Goal: Task Accomplishment & Management: Use online tool/utility

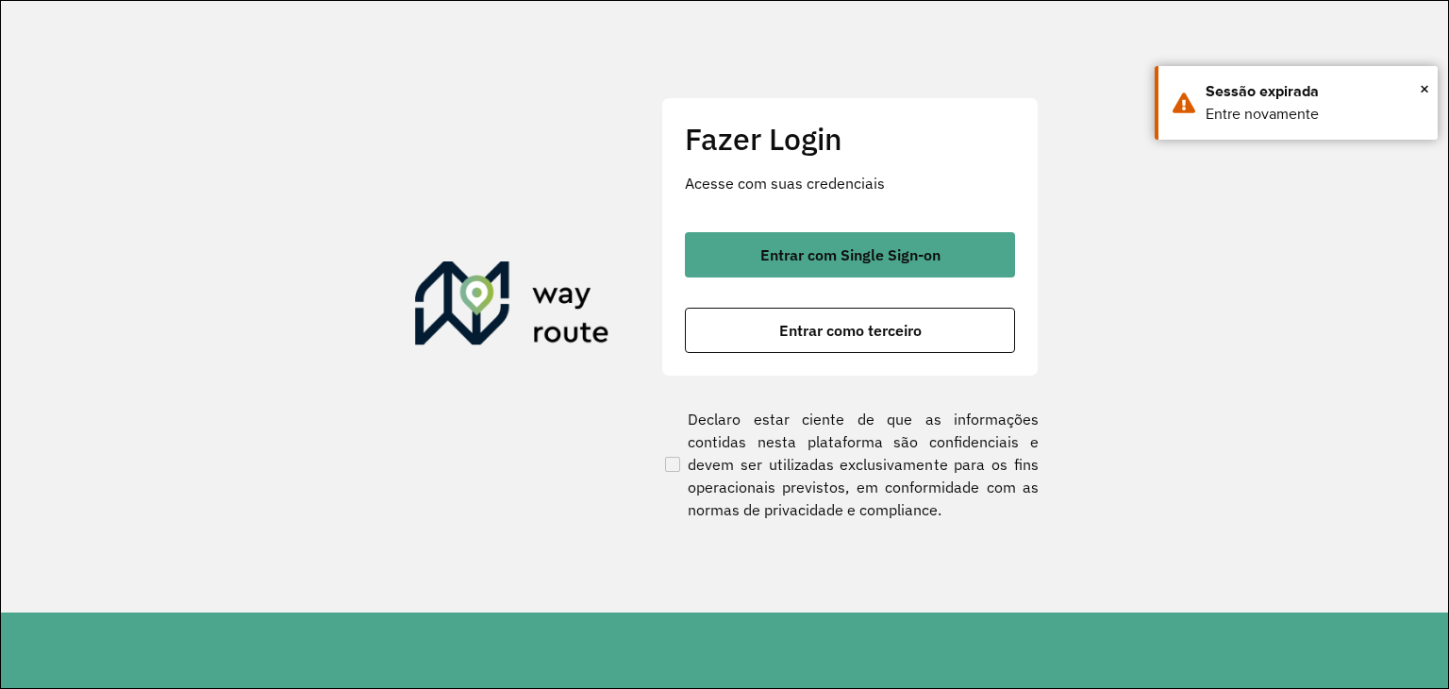
click at [1448, 239] on div "Fazer Login Acesse com suas credenciais Entrar com Single Sign-on Entrar como t…" at bounding box center [724, 344] width 1449 height 689
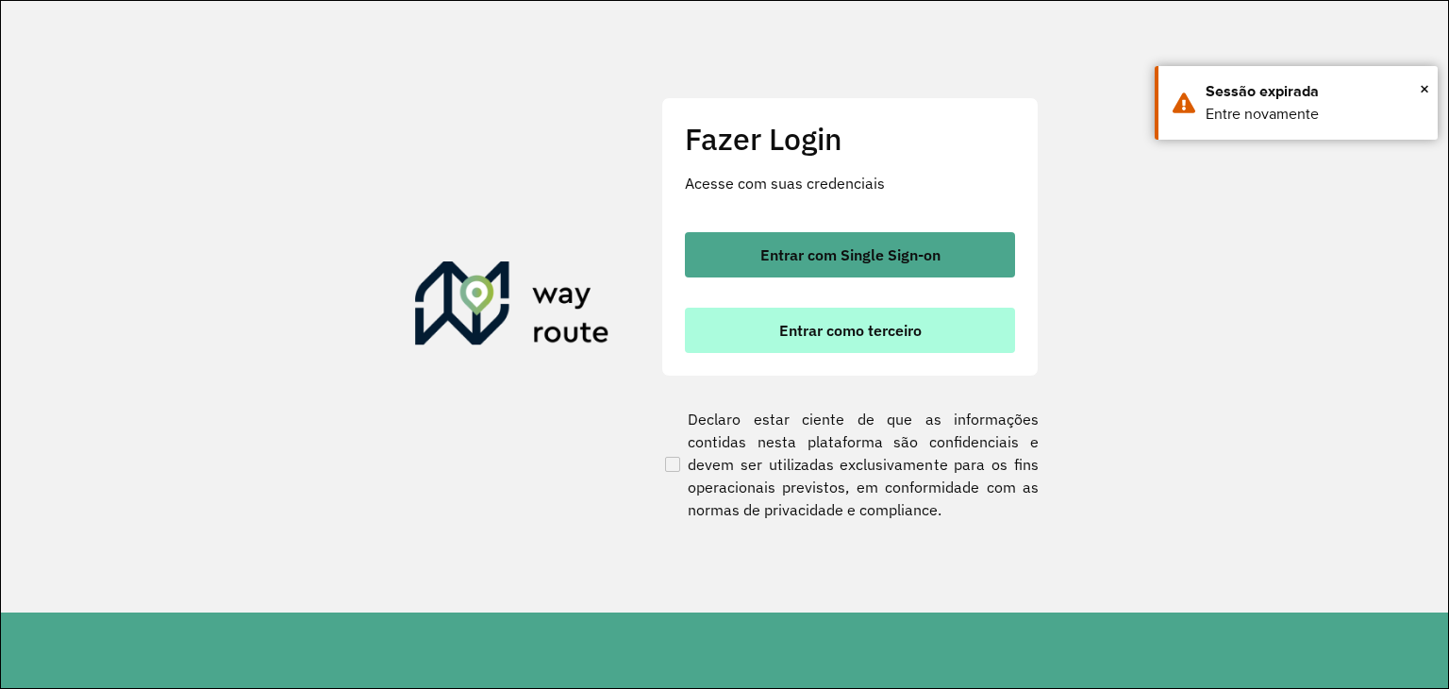
click at [815, 314] on button "Entrar como terceiro" at bounding box center [850, 330] width 330 height 45
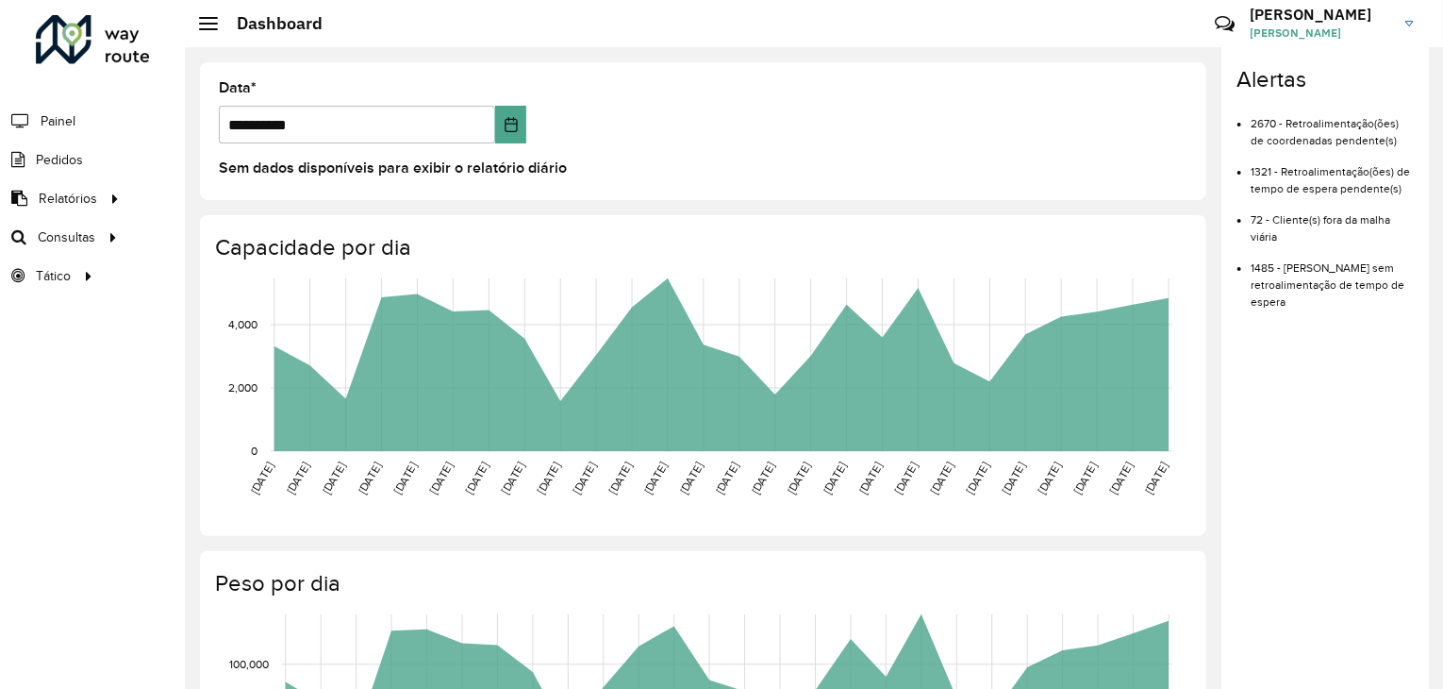
click at [30, 370] on div "Roteirizador AmbevTech Painel Pedidos Relatórios Clientes Clientes fora malha E…" at bounding box center [92, 344] width 185 height 689
click at [225, 243] on span "Roteirização" at bounding box center [252, 237] width 76 height 20
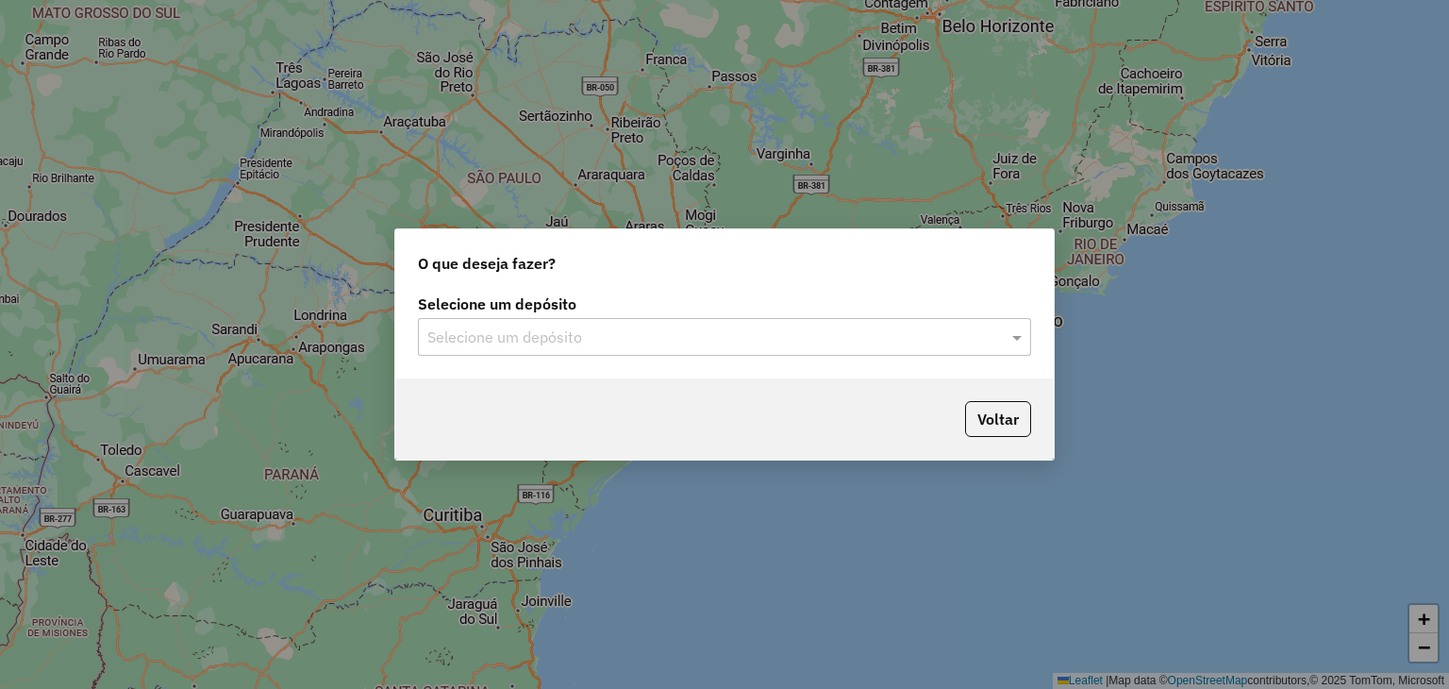
click at [783, 325] on div "Selecione um depósito" at bounding box center [724, 337] width 613 height 38
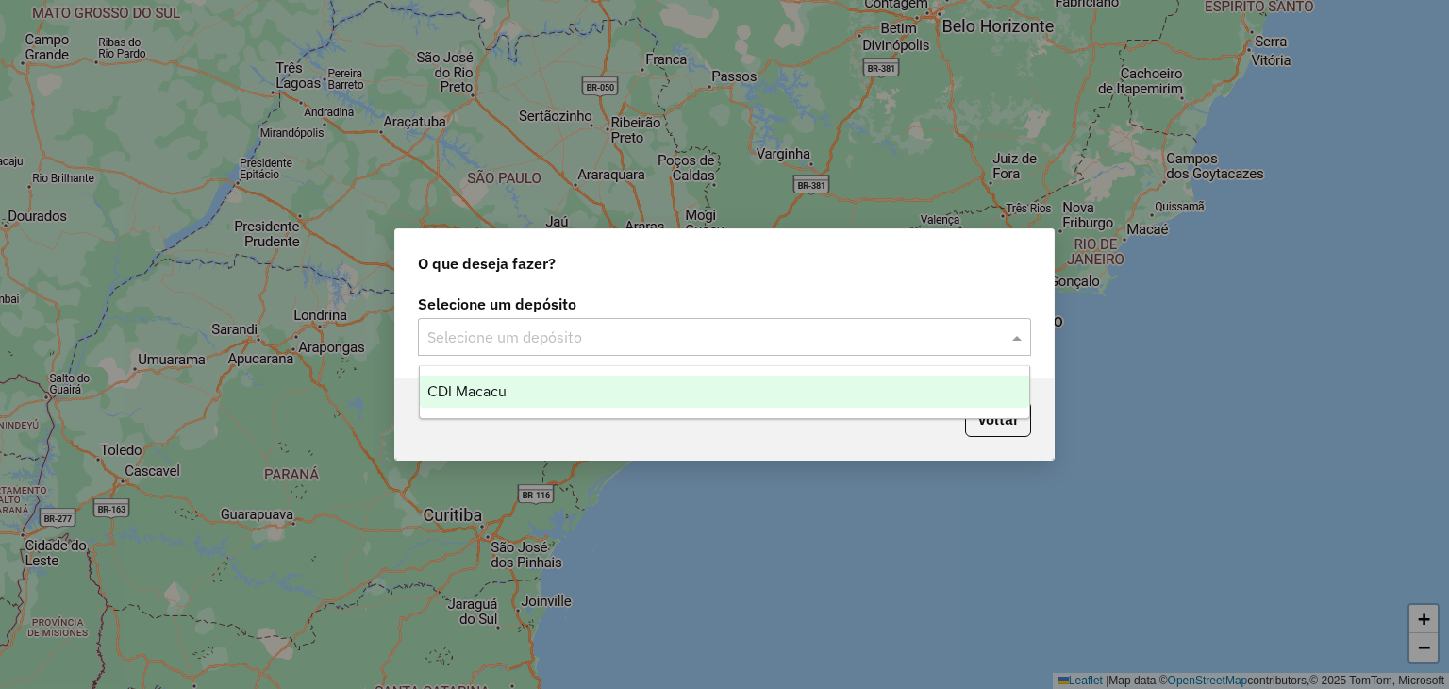
click at [709, 405] on div "CDI Macacu" at bounding box center [725, 391] width 610 height 32
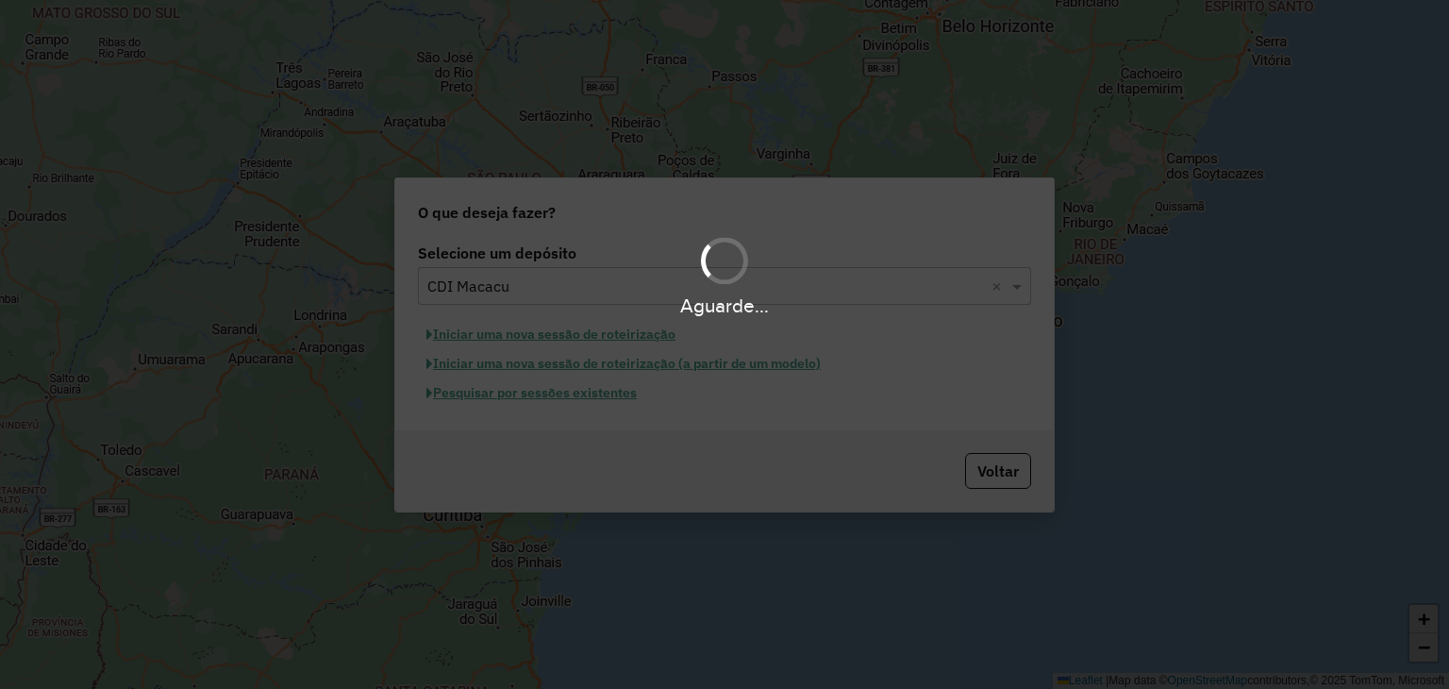
click at [566, 400] on div "Aguarde..." at bounding box center [724, 344] width 1449 height 689
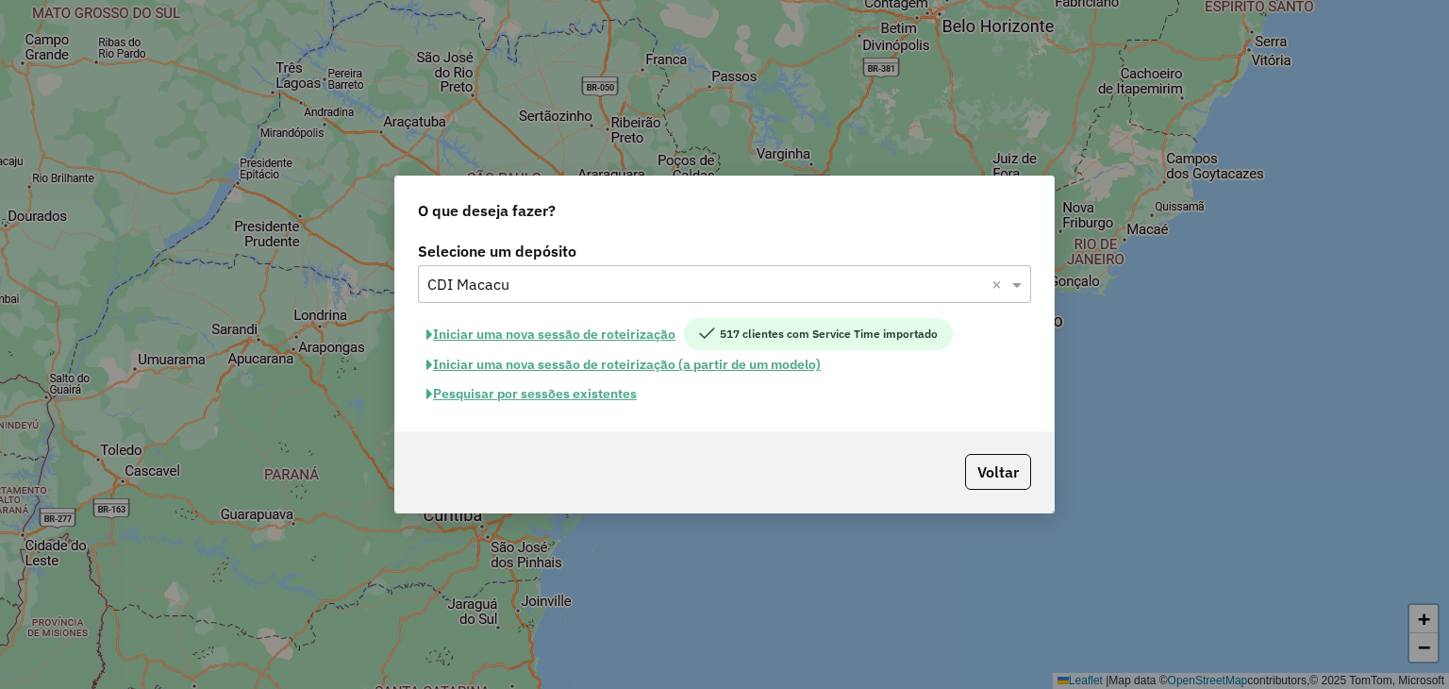
click at [560, 391] on button "Pesquisar por sessões existentes" at bounding box center [531, 393] width 227 height 29
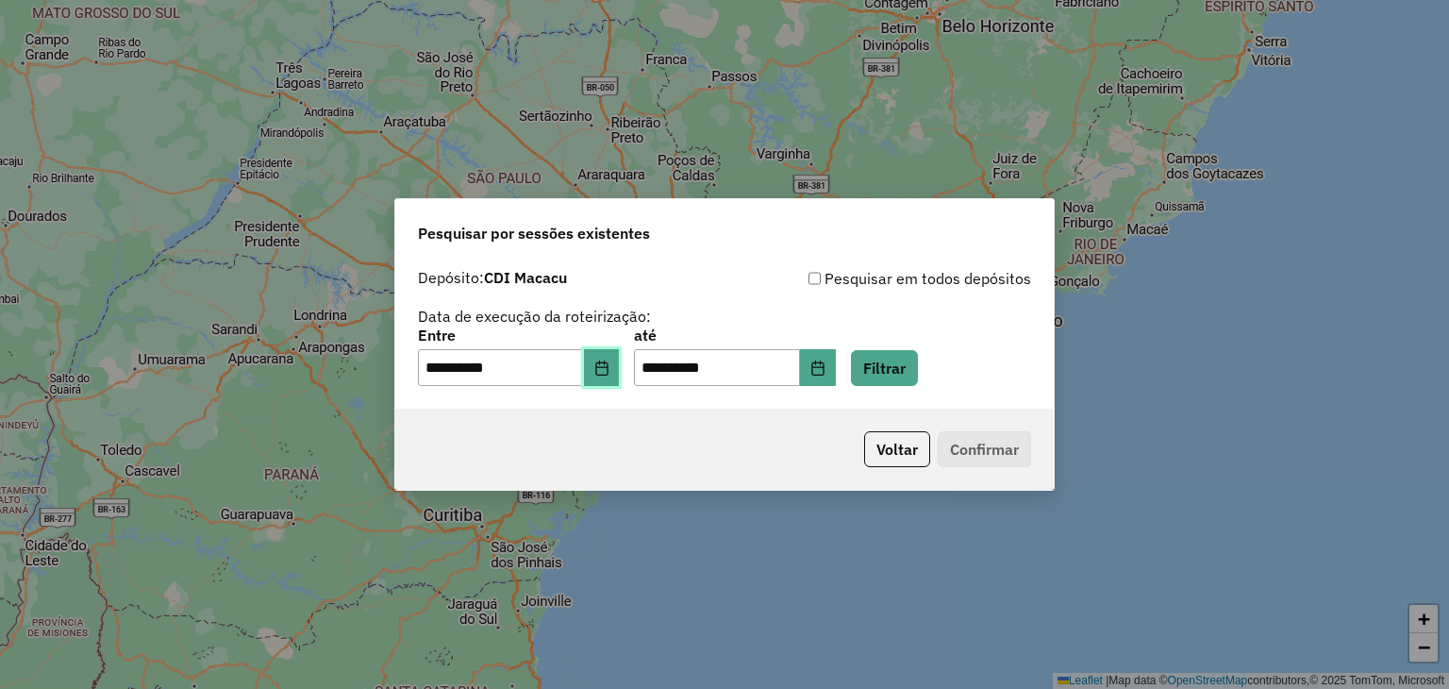
click at [607, 374] on icon "Choose Date" at bounding box center [601, 367] width 15 height 15
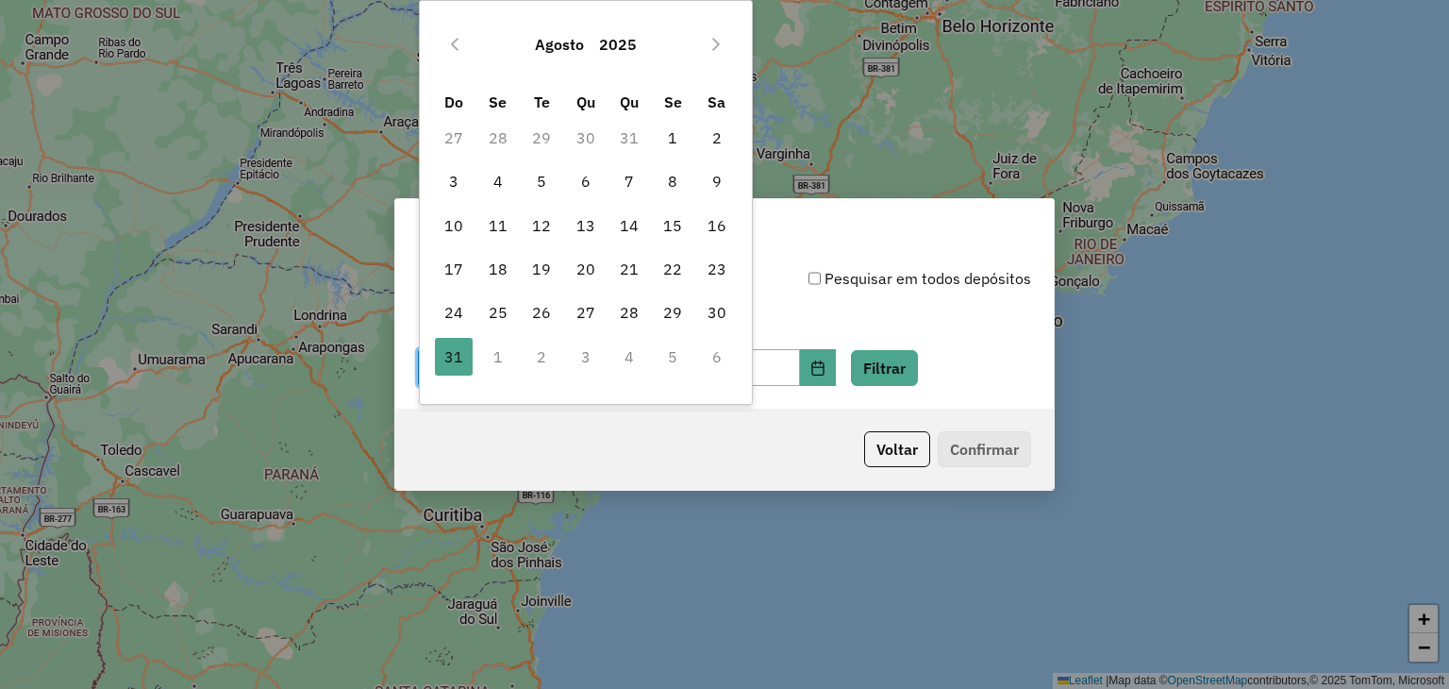
click at [491, 361] on td "1" at bounding box center [497, 356] width 43 height 43
click at [498, 355] on td "1" at bounding box center [497, 356] width 43 height 43
click at [704, 46] on button "Next Month" at bounding box center [716, 44] width 30 height 30
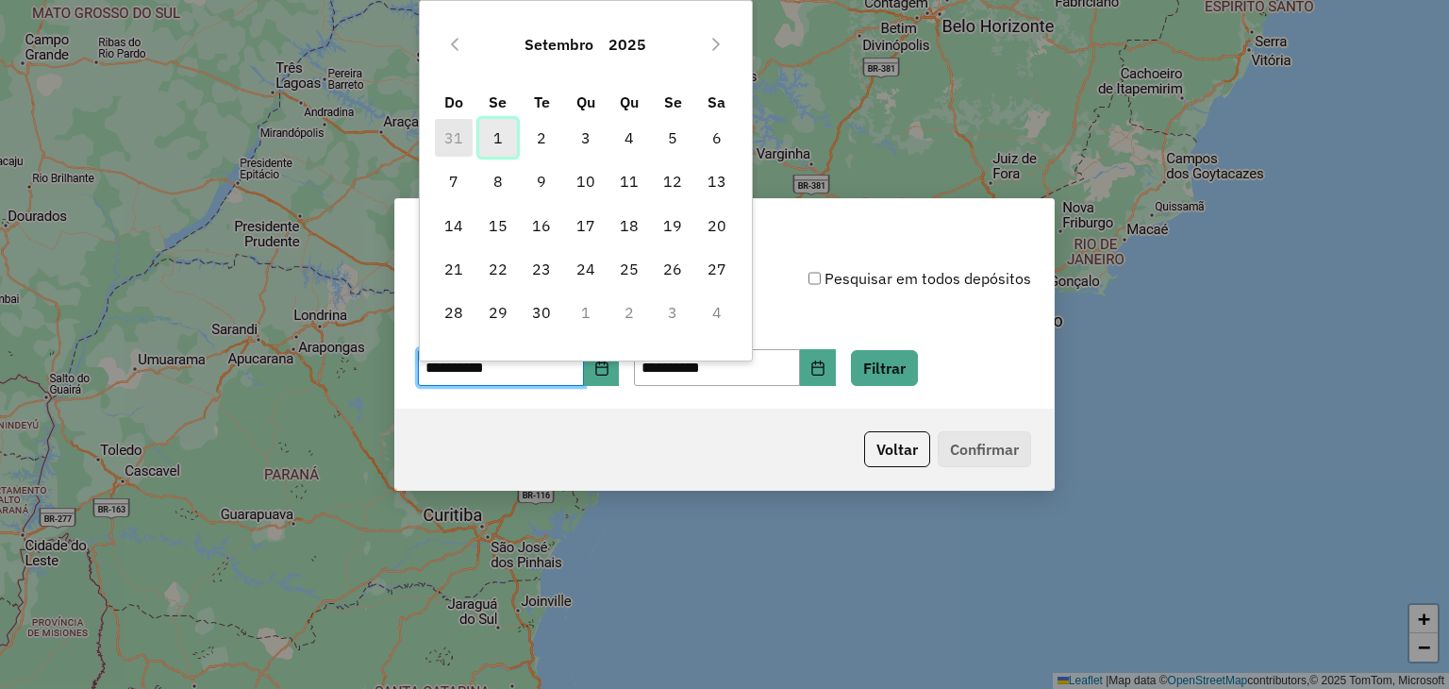
click at [496, 150] on span "1" at bounding box center [498, 138] width 38 height 38
type input "**********"
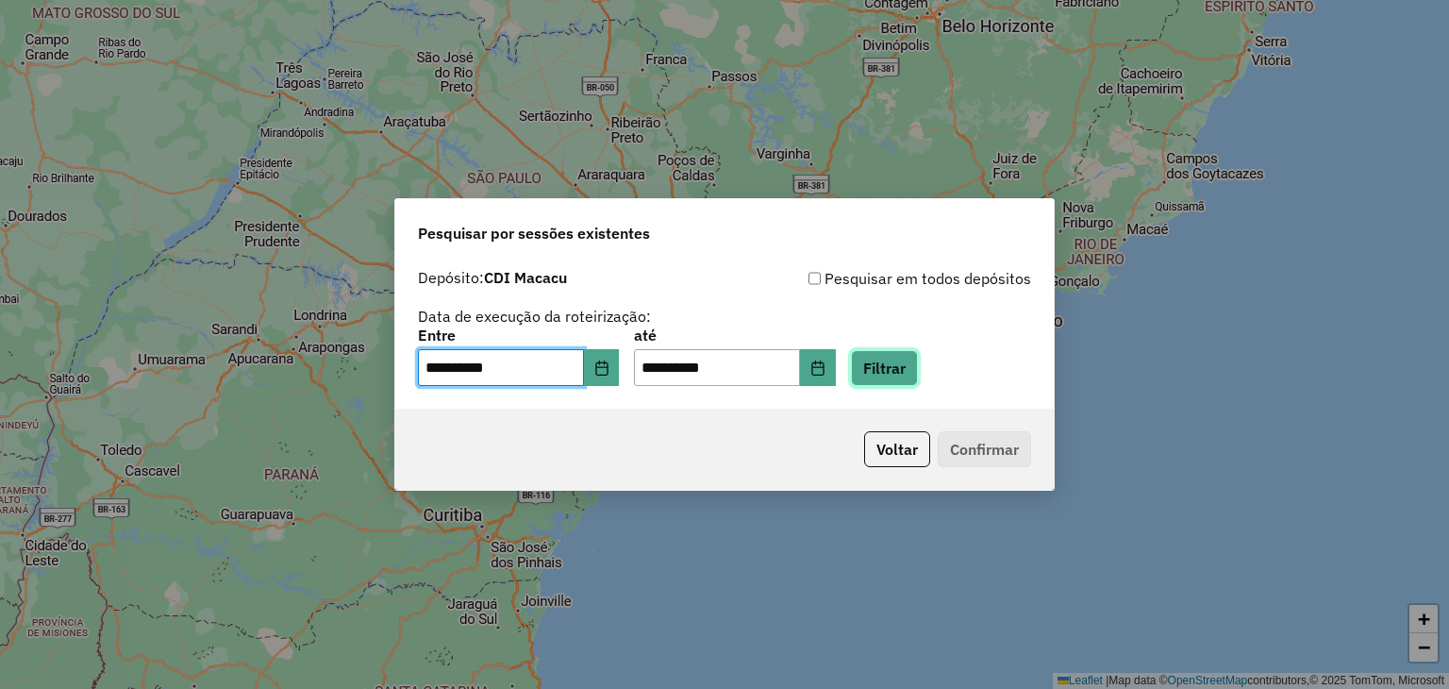
click at [910, 362] on button "Filtrar" at bounding box center [884, 368] width 67 height 36
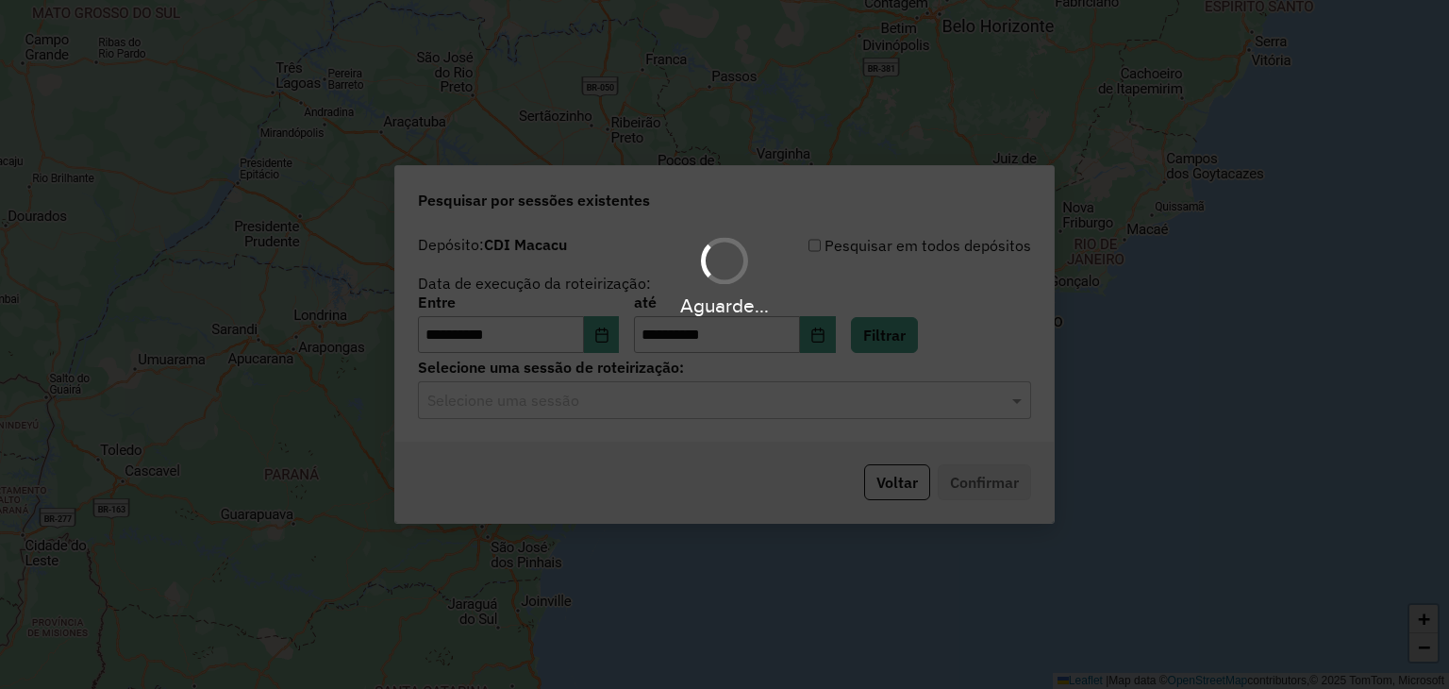
click at [769, 417] on hb-app "**********" at bounding box center [724, 344] width 1449 height 689
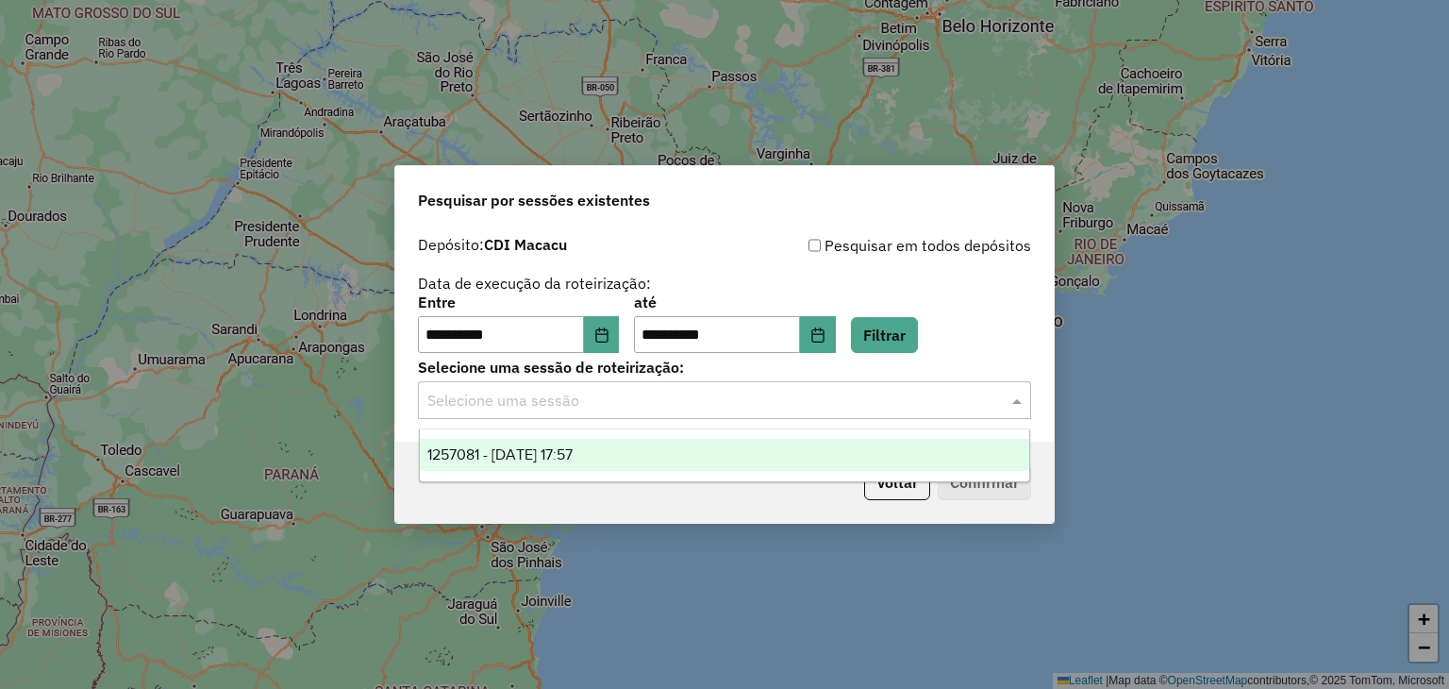
click at [769, 417] on div "Selecione uma sessão" at bounding box center [724, 400] width 613 height 38
click at [741, 446] on div "1257081 - 01/09/2025 17:57" at bounding box center [725, 455] width 610 height 32
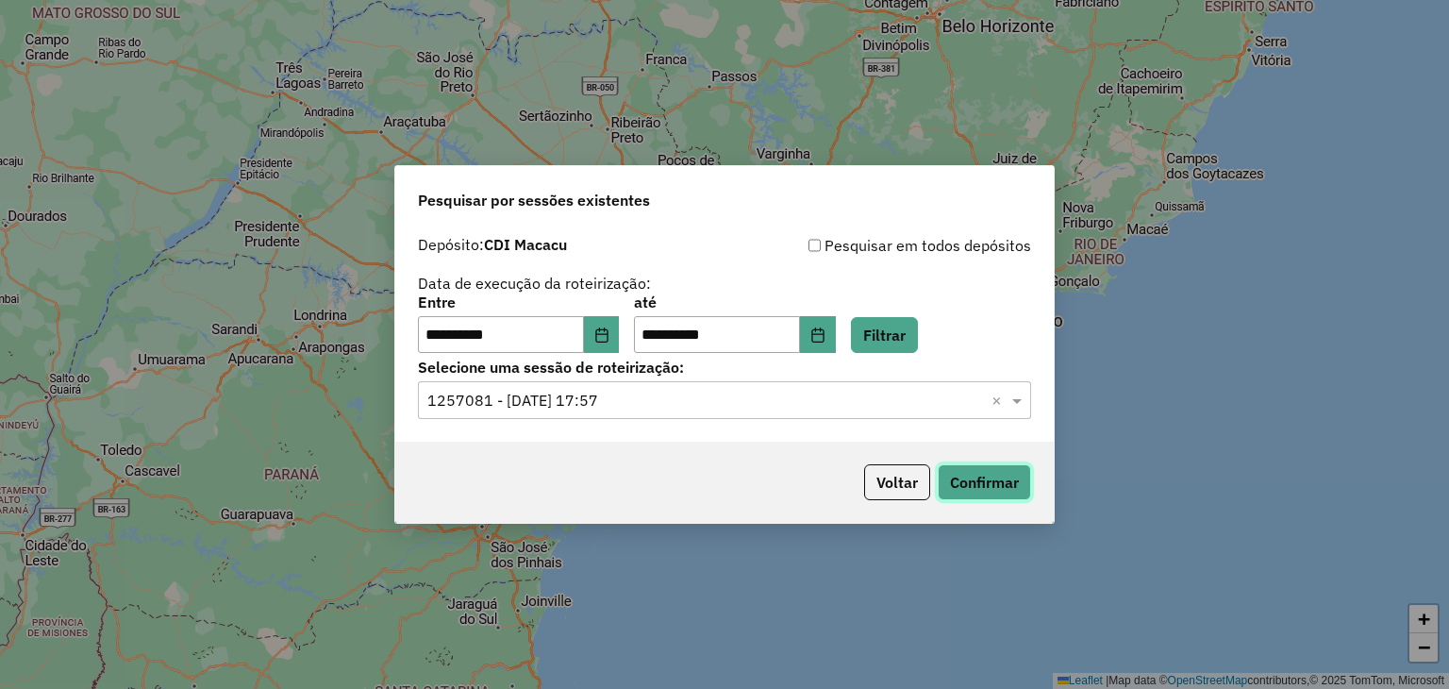
click at [975, 477] on button "Confirmar" at bounding box center [984, 482] width 93 height 36
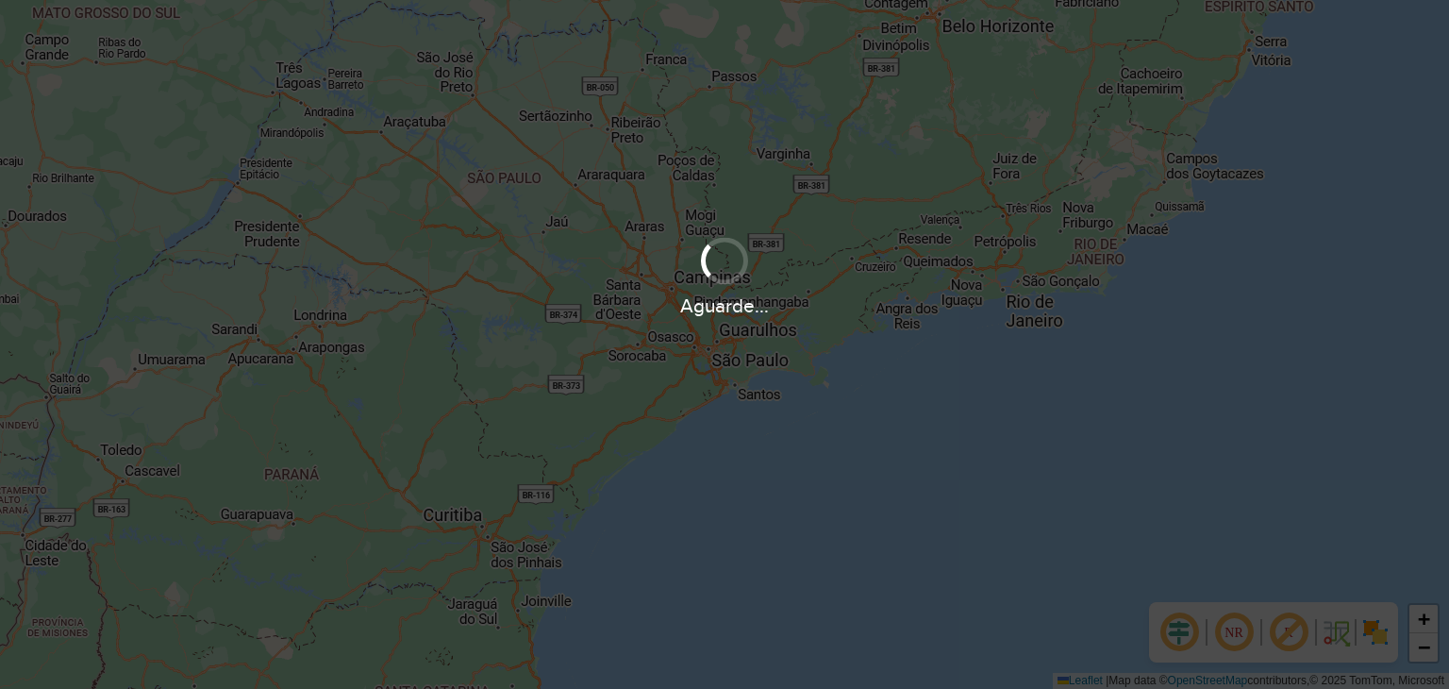
click at [1391, 159] on div "Aguarde..." at bounding box center [724, 344] width 1449 height 689
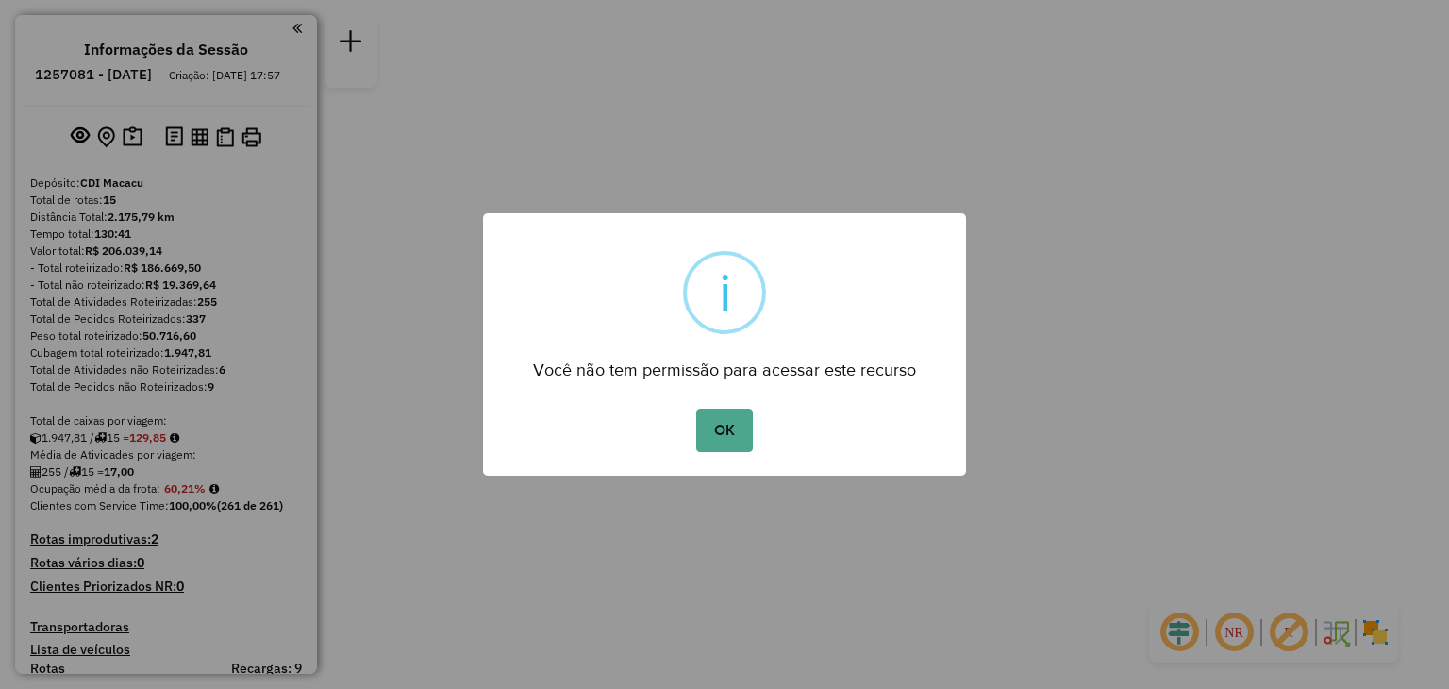
click at [1420, 304] on div "× i Você não tem permissão para acessar este recurso OK No Cancel" at bounding box center [724, 344] width 1449 height 689
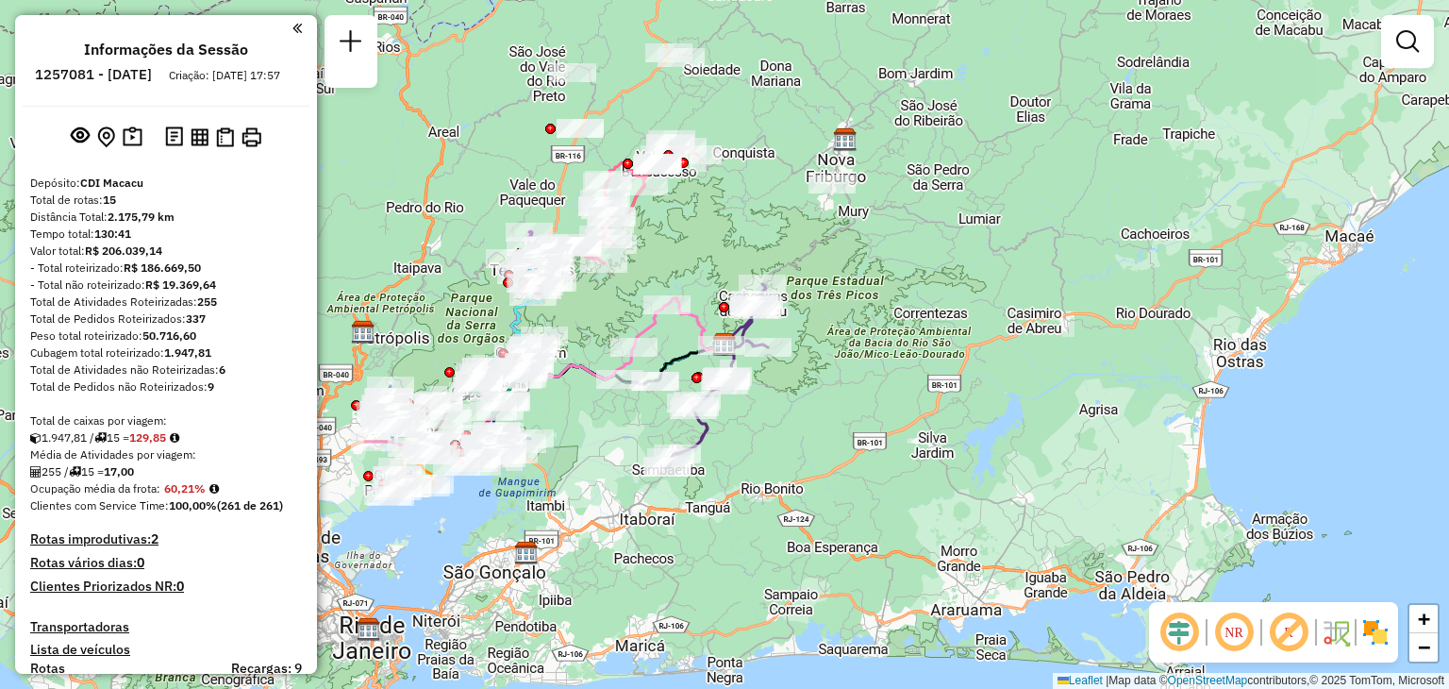
click at [1382, 257] on div "Janela de atendimento Grade de atendimento Capacidade Transportadoras Veículos …" at bounding box center [724, 344] width 1449 height 689
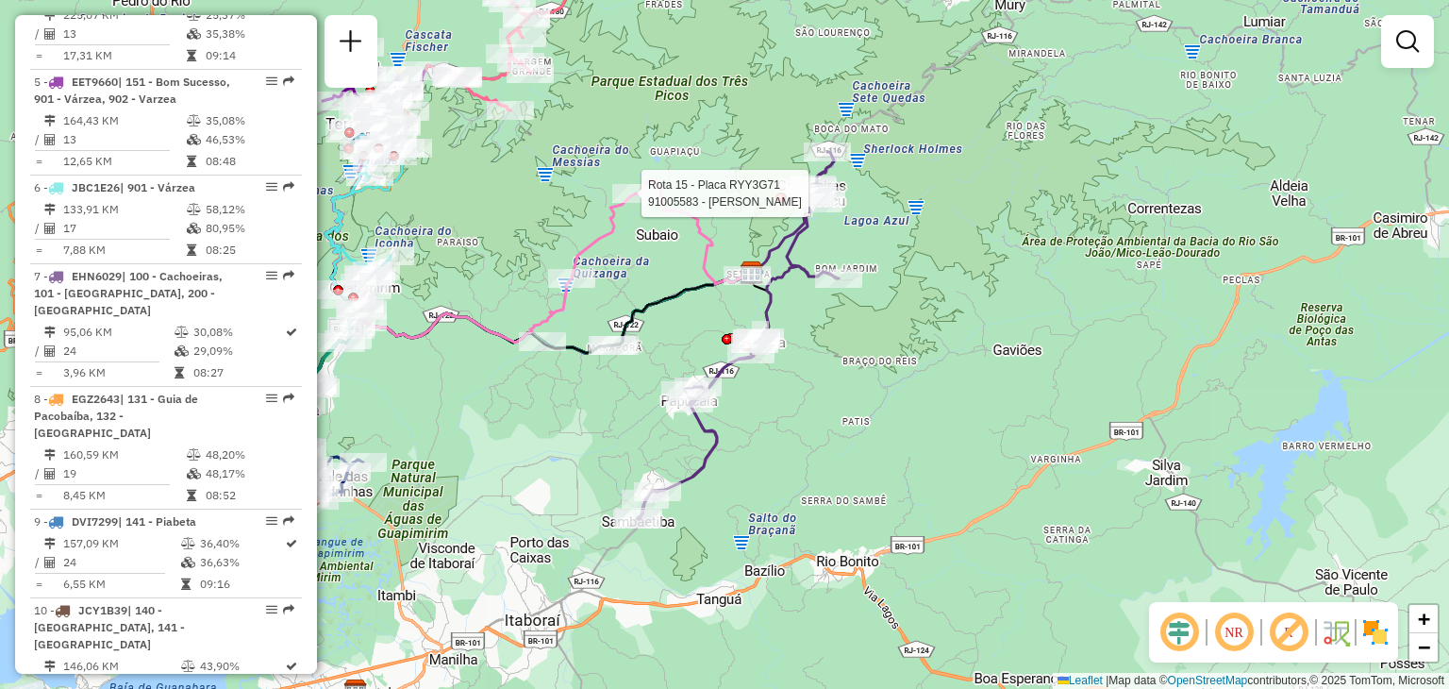
select select "**********"
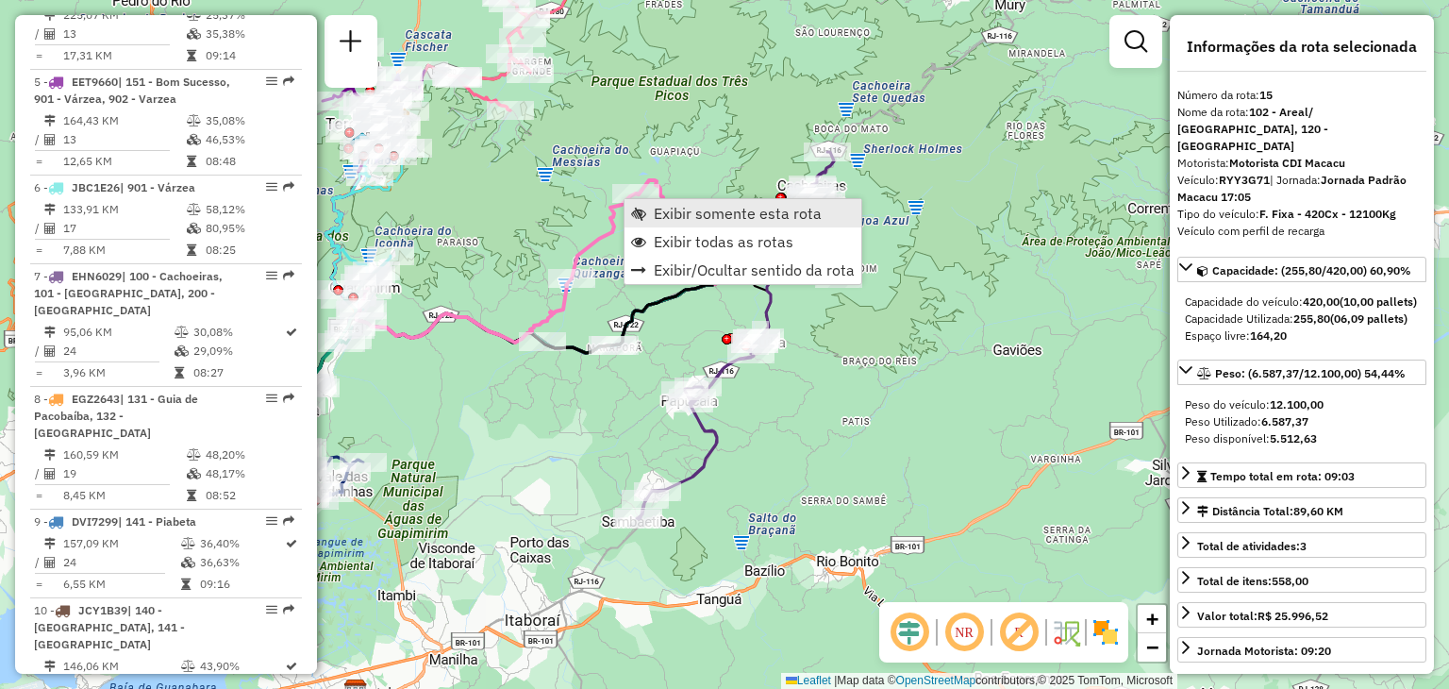
scroll to position [2041, 0]
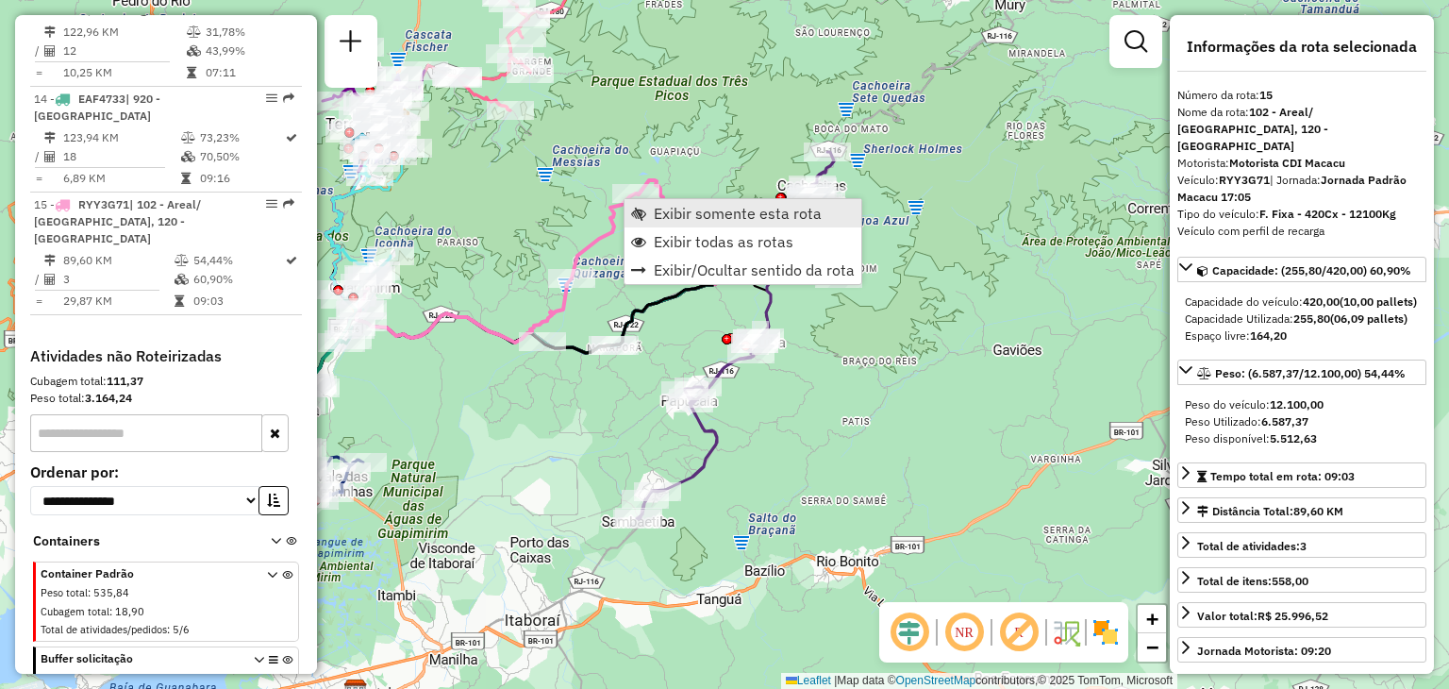
click at [684, 216] on span "Exibir somente esta rota" at bounding box center [738, 213] width 168 height 15
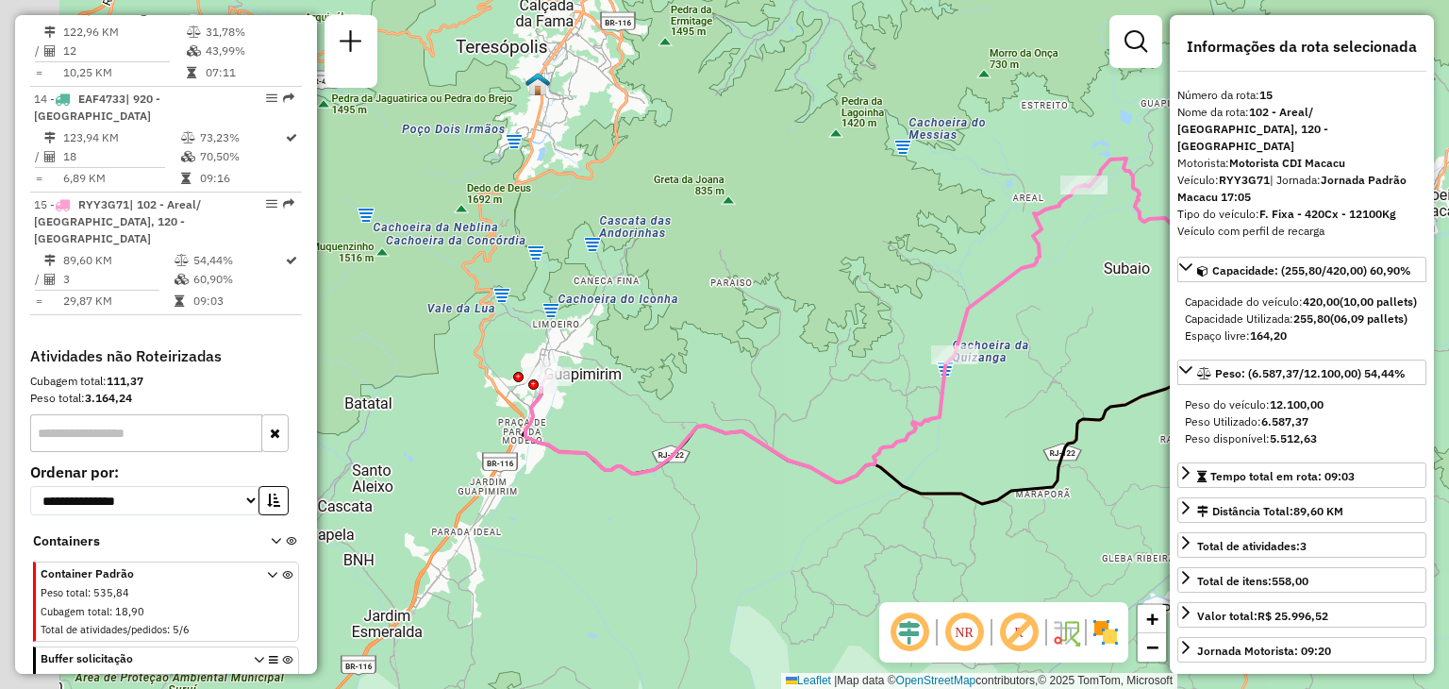
drag, startPoint x: 704, startPoint y: 379, endPoint x: 848, endPoint y: 338, distance: 150.2
click at [834, 341] on div "Janela de atendimento Grade de atendimento Capacidade Transportadoras Veículos …" at bounding box center [724, 344] width 1449 height 689
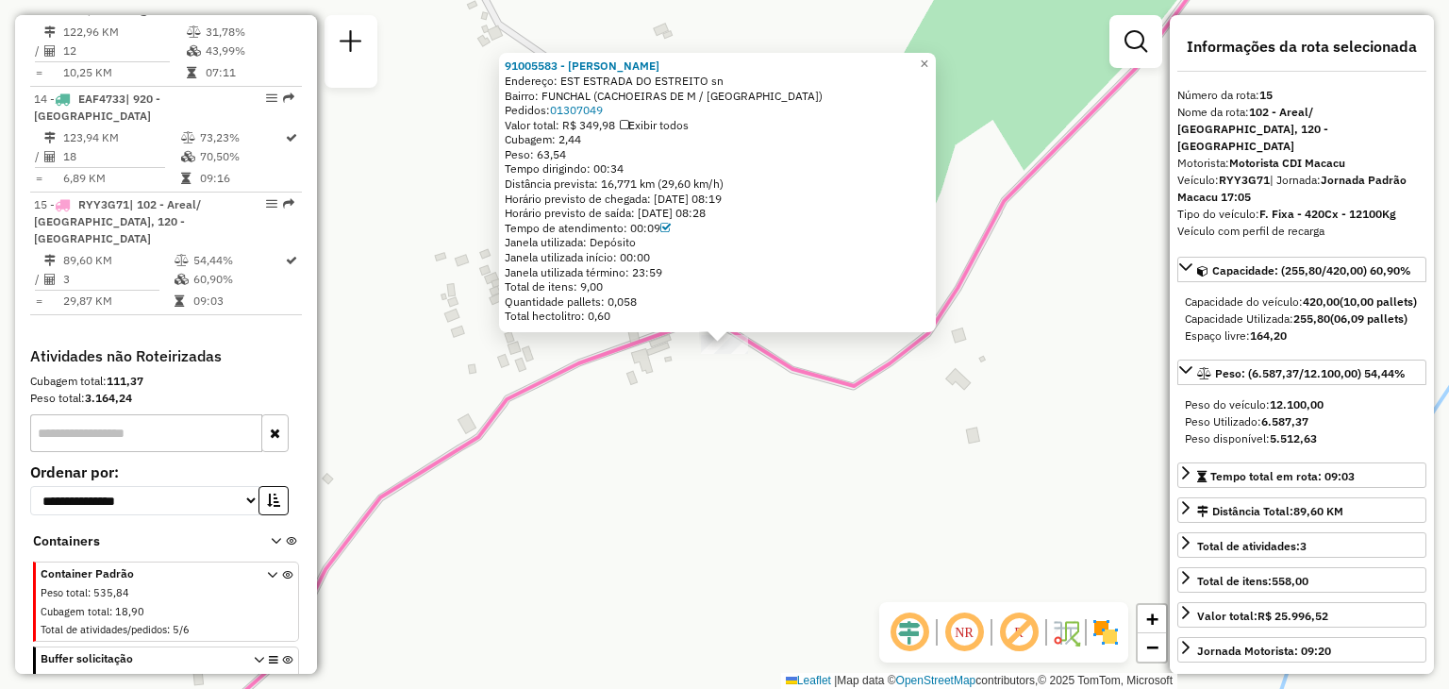
click at [709, 441] on div "91005583 - DARCY DO NASCIMENTO Endereço: EST ESTRADA DO ESTREITO sn Bairro: [GE…" at bounding box center [724, 344] width 1449 height 689
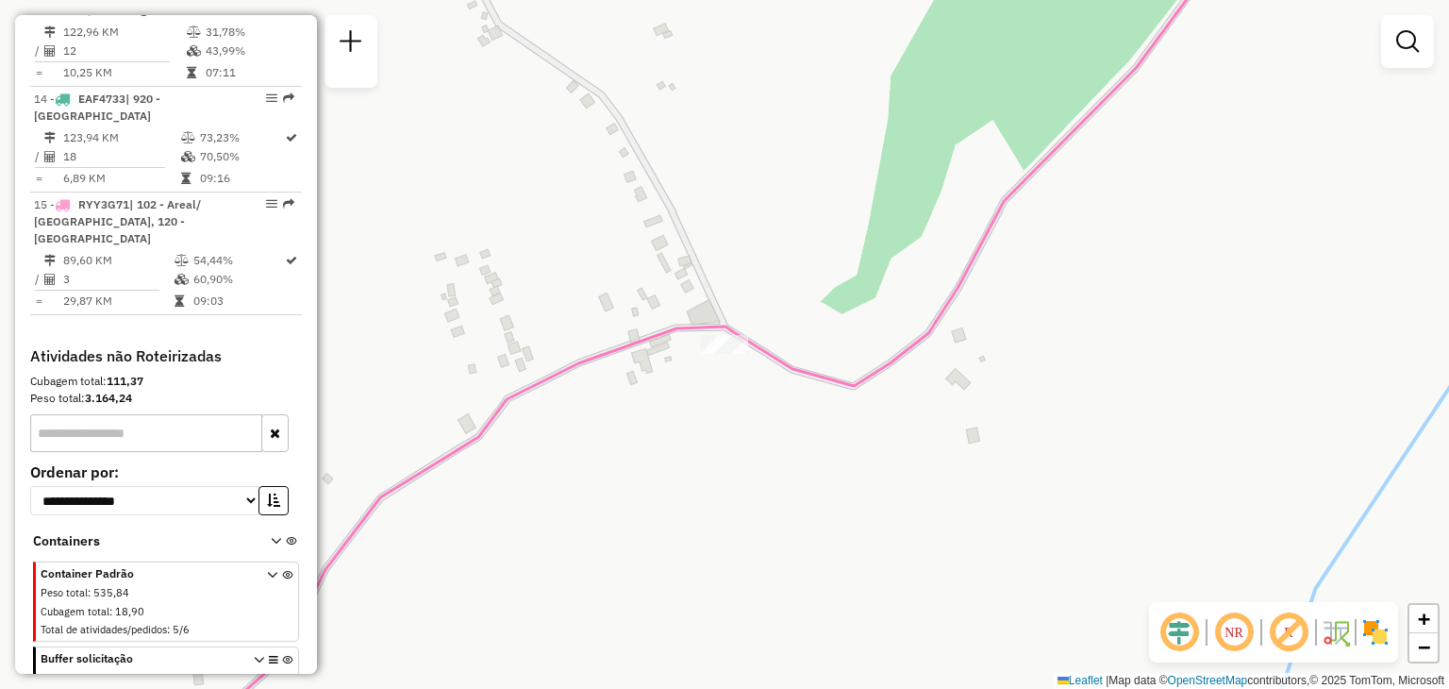
select select "**********"
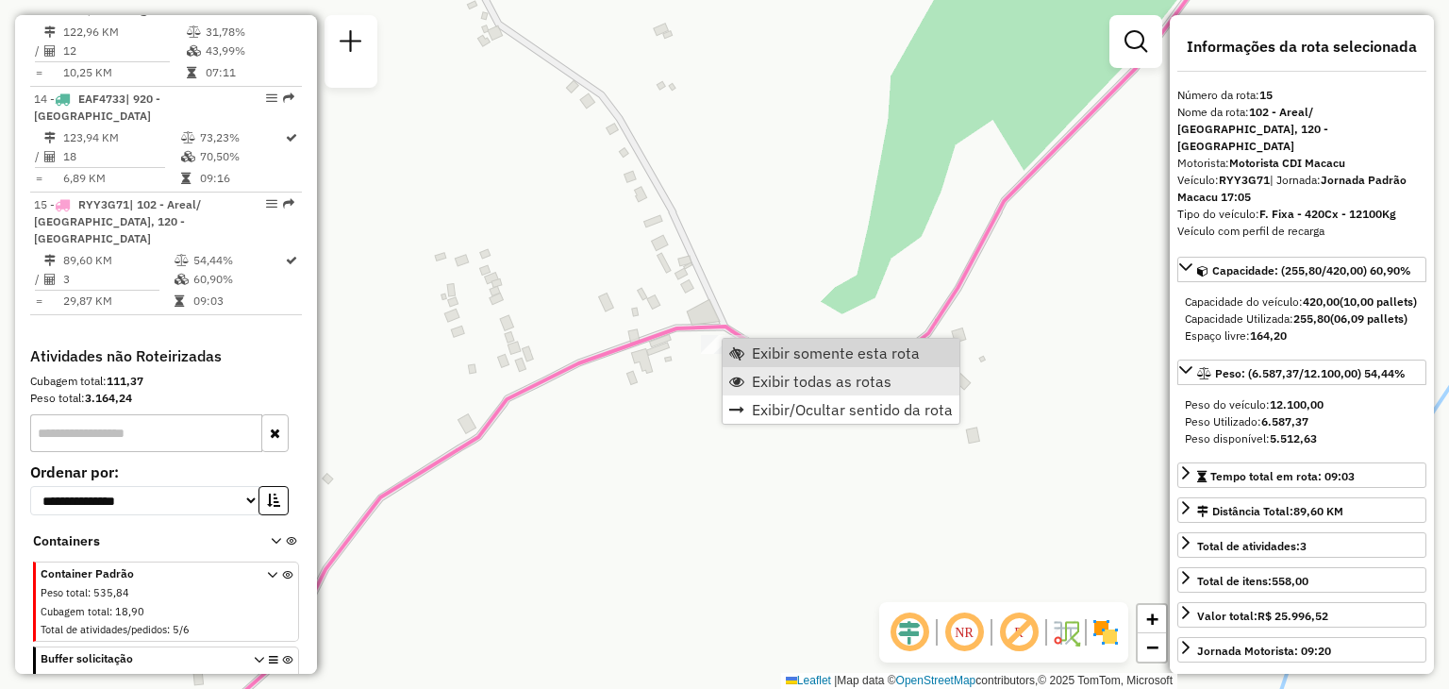
click at [769, 375] on span "Exibir todas as rotas" at bounding box center [822, 381] width 140 height 15
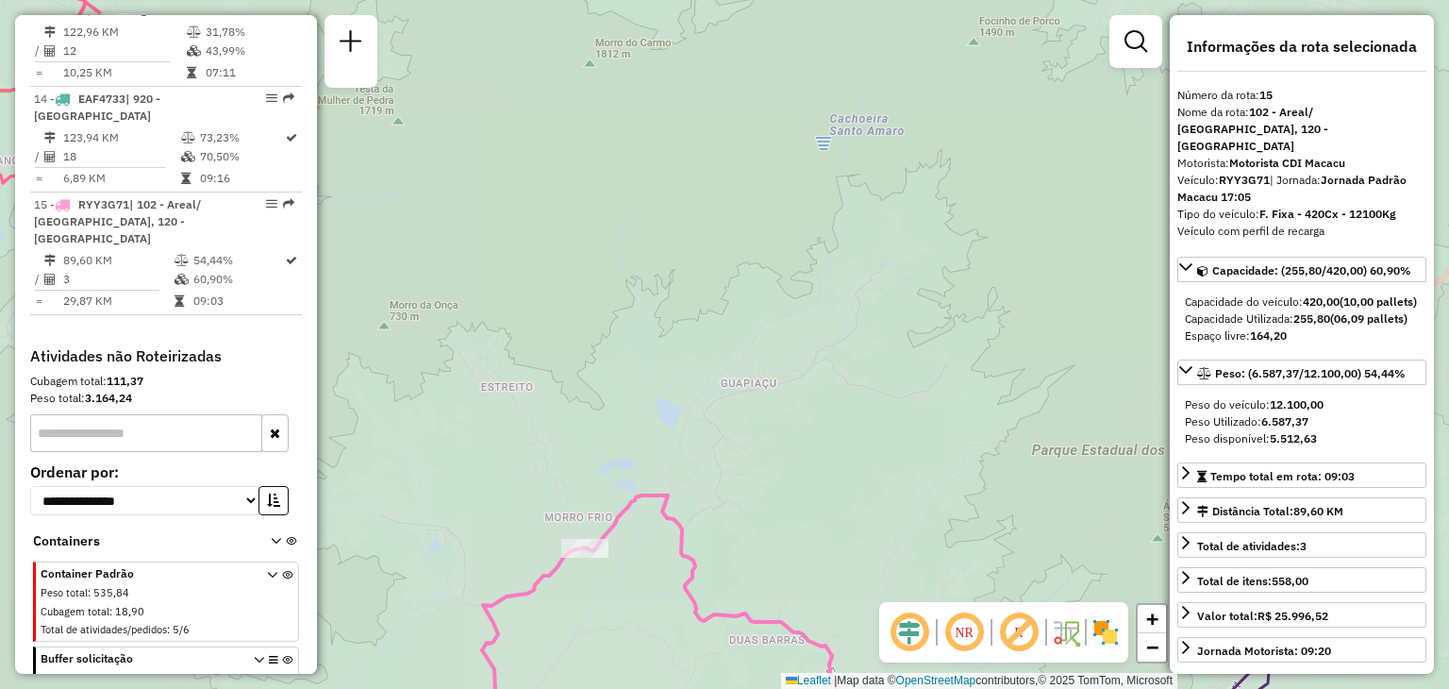
drag, startPoint x: 525, startPoint y: 647, endPoint x: 1027, endPoint y: 359, distance: 579.3
click at [1019, 366] on div "Janela de atendimento Grade de atendimento Capacidade Transportadoras Veículos …" at bounding box center [724, 344] width 1449 height 689
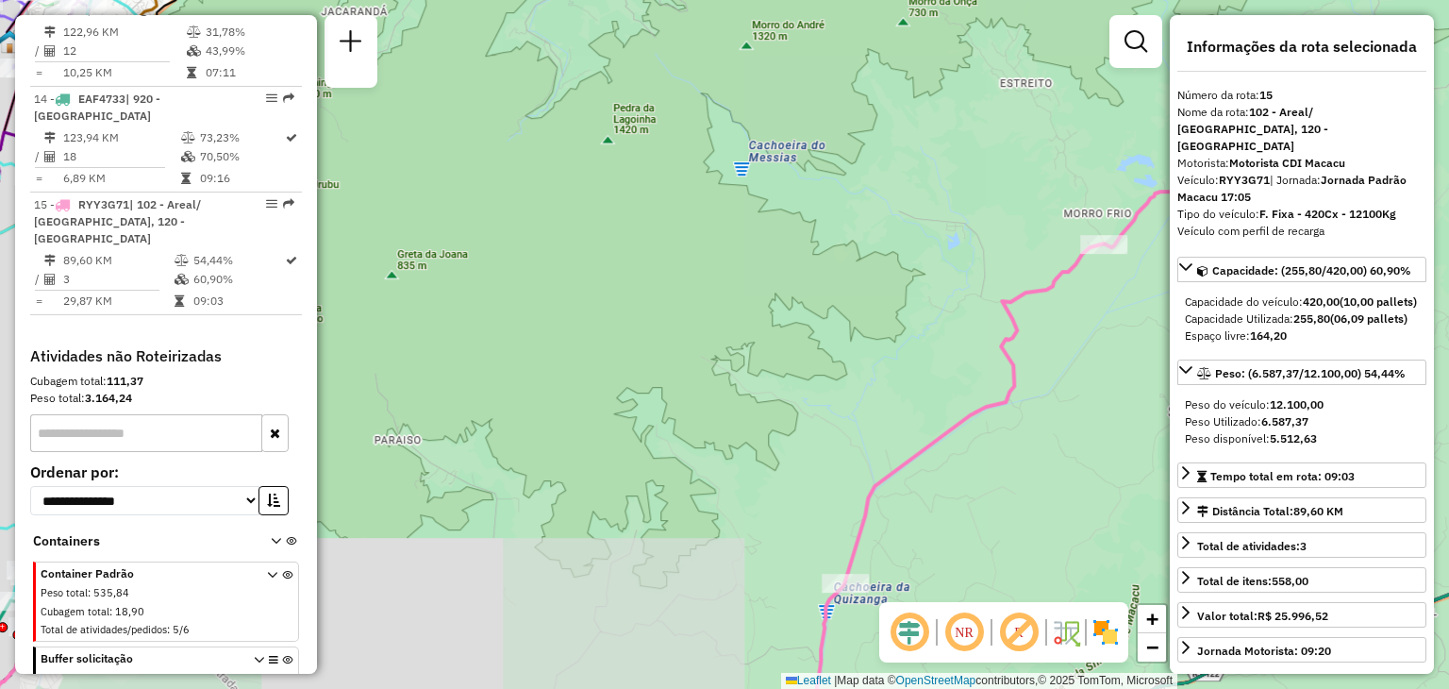
drag, startPoint x: 774, startPoint y: 486, endPoint x: 973, endPoint y: 344, distance: 243.5
click at [965, 354] on div "Janela de atendimento Grade de atendimento Capacidade Transportadoras Veículos …" at bounding box center [724, 344] width 1449 height 689
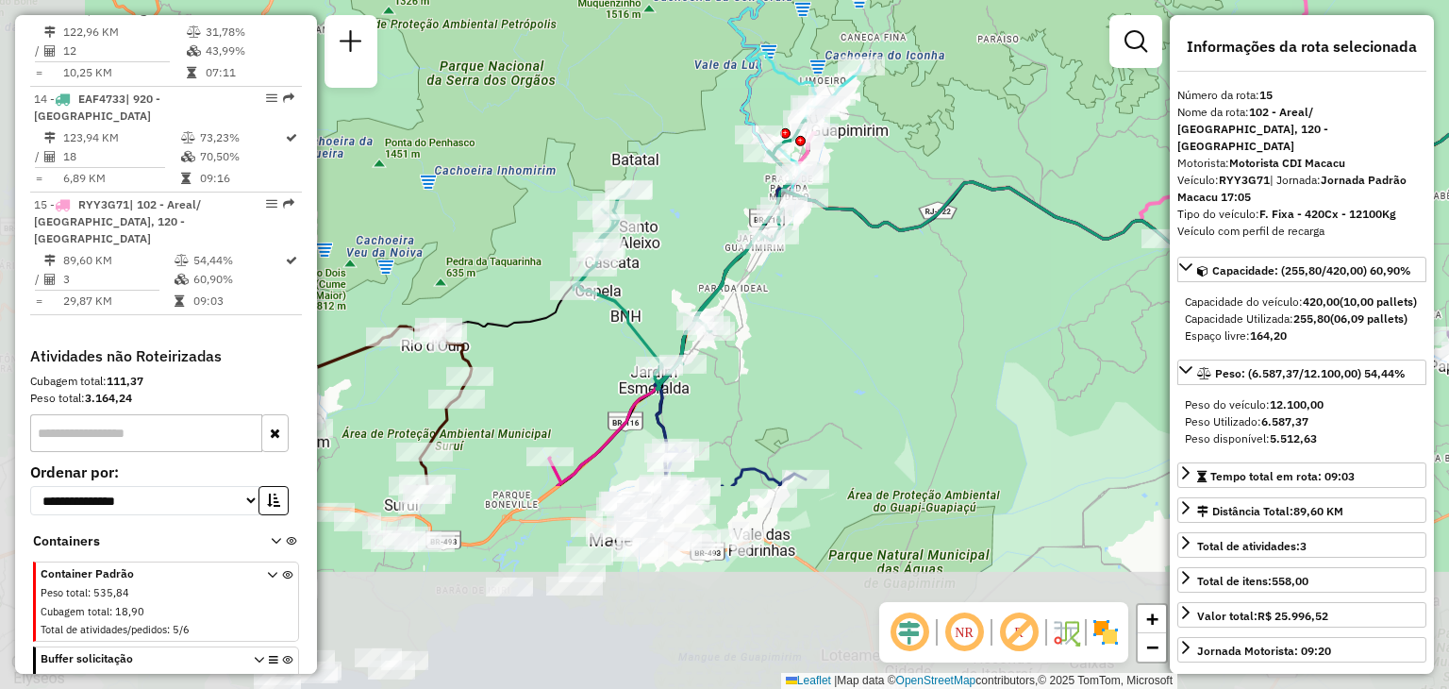
drag, startPoint x: 525, startPoint y: 310, endPoint x: 654, endPoint y: 156, distance: 201.6
click at [674, 111] on div "Janela de atendimento Grade de atendimento Capacidade Transportadoras Veículos …" at bounding box center [724, 344] width 1449 height 689
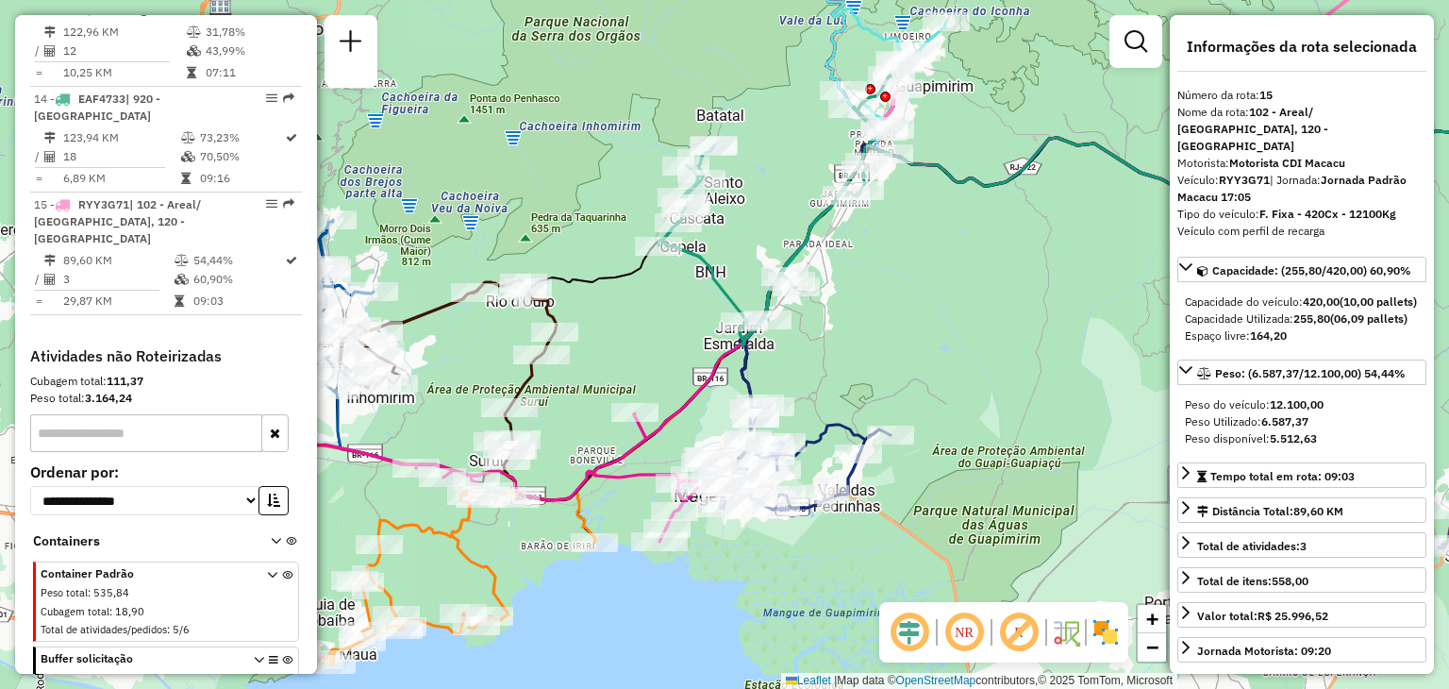
drag, startPoint x: 513, startPoint y: 204, endPoint x: 733, endPoint y: 128, distance: 232.4
click at [739, 115] on div "Janela de atendimento Grade de atendimento Capacidade Transportadoras Veículos …" at bounding box center [724, 344] width 1449 height 689
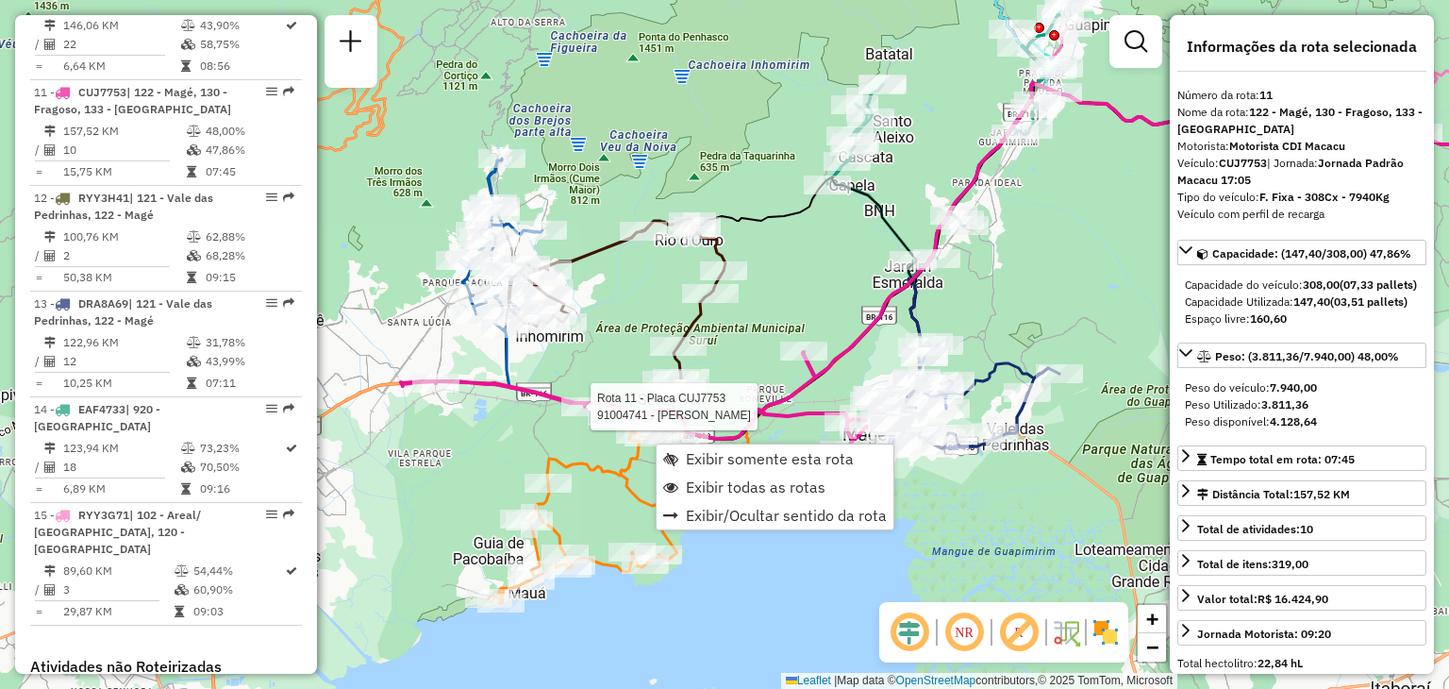
scroll to position [1760, 0]
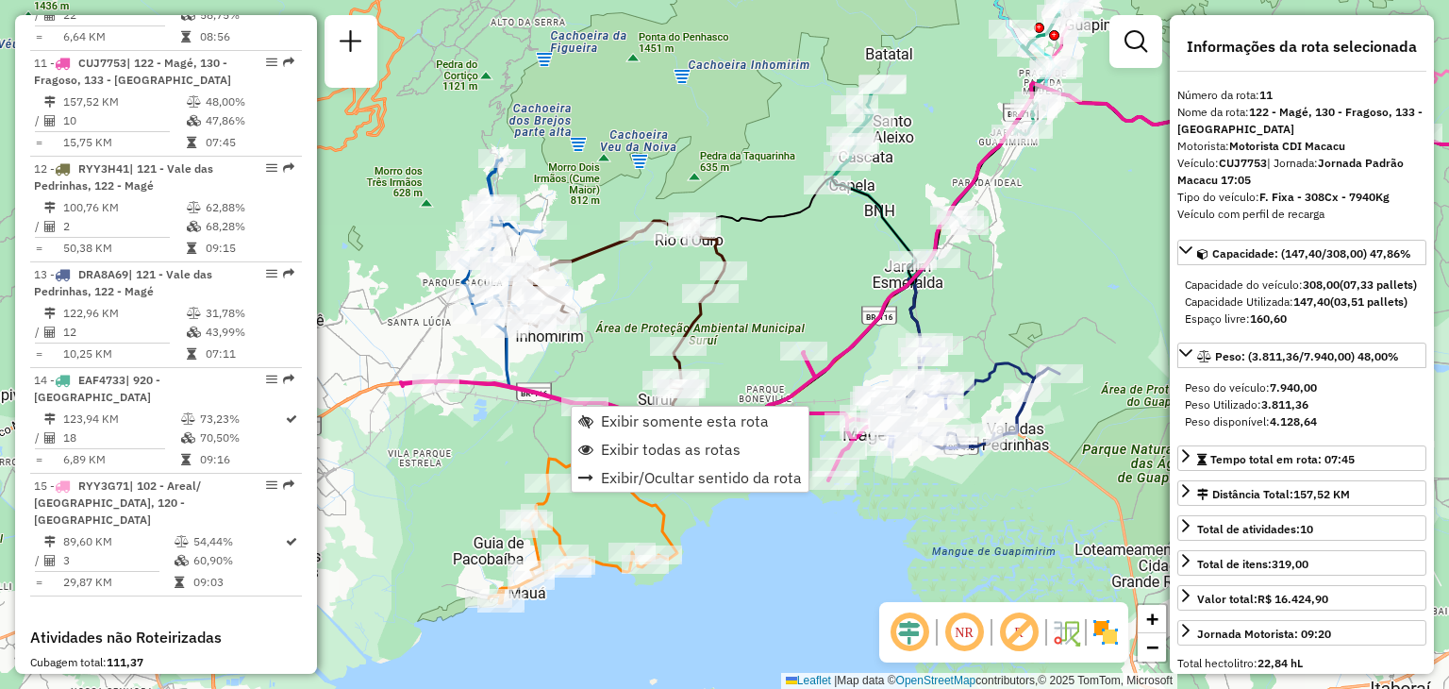
click at [796, 285] on div "Janela de atendimento Grade de atendimento Capacidade Transportadoras Veículos …" at bounding box center [724, 344] width 1449 height 689
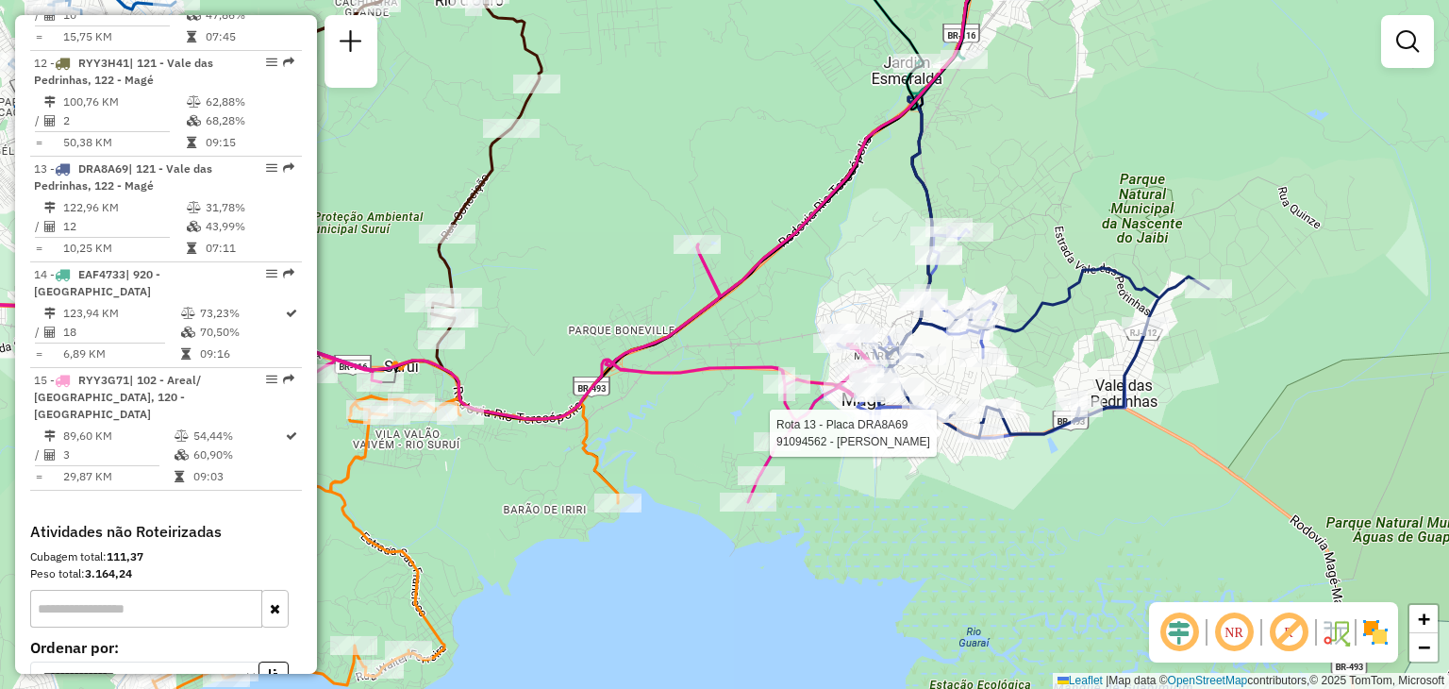
select select "**********"
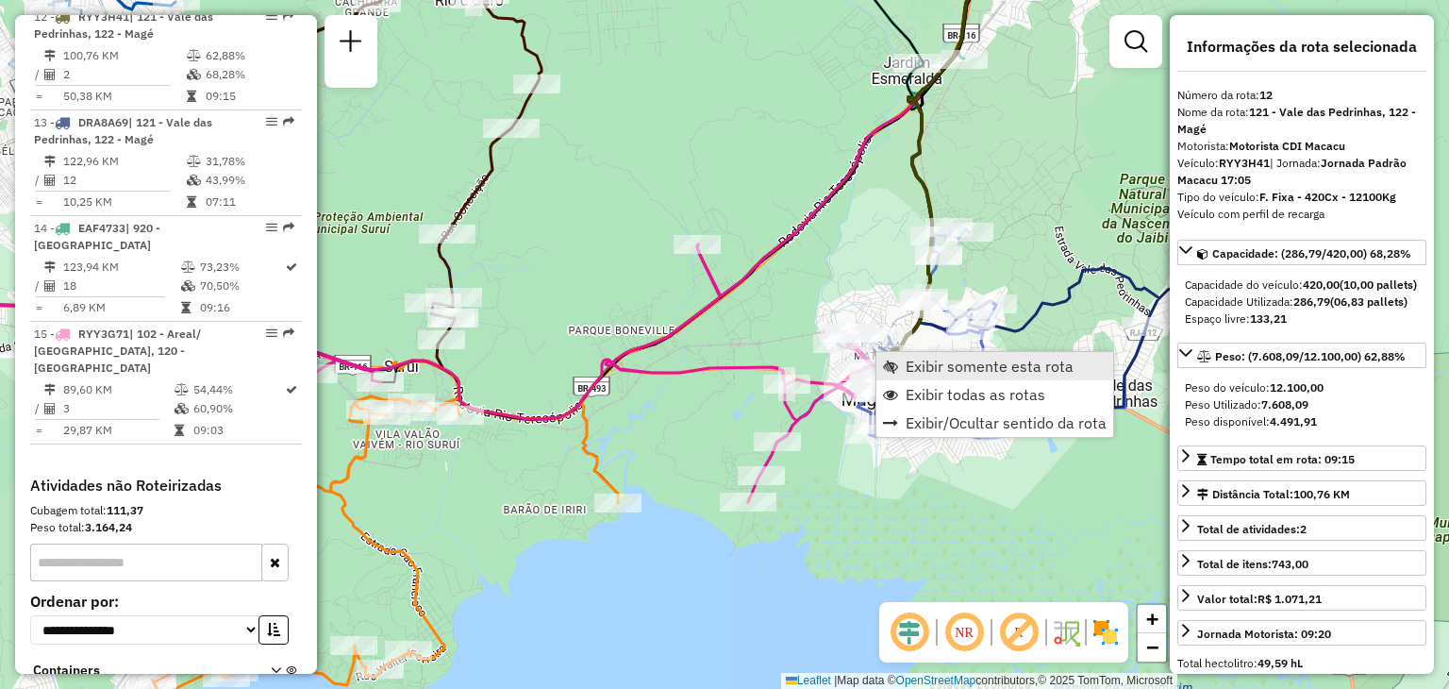
scroll to position [1864, 0]
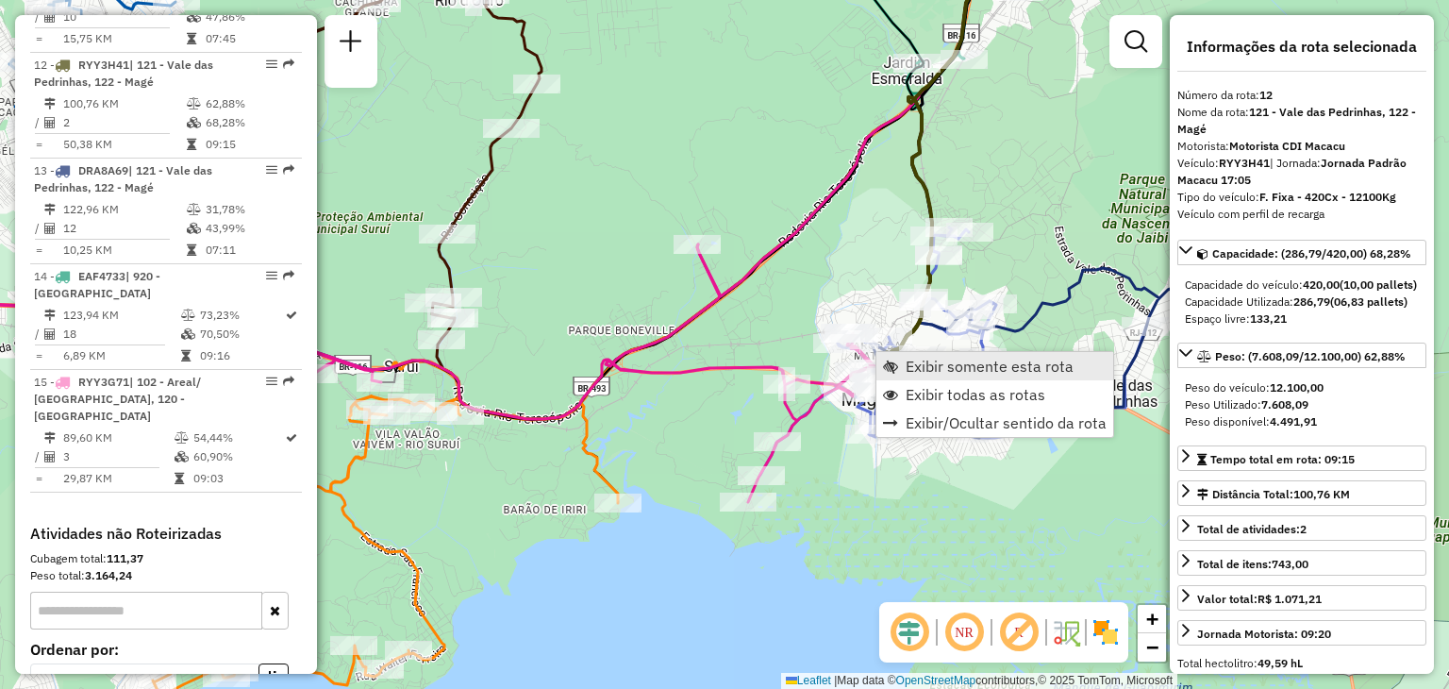
click at [908, 358] on span "Exibir somente esta rota" at bounding box center [990, 365] width 168 height 15
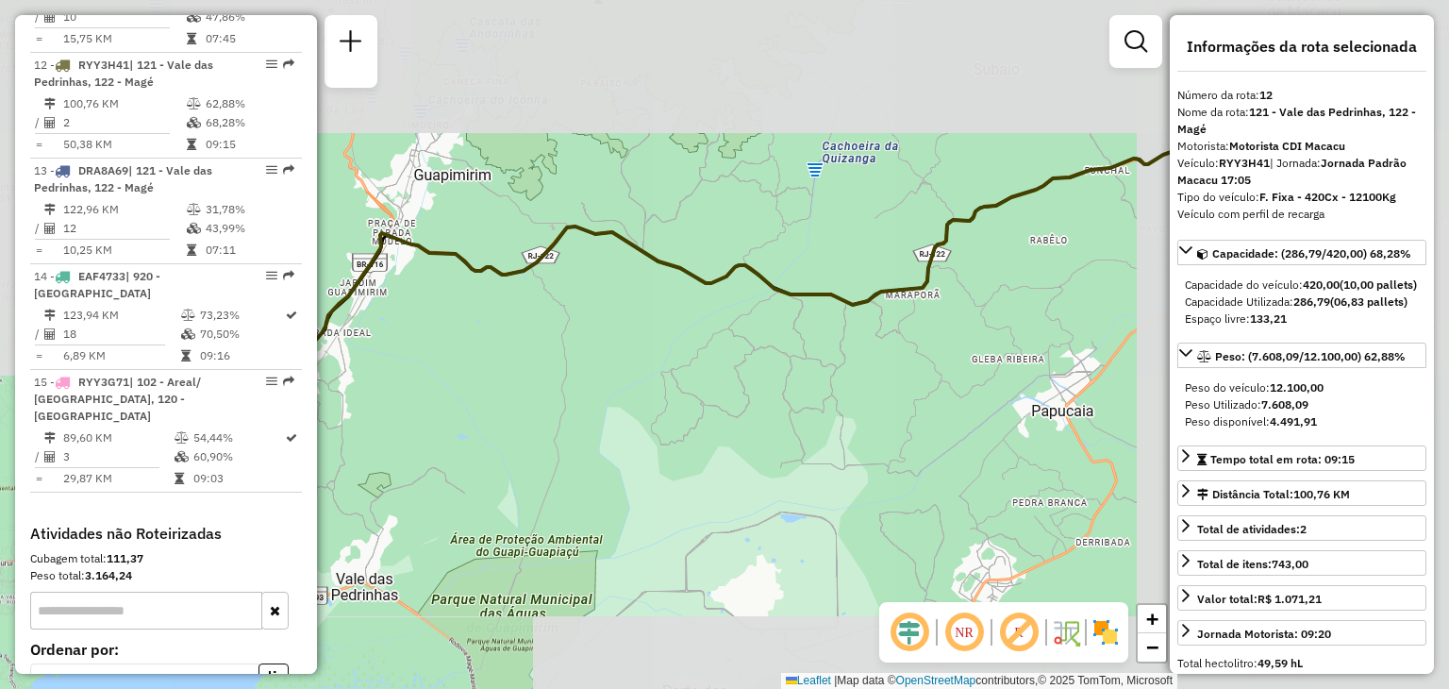
drag, startPoint x: 754, startPoint y: 405, endPoint x: 1091, endPoint y: 293, distance: 354.7
click at [1087, 295] on div "Janela de atendimento Grade de atendimento Capacidade Transportadoras Veículos …" at bounding box center [724, 344] width 1449 height 689
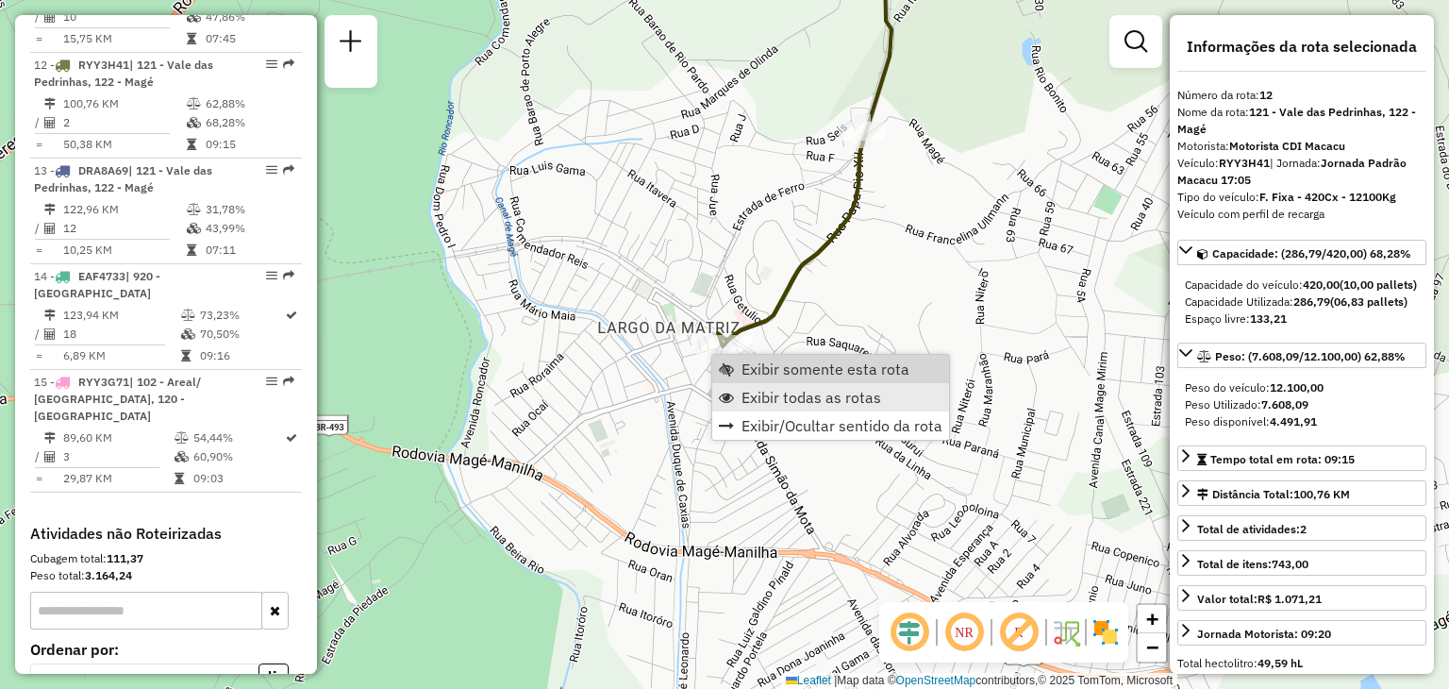
click at [749, 390] on span "Exibir todas as rotas" at bounding box center [811, 397] width 140 height 15
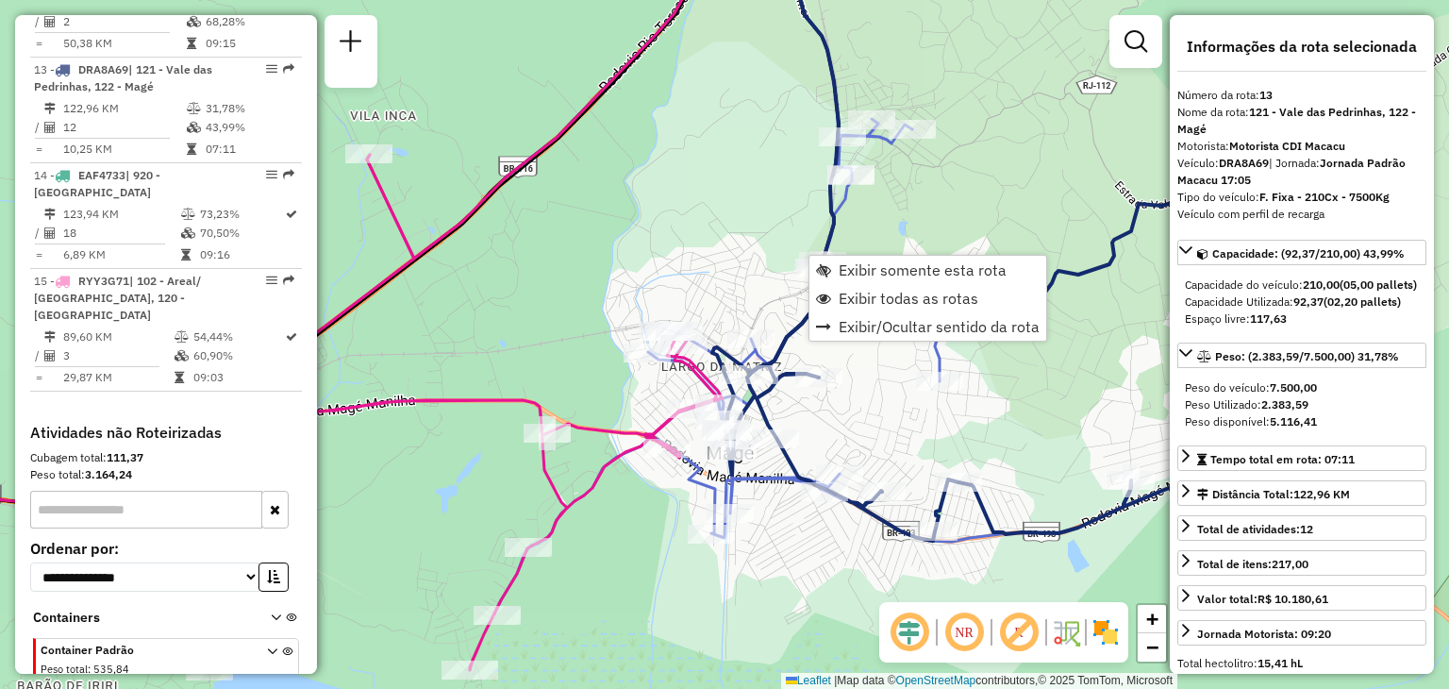
scroll to position [1970, 0]
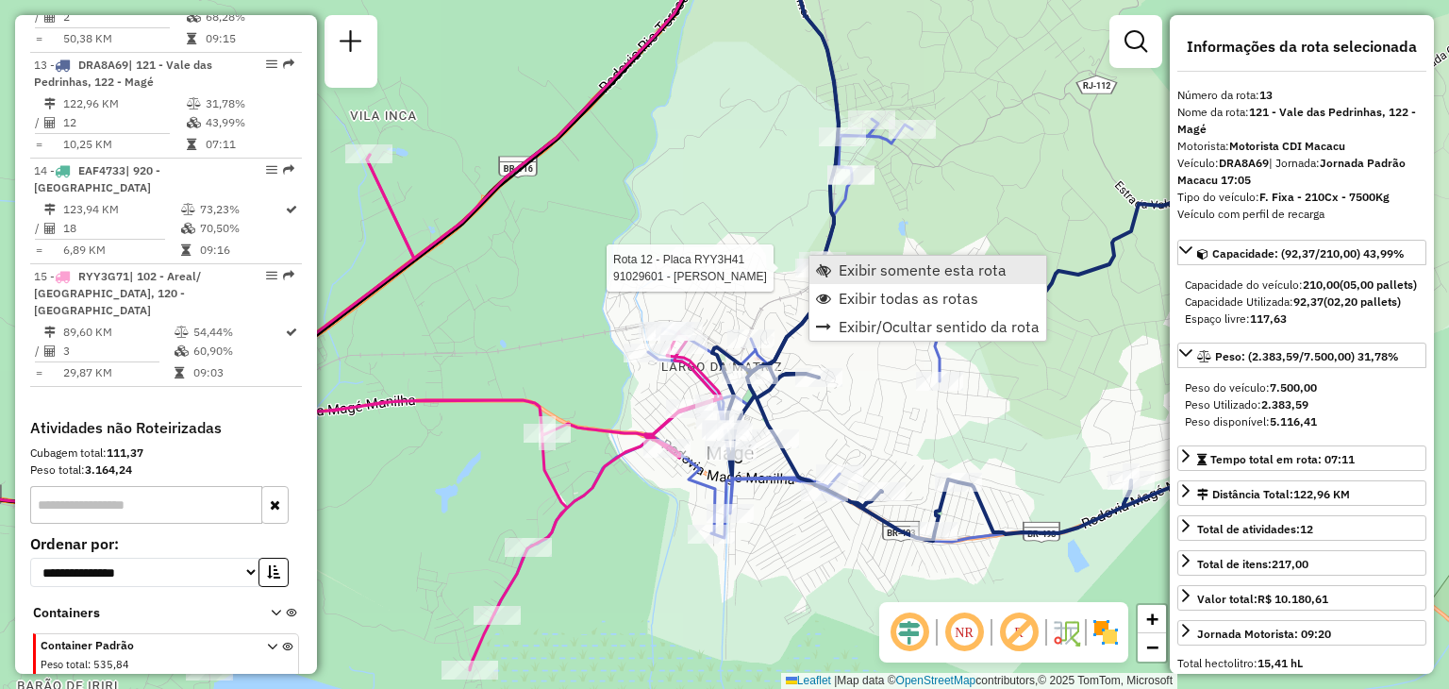
click at [834, 267] on link "Exibir somente esta rota" at bounding box center [927, 270] width 237 height 28
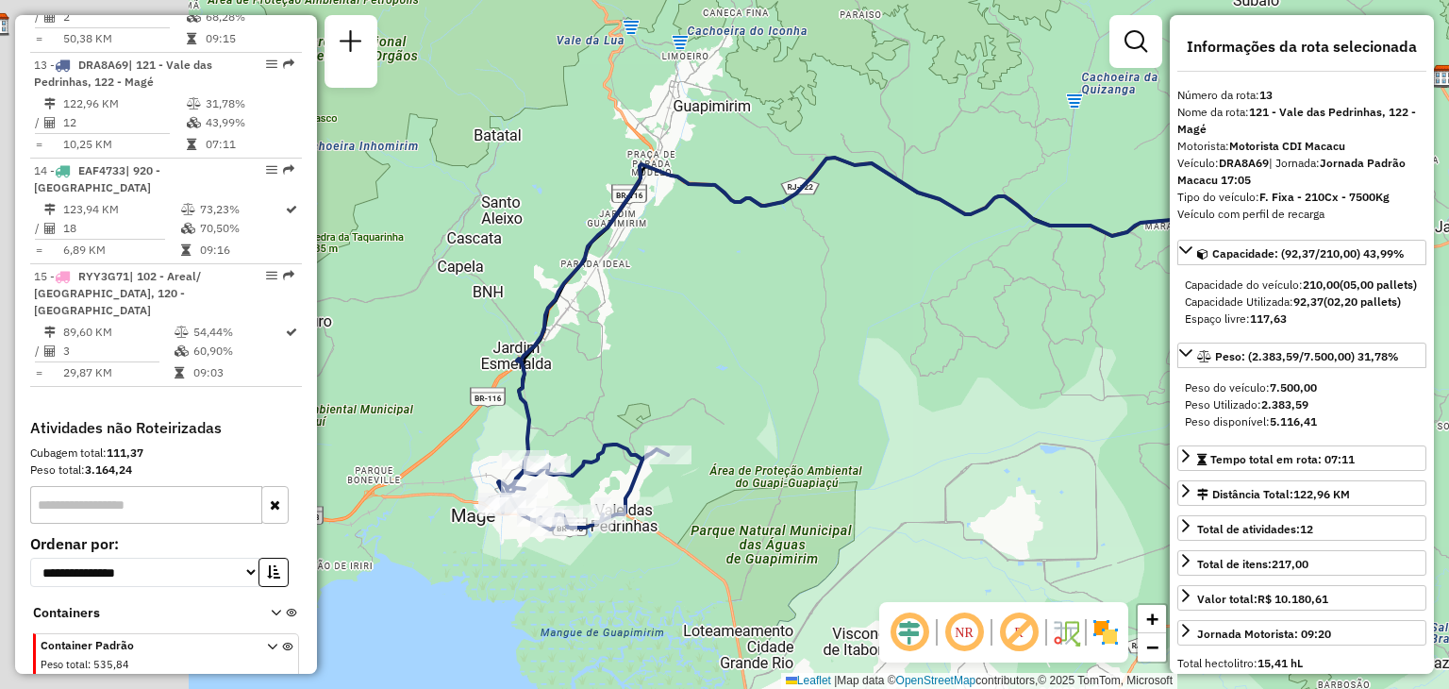
drag, startPoint x: 791, startPoint y: 295, endPoint x: 942, endPoint y: 291, distance: 151.0
click at [983, 265] on div "Janela de atendimento Grade de atendimento Capacidade Transportadoras Veículos …" at bounding box center [724, 344] width 1449 height 689
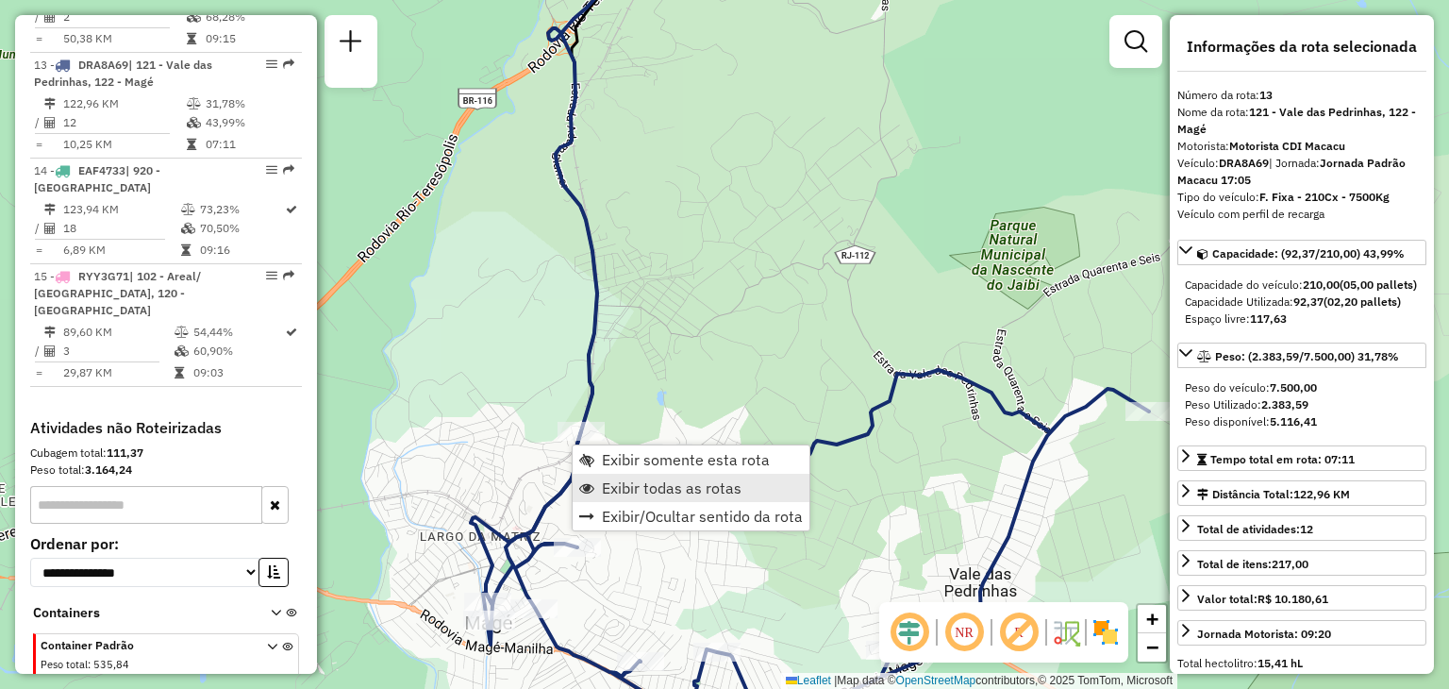
click at [619, 484] on span "Exibir todas as rotas" at bounding box center [672, 487] width 140 height 15
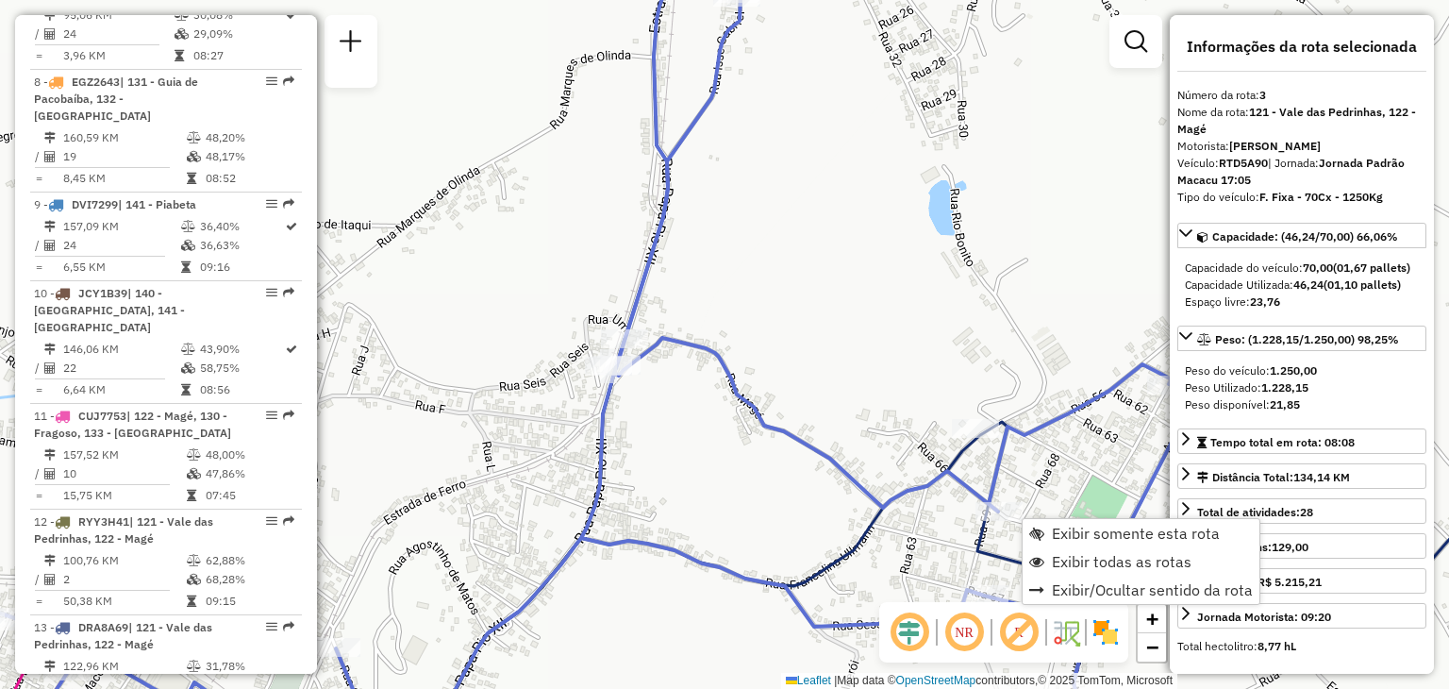
scroll to position [950, 0]
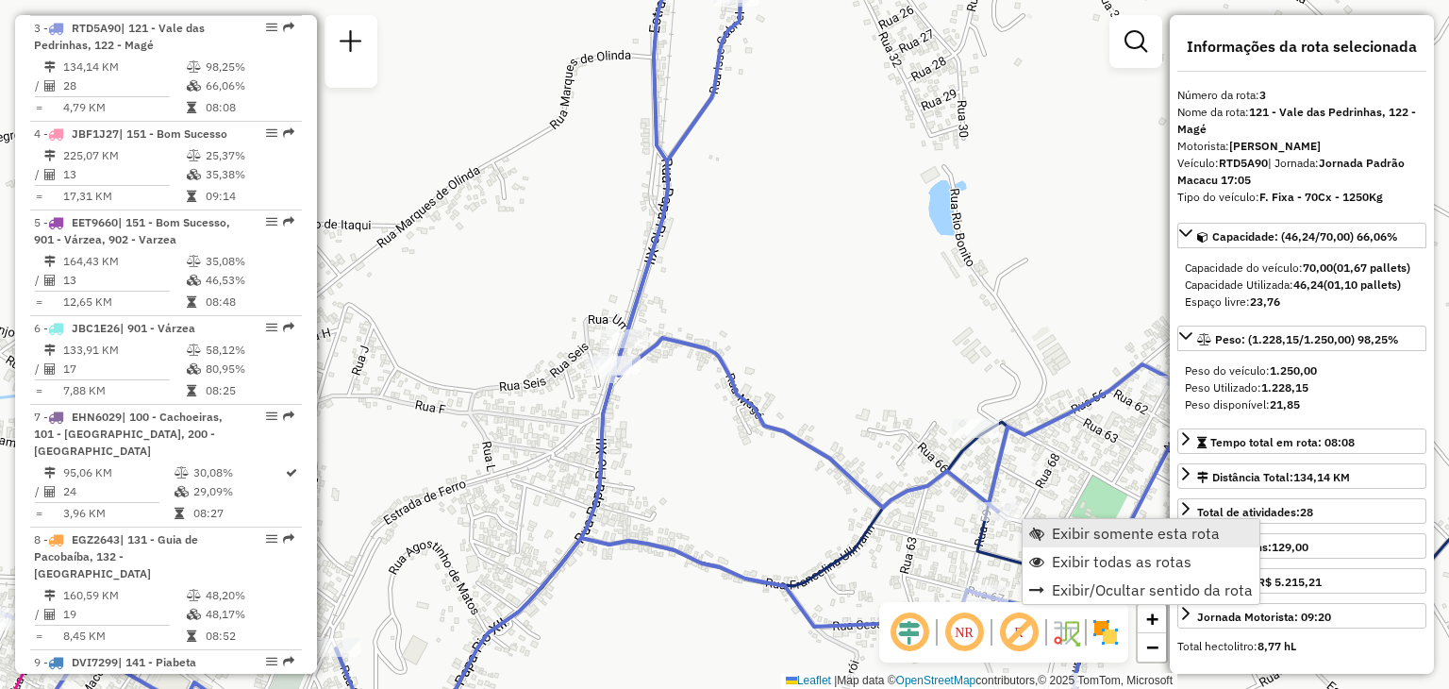
click at [1045, 521] on link "Exibir somente esta rota" at bounding box center [1141, 533] width 237 height 28
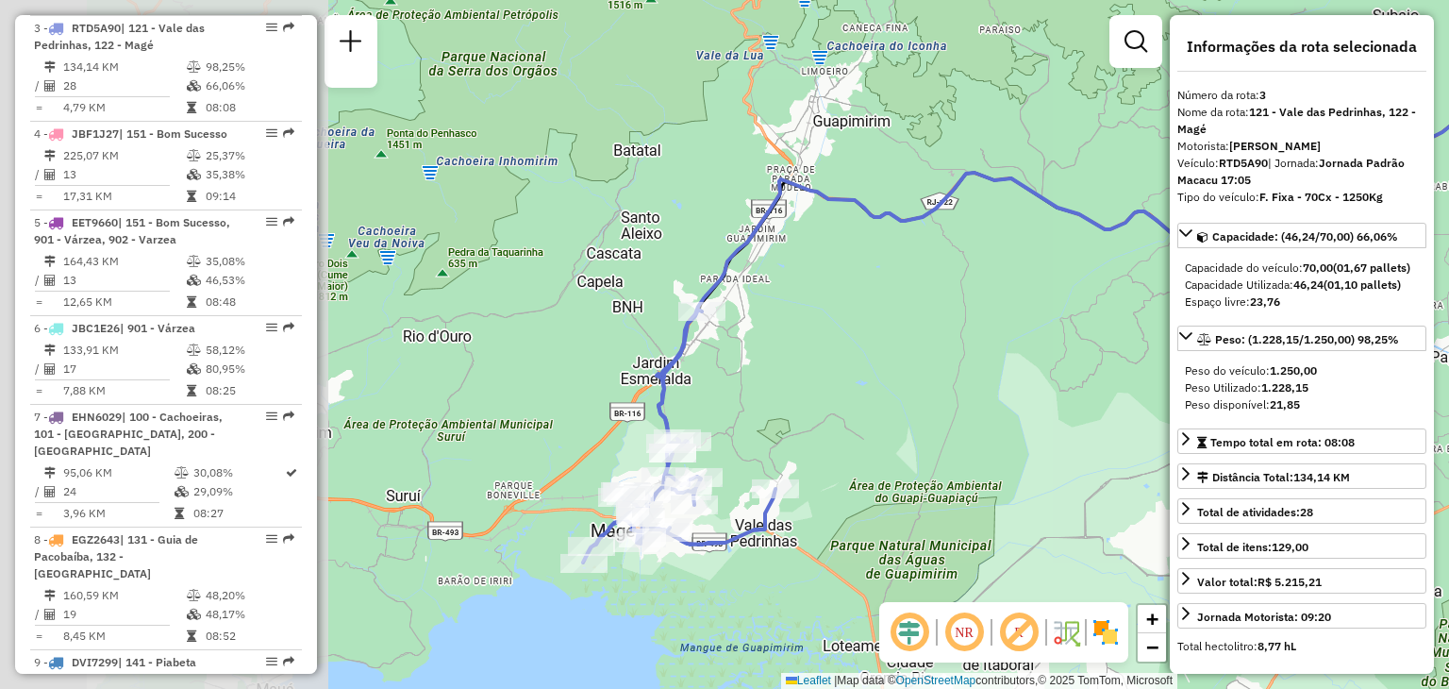
drag, startPoint x: 615, startPoint y: 346, endPoint x: 818, endPoint y: 344, distance: 202.8
click at [824, 339] on div "Janela de atendimento Grade de atendimento Capacidade Transportadoras Veículos …" at bounding box center [724, 344] width 1449 height 689
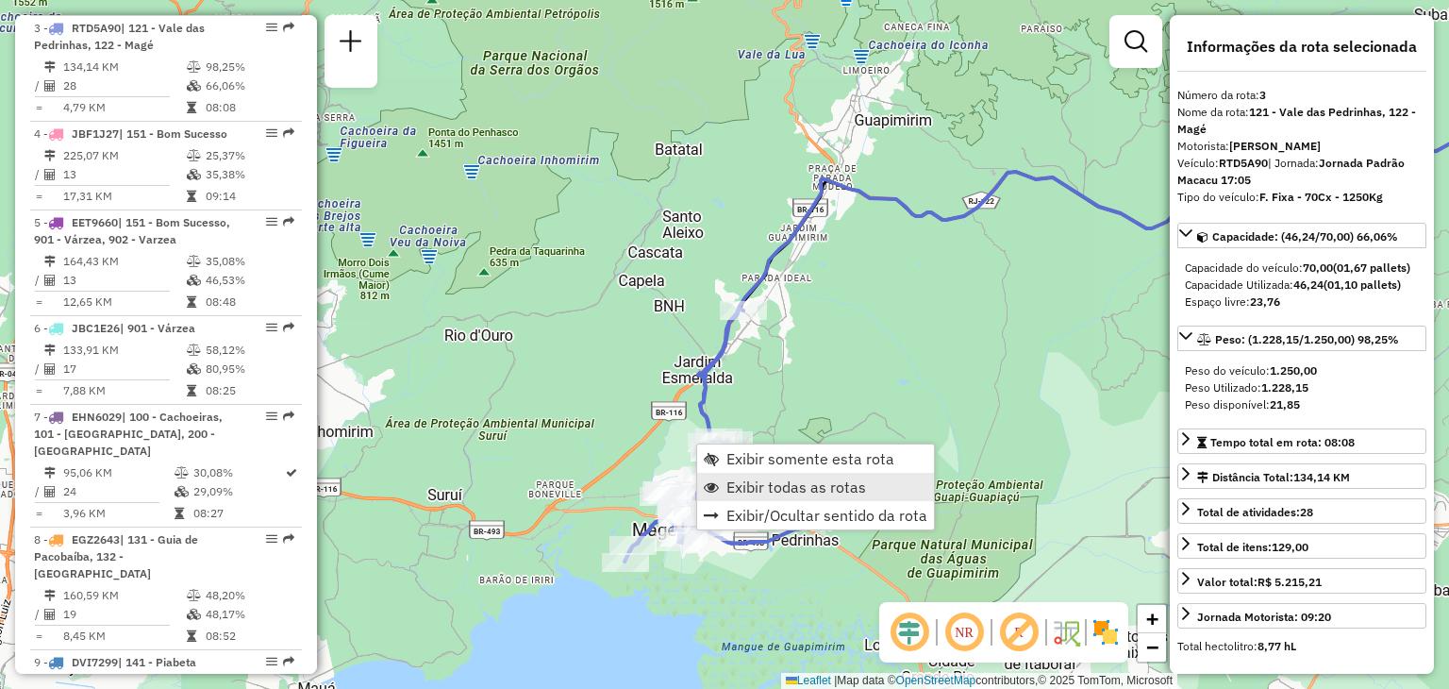
click at [748, 487] on span "Exibir todas as rotas" at bounding box center [796, 486] width 140 height 15
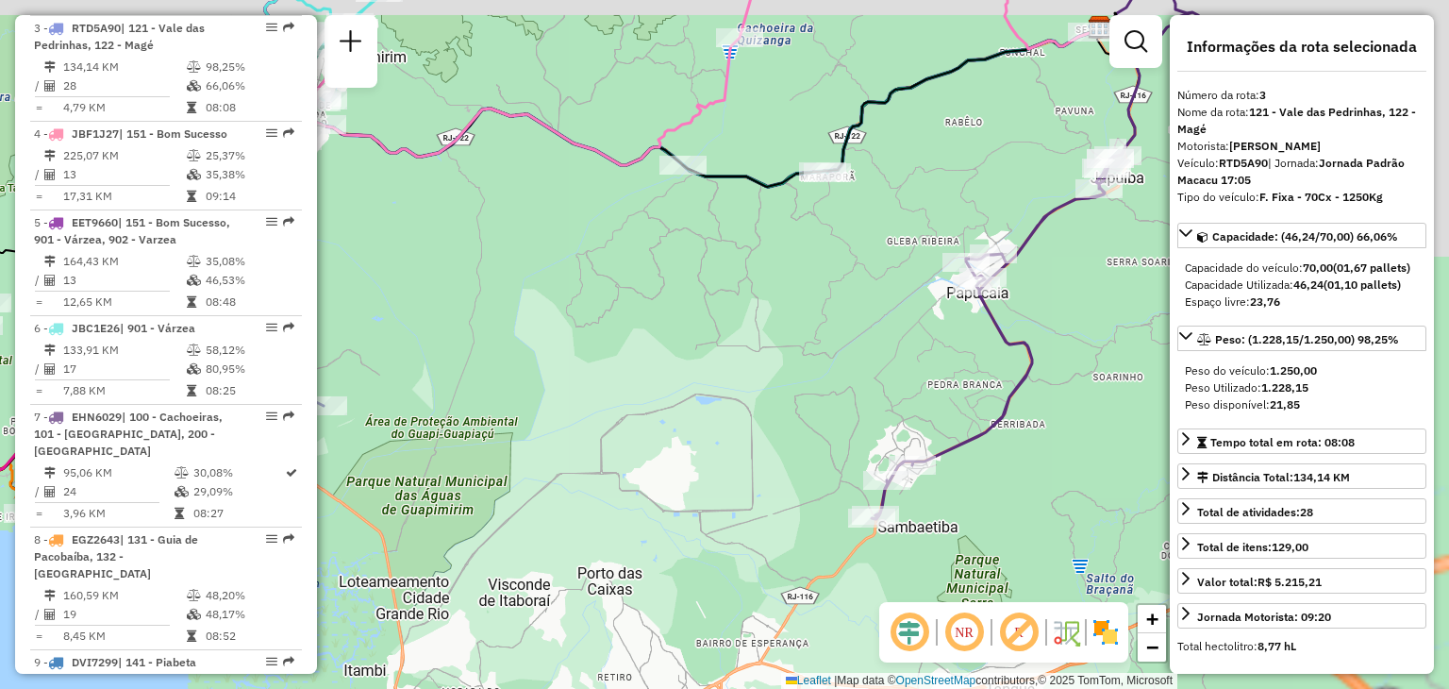
drag, startPoint x: 742, startPoint y: 480, endPoint x: 592, endPoint y: 554, distance: 167.1
click at [614, 533] on div "Janela de atendimento Grade de atendimento Capacidade Transportadoras Veículos …" at bounding box center [724, 344] width 1449 height 689
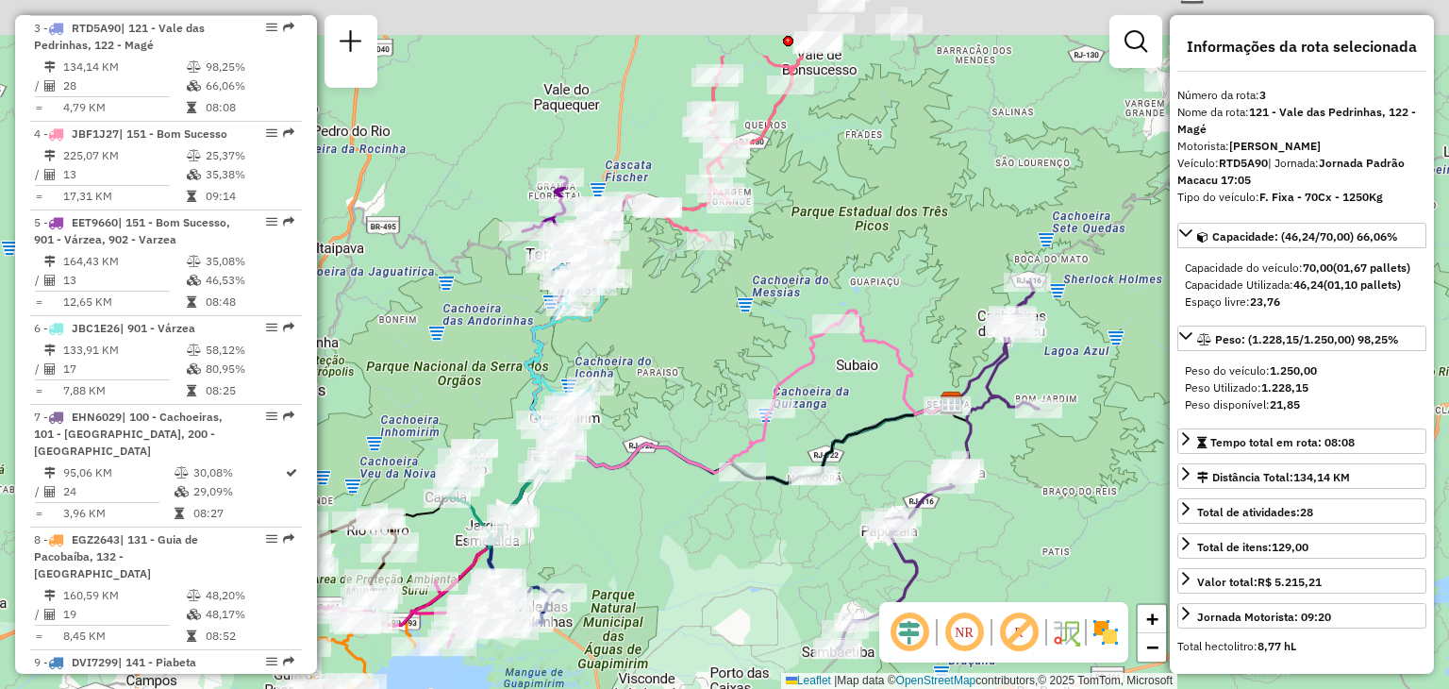
click at [727, 367] on div "Janela de atendimento Grade de atendimento Capacidade Transportadoras Veículos …" at bounding box center [724, 344] width 1449 height 689
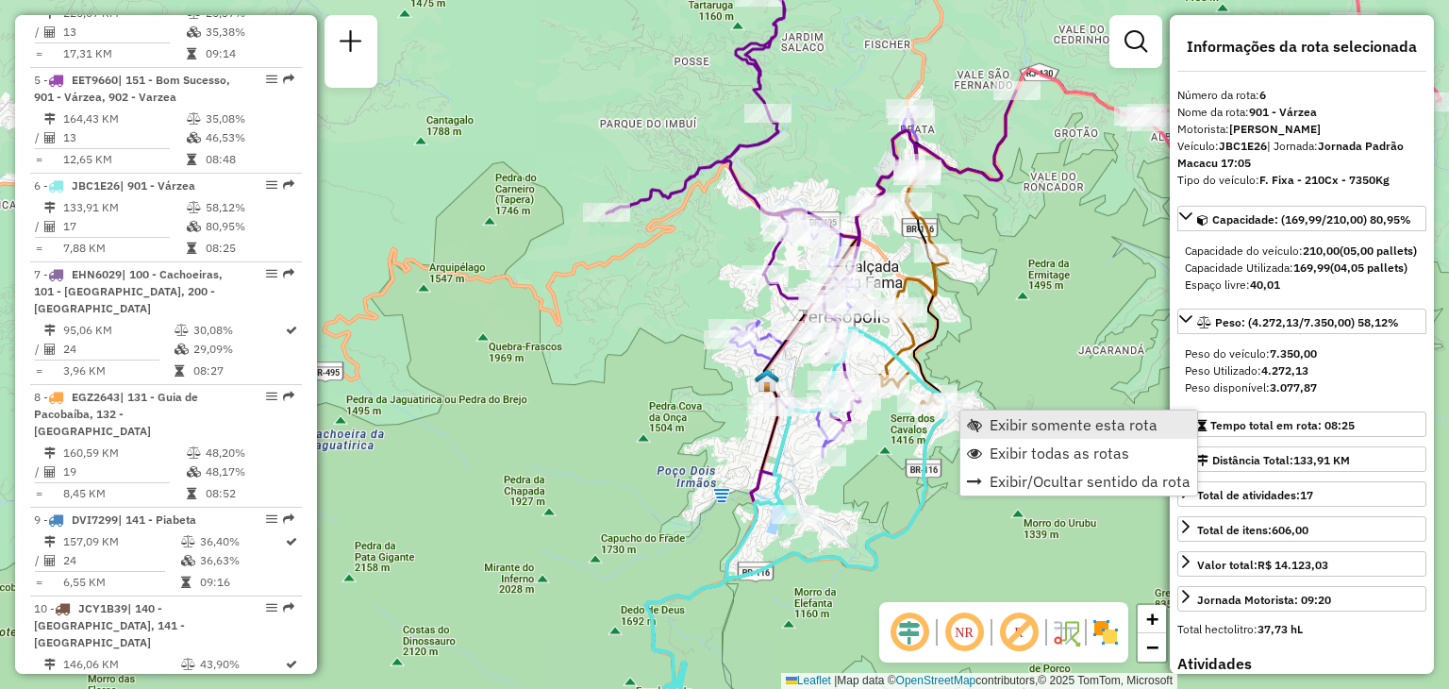
scroll to position [1267, 0]
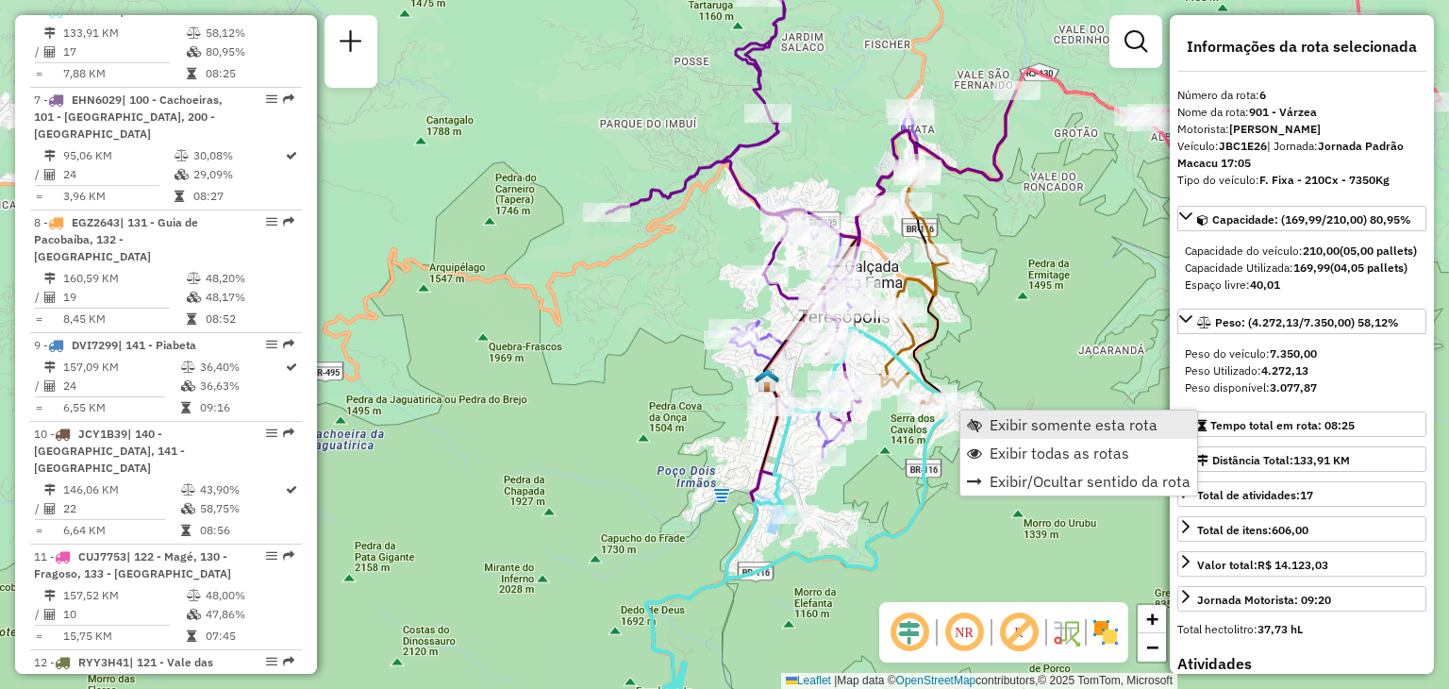
click at [976, 423] on span "Exibir somente esta rota" at bounding box center [974, 424] width 15 height 15
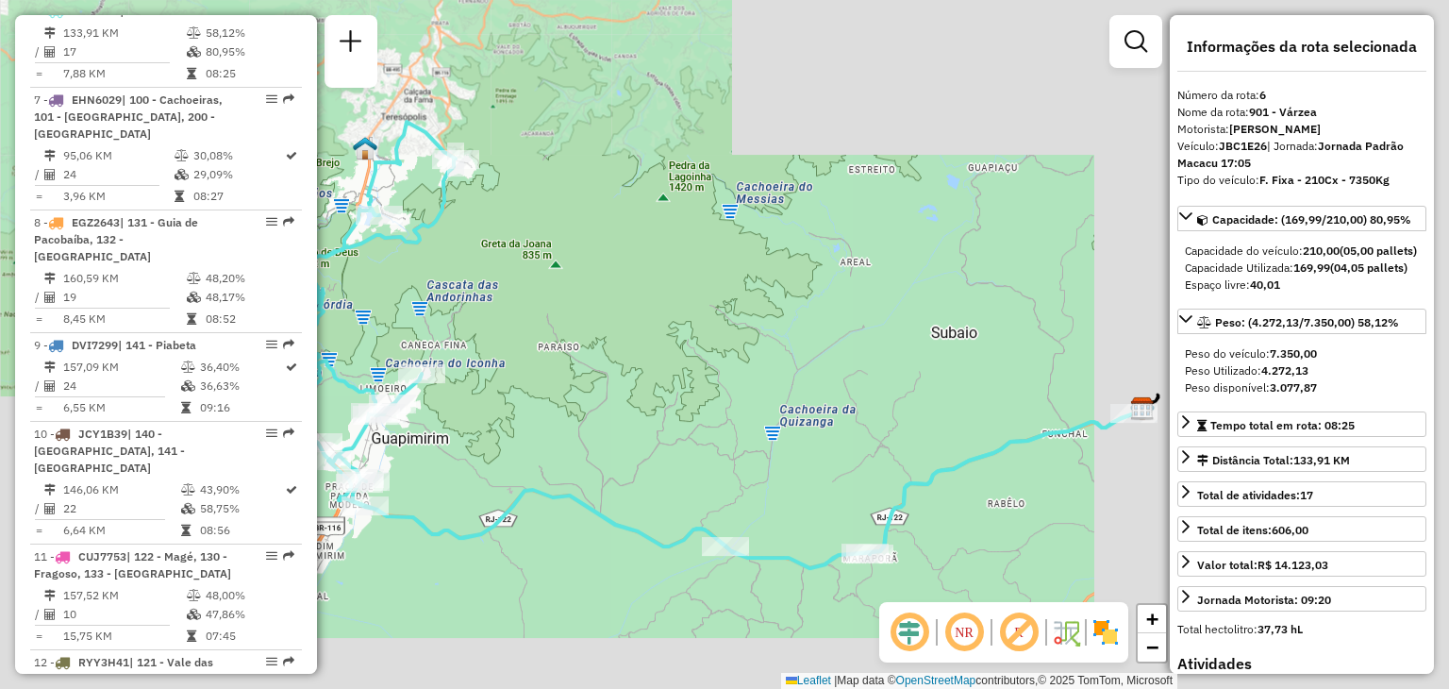
drag, startPoint x: 808, startPoint y: 346, endPoint x: 1040, endPoint y: 420, distance: 243.5
click at [1040, 417] on div "Janela de atendimento Grade de atendimento Capacidade Transportadoras Veículos …" at bounding box center [724, 344] width 1449 height 689
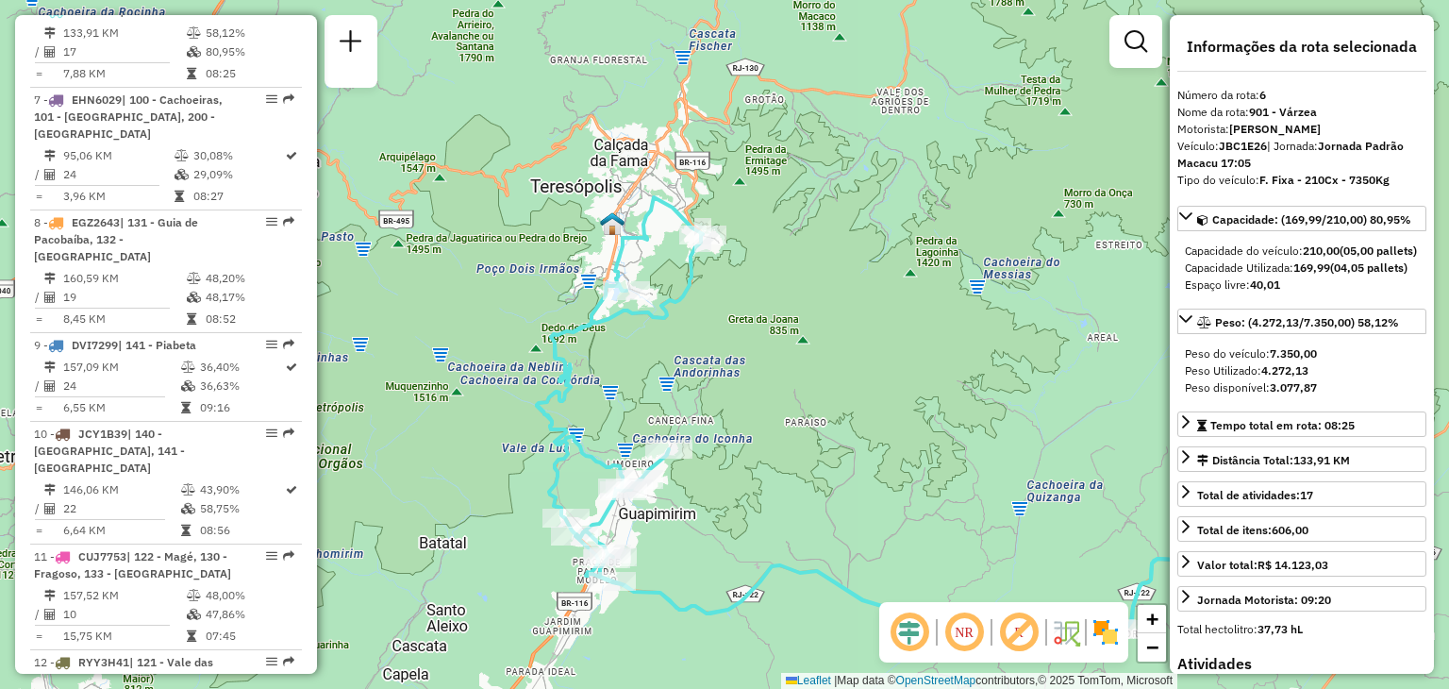
drag, startPoint x: 787, startPoint y: 284, endPoint x: 769, endPoint y: 250, distance: 38.4
click at [770, 251] on div "Janela de atendimento Grade de atendimento Capacidade Transportadoras Veículos …" at bounding box center [724, 344] width 1449 height 689
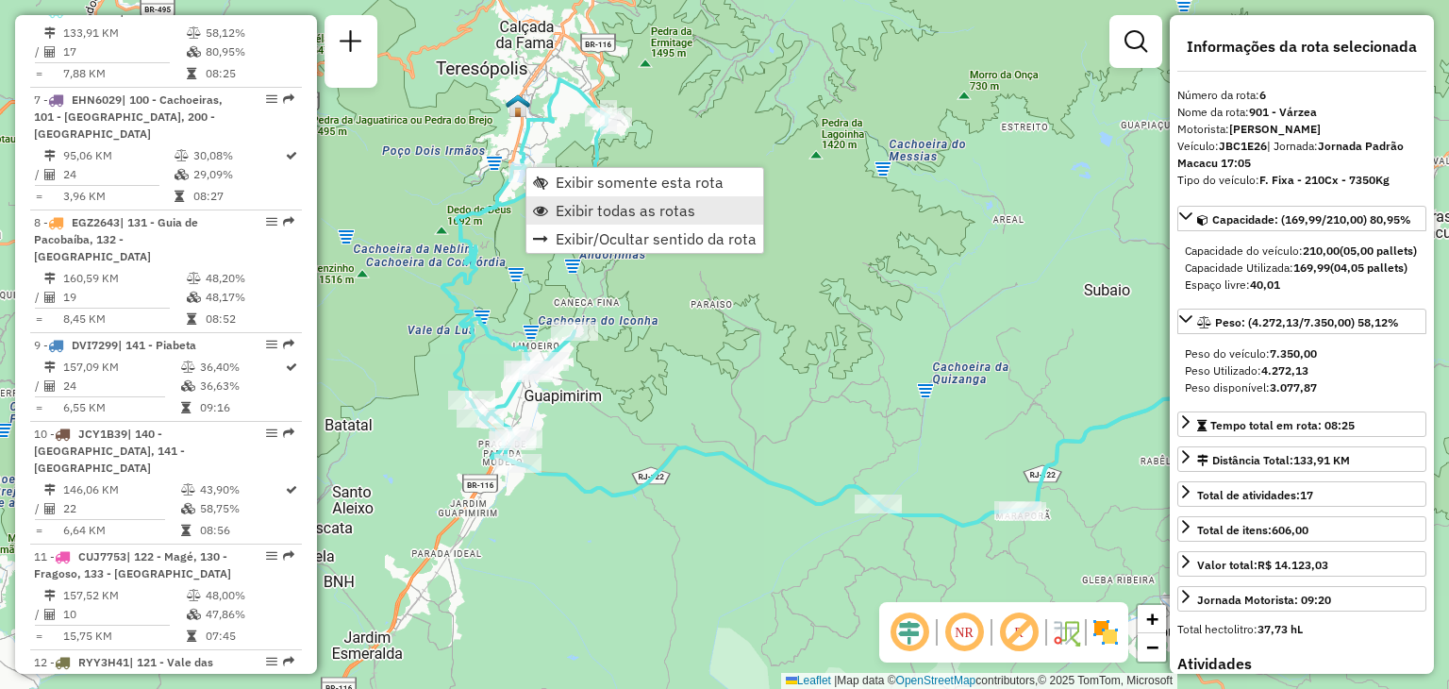
click at [568, 210] on span "Exibir todas as rotas" at bounding box center [626, 210] width 140 height 15
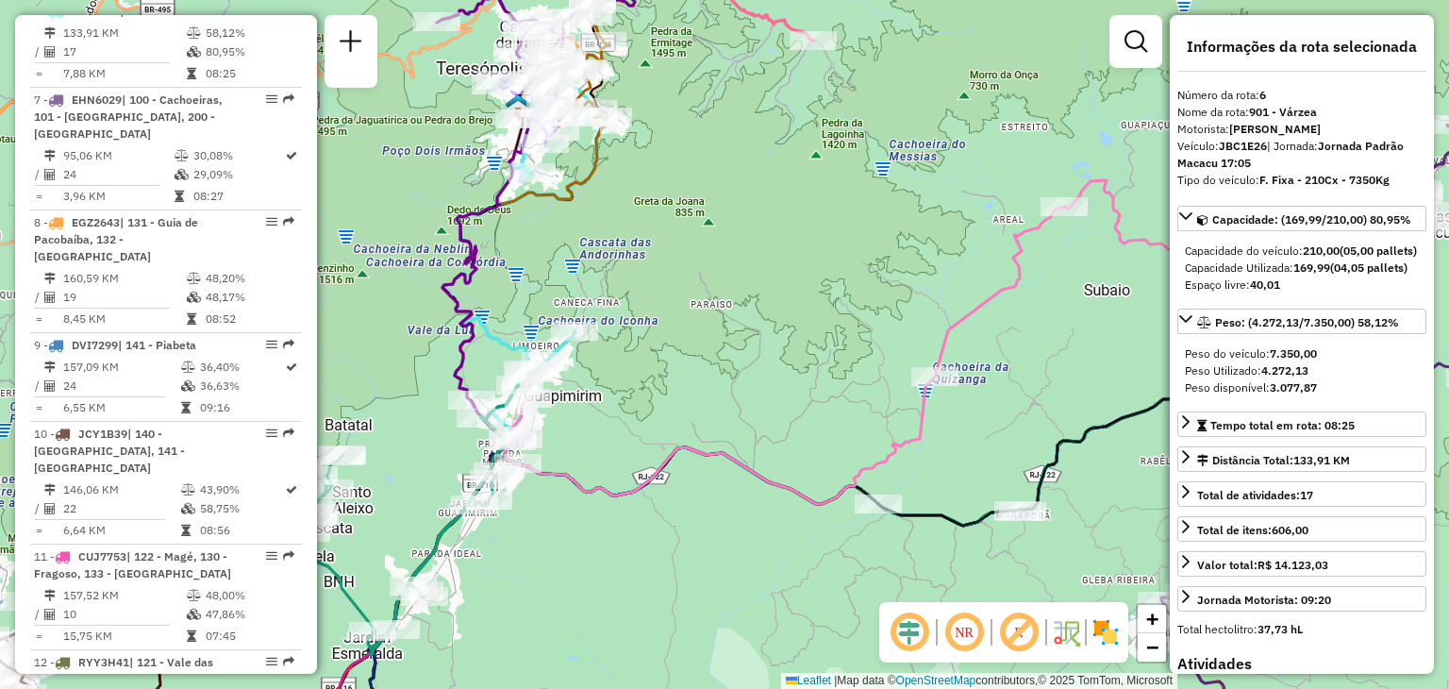
click at [546, 182] on div at bounding box center [531, 172] width 47 height 19
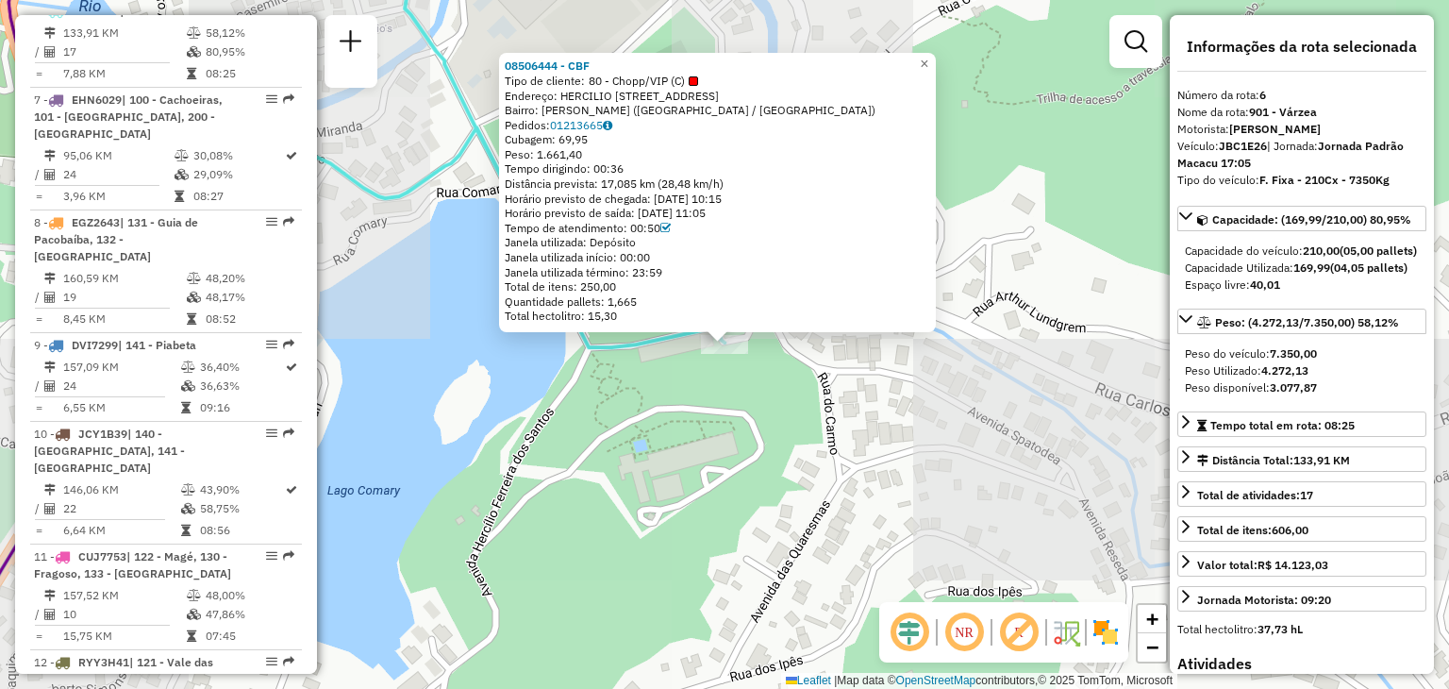
click at [653, 408] on div "Rota 6 - Placa JBC1E26 08506444 - CBF 08506444 - CBF Tipo de cliente: 80 - Chop…" at bounding box center [724, 344] width 1449 height 689
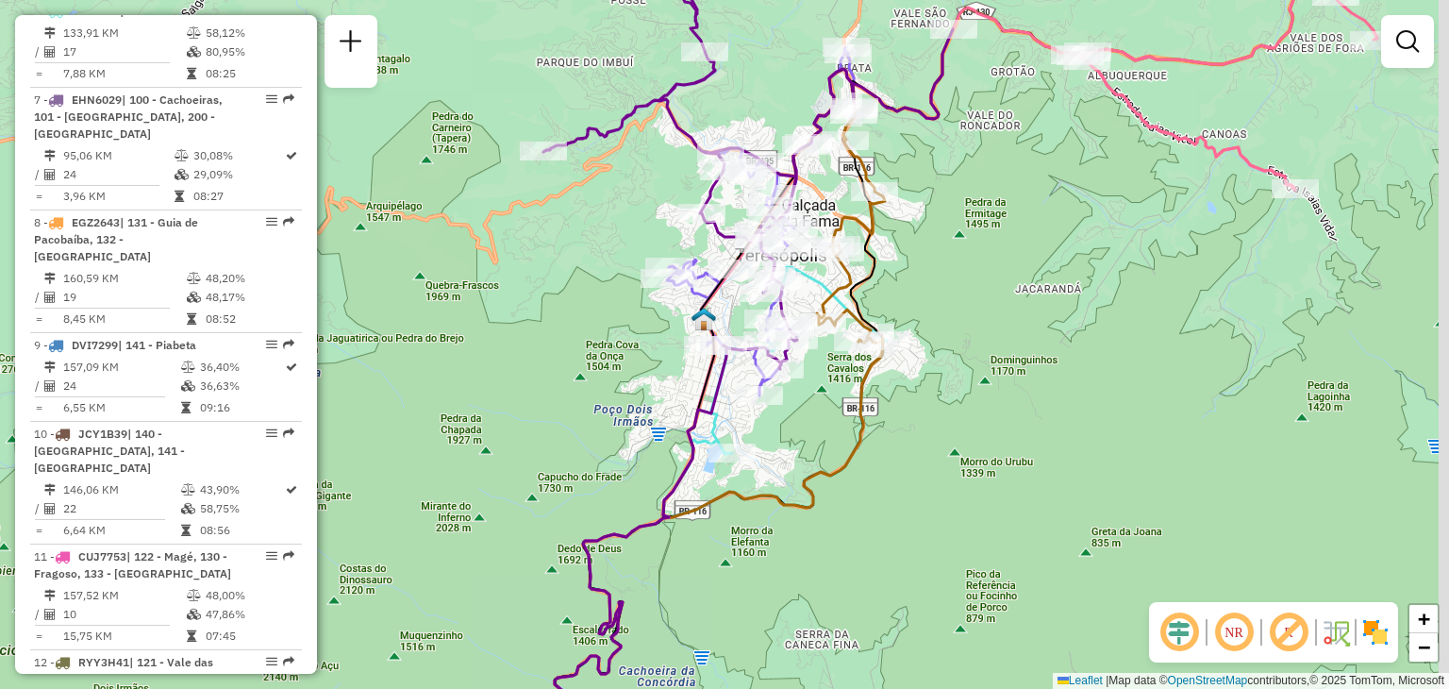
drag, startPoint x: 947, startPoint y: 348, endPoint x: 931, endPoint y: 402, distance: 56.1
click at [930, 402] on div "Janela de atendimento Grade de atendimento Capacidade Transportadoras Veículos …" at bounding box center [724, 344] width 1449 height 689
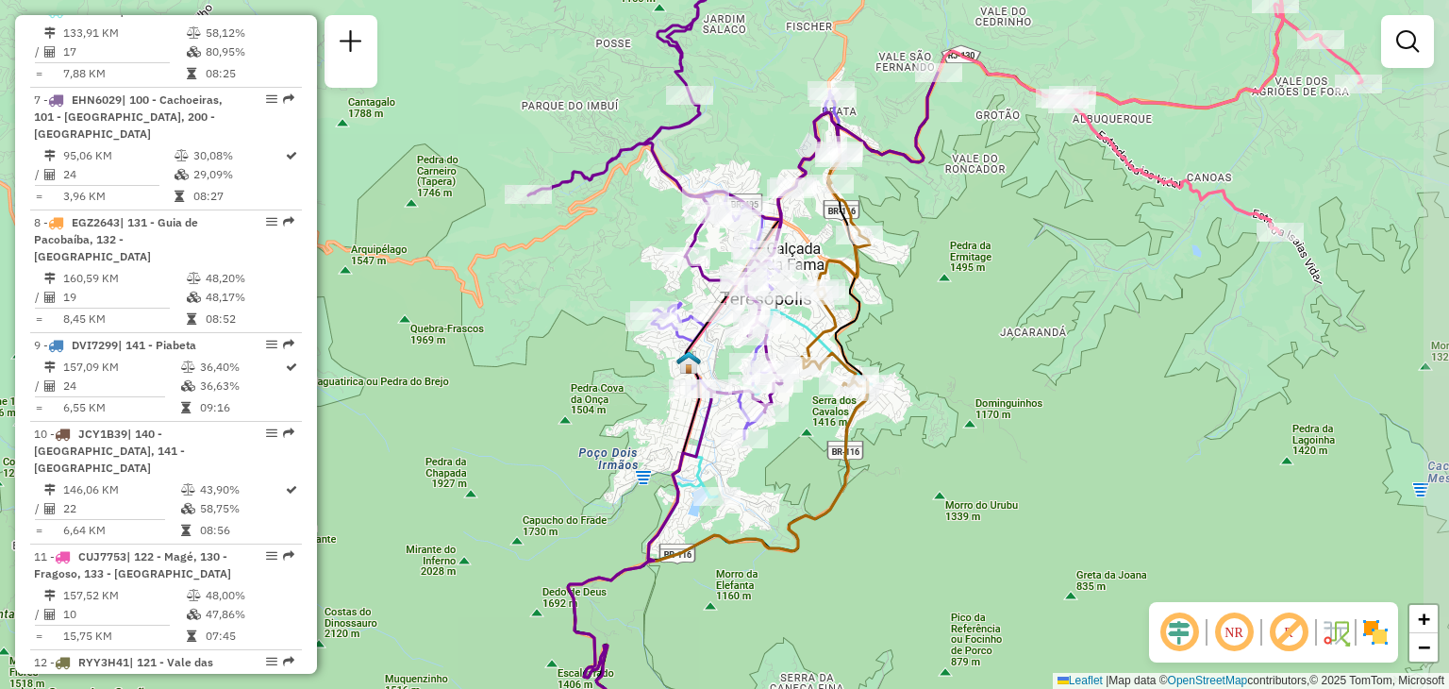
drag, startPoint x: 1062, startPoint y: 282, endPoint x: 910, endPoint y: 417, distance: 203.1
click at [925, 405] on div "Janela de atendimento Grade de atendimento Capacidade Transportadoras Veículos …" at bounding box center [724, 344] width 1449 height 689
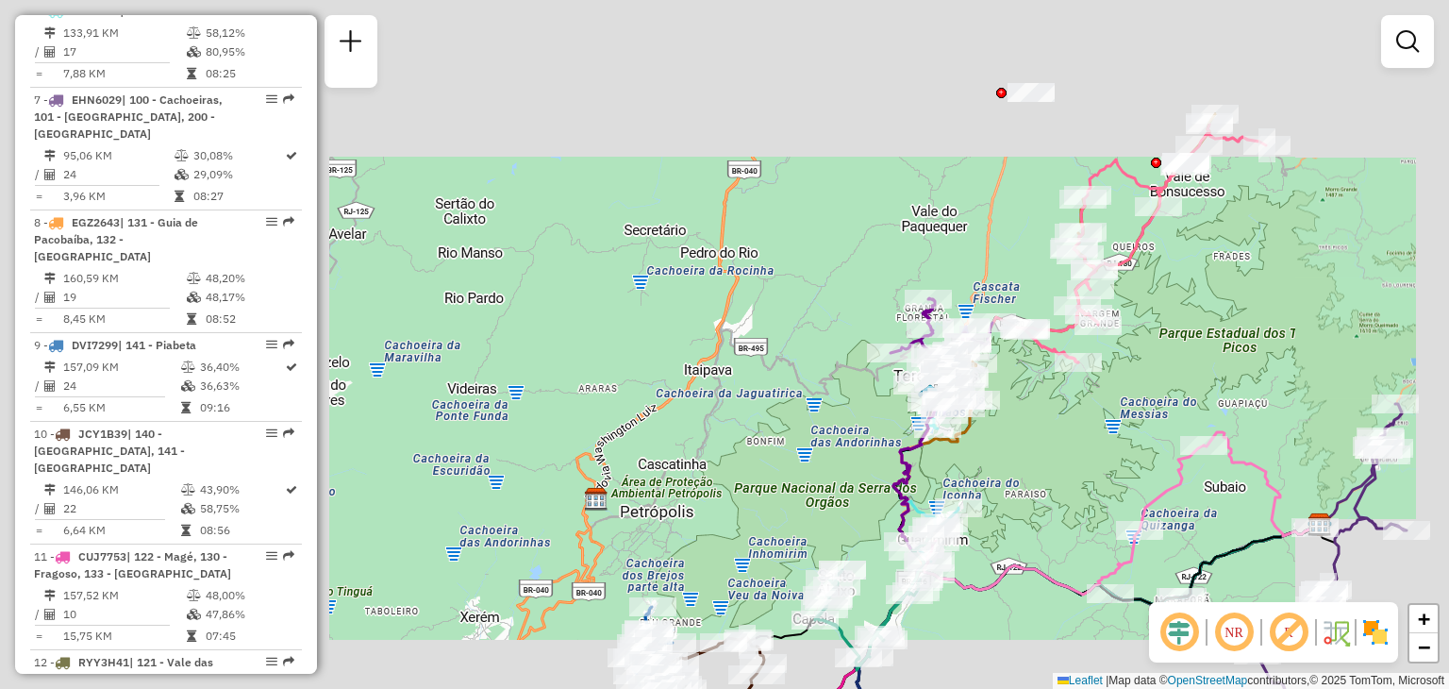
drag, startPoint x: 1210, startPoint y: 280, endPoint x: 1174, endPoint y: 318, distance: 52.7
click at [1175, 317] on div "Janela de atendimento Grade de atendimento Capacidade Transportadoras Veículos …" at bounding box center [724, 344] width 1449 height 689
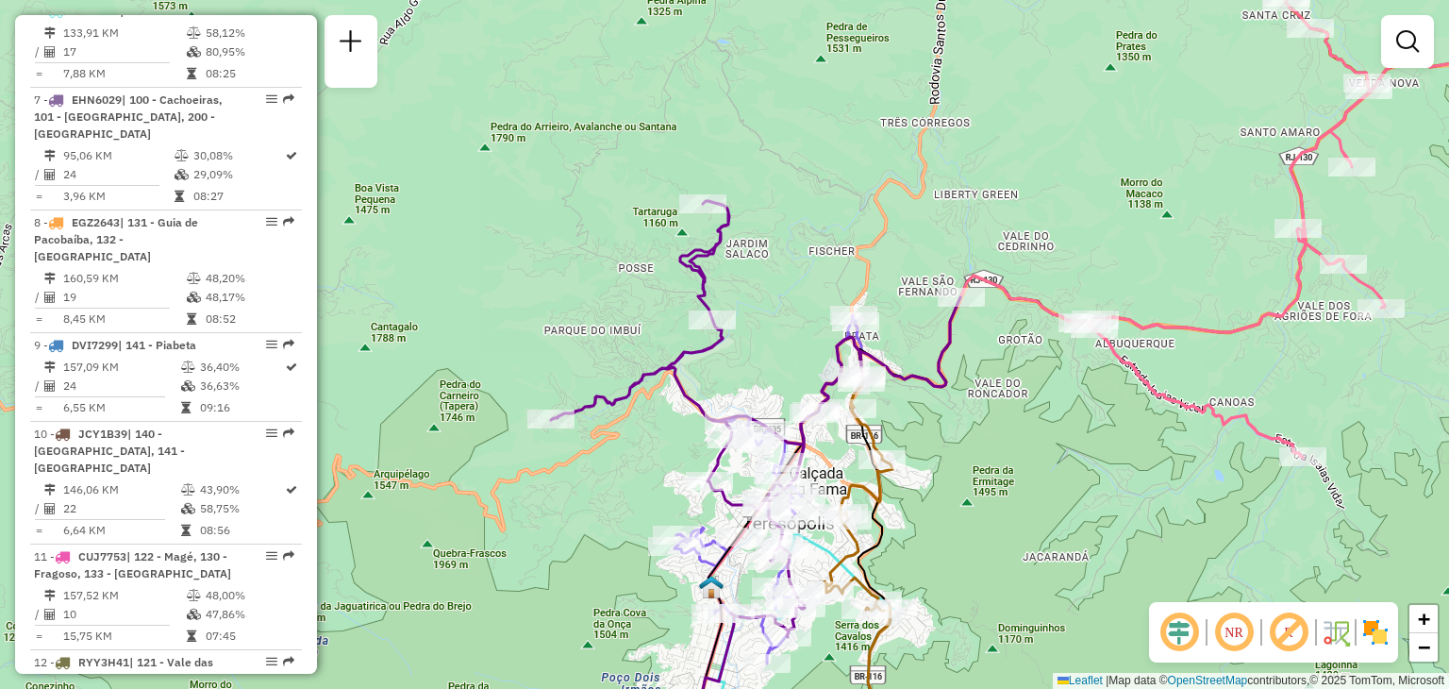
drag, startPoint x: 940, startPoint y: 511, endPoint x: 946, endPoint y: 377, distance: 134.1
click at [933, 401] on div "Rota 5 - Placa EET9660 08510929 - EMPORIO THEREZOPOLIS Rota 2 - Placa RTD5B06 0…" at bounding box center [724, 344] width 1449 height 689
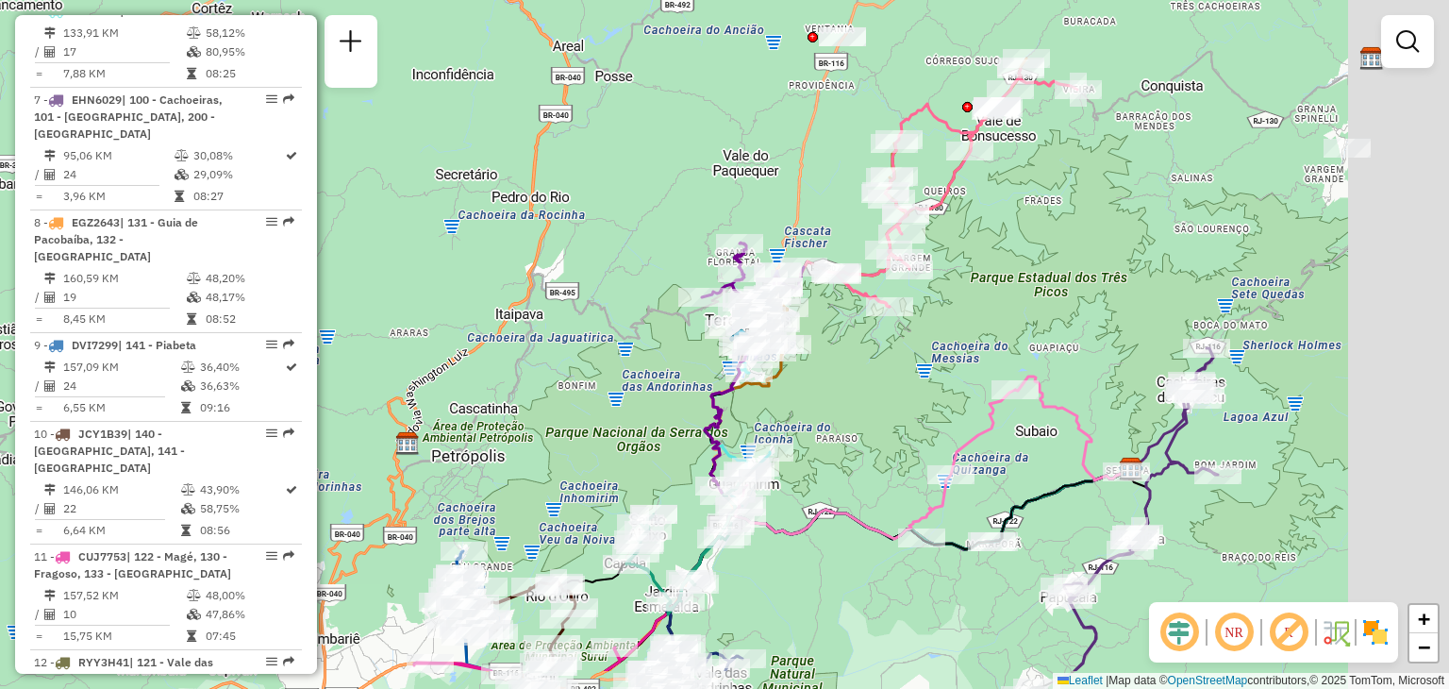
drag, startPoint x: 1060, startPoint y: 497, endPoint x: 847, endPoint y: 406, distance: 232.0
click at [848, 407] on div "Janela de atendimento Grade de atendimento Capacidade Transportadoras Veículos …" at bounding box center [724, 344] width 1449 height 689
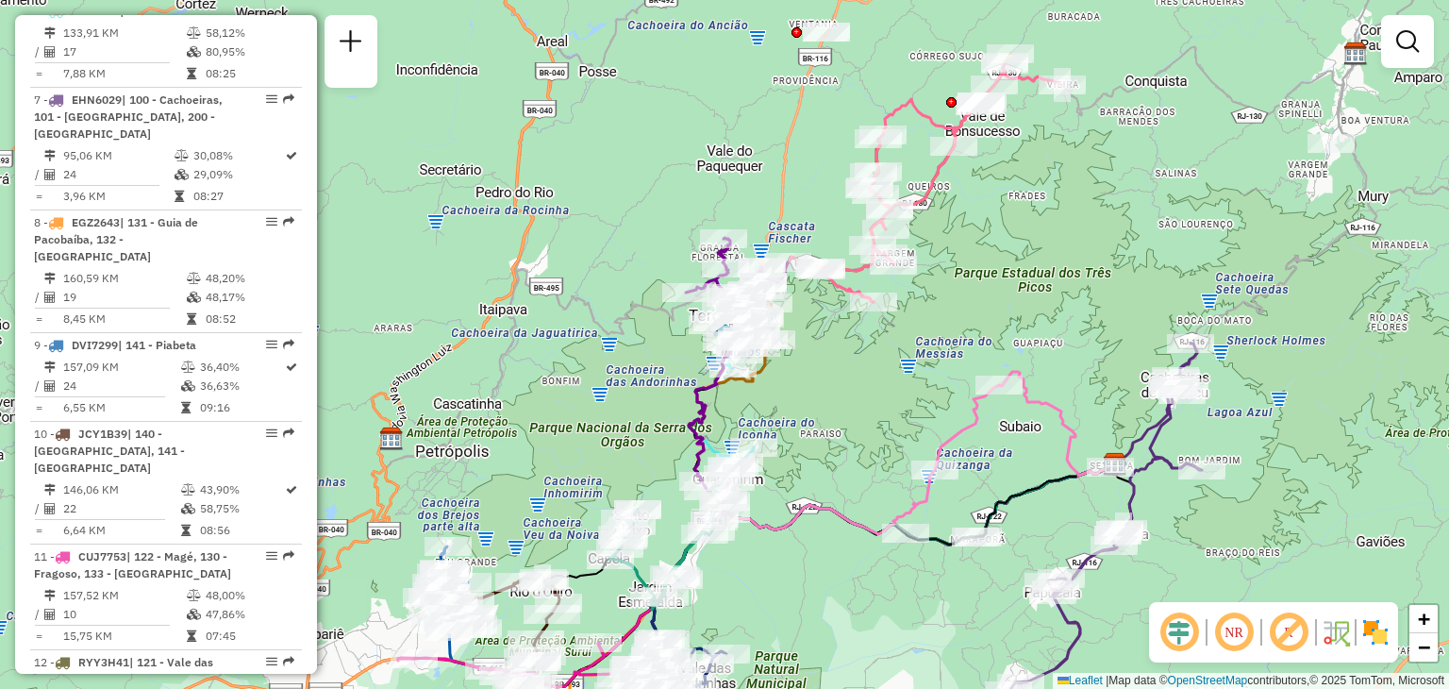
drag, startPoint x: 849, startPoint y: 497, endPoint x: 957, endPoint y: 357, distance: 177.0
click at [957, 357] on div "Janela de atendimento Grade de atendimento Capacidade Transportadoras Veículos …" at bounding box center [724, 344] width 1449 height 689
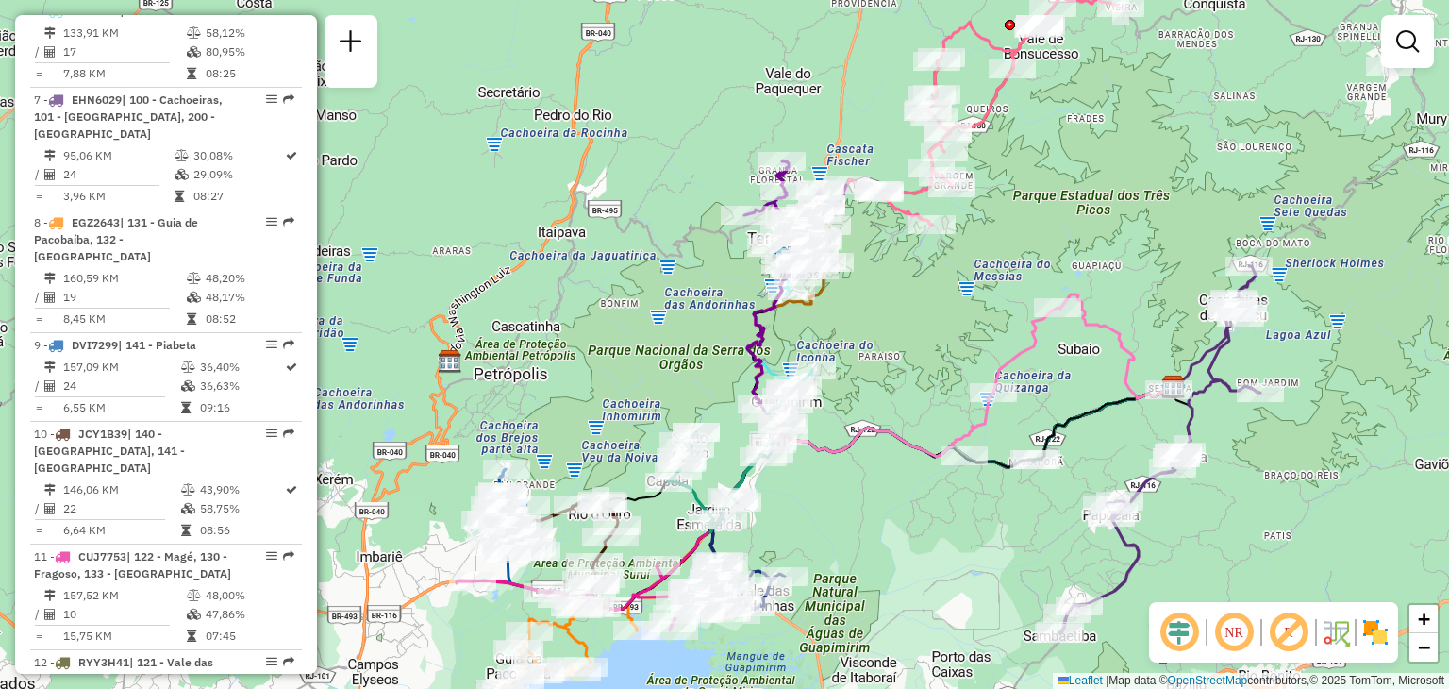
drag, startPoint x: 1140, startPoint y: 224, endPoint x: 974, endPoint y: 403, distance: 244.3
click at [976, 398] on div "Janela de atendimento Grade de atendimento Capacidade Transportadoras Veículos …" at bounding box center [724, 344] width 1449 height 689
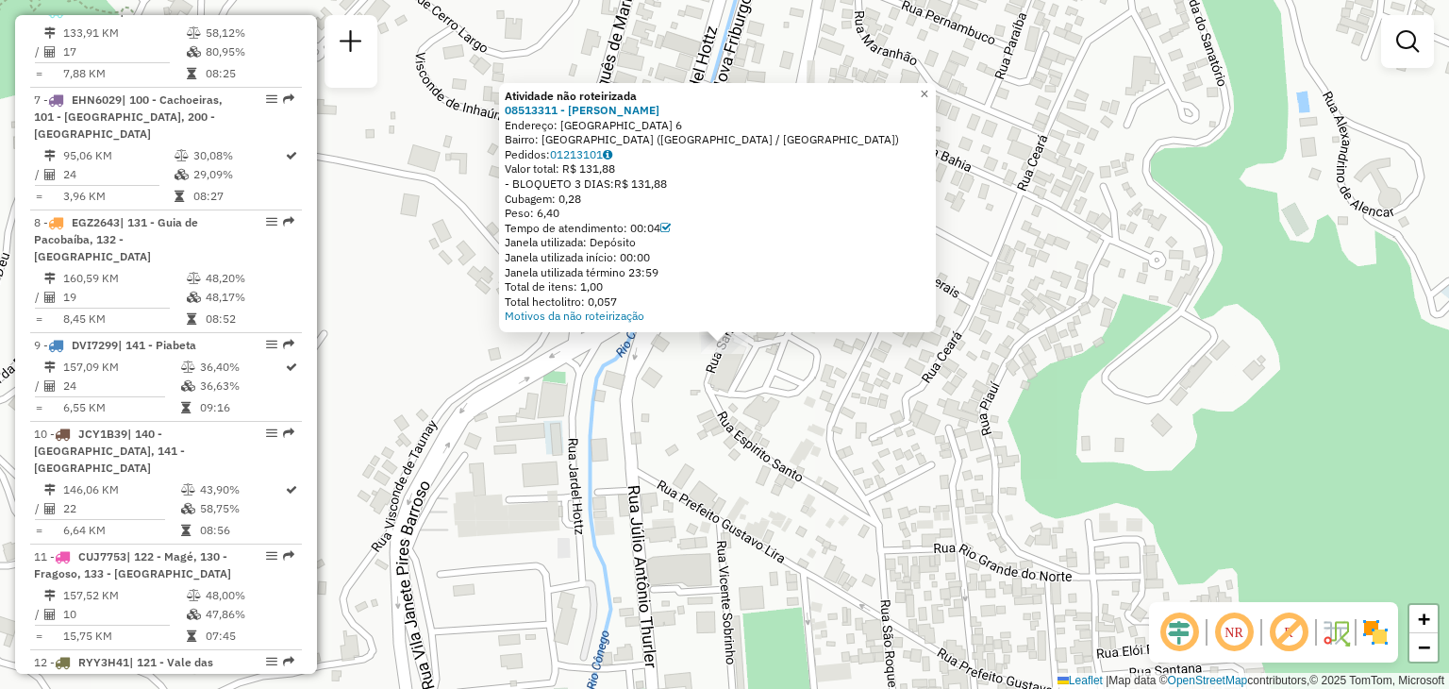
click at [743, 367] on div "Atividade não roteirizada 08513311 - [PERSON_NAME]: [GEOGRAPHIC_DATA] 6 Bairro:…" at bounding box center [724, 344] width 1449 height 689
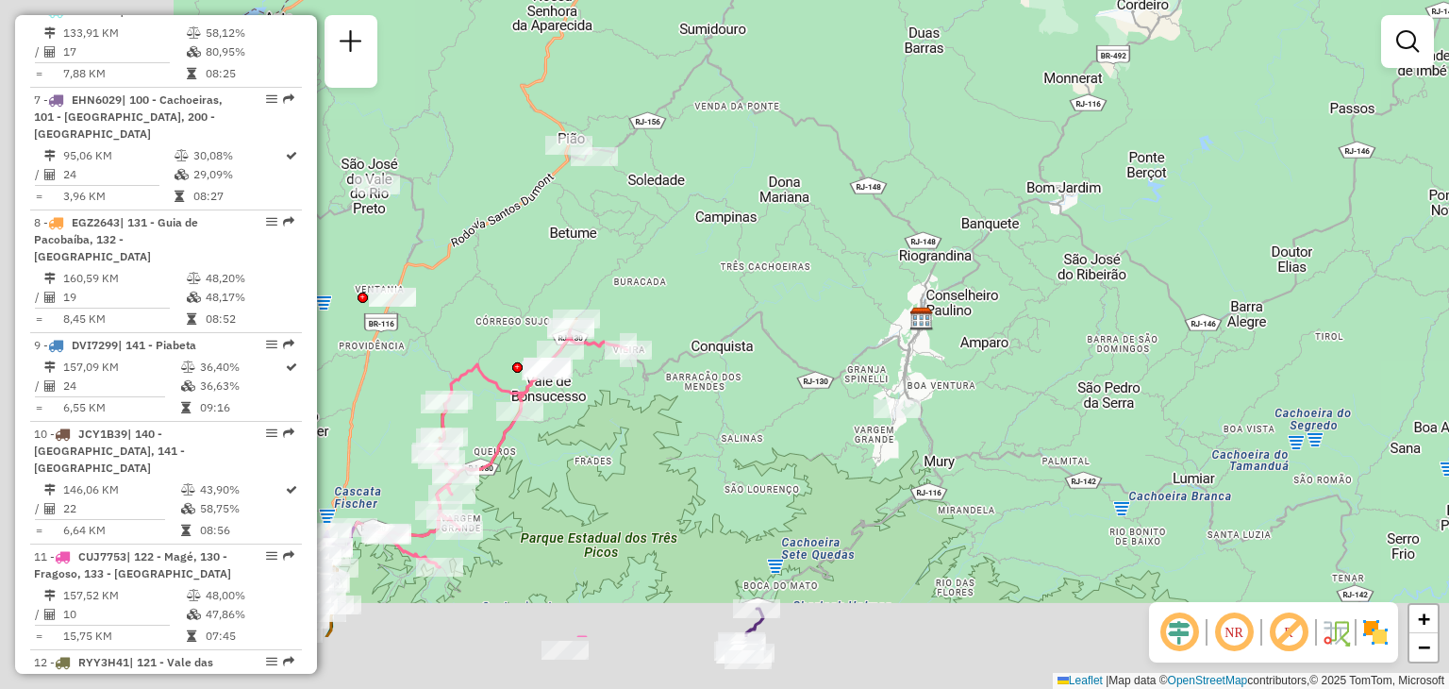
drag, startPoint x: 602, startPoint y: 575, endPoint x: 831, endPoint y: 431, distance: 270.4
click at [834, 445] on div "Janela de atendimento Grade de atendimento Capacidade Transportadoras Veículos …" at bounding box center [724, 344] width 1449 height 689
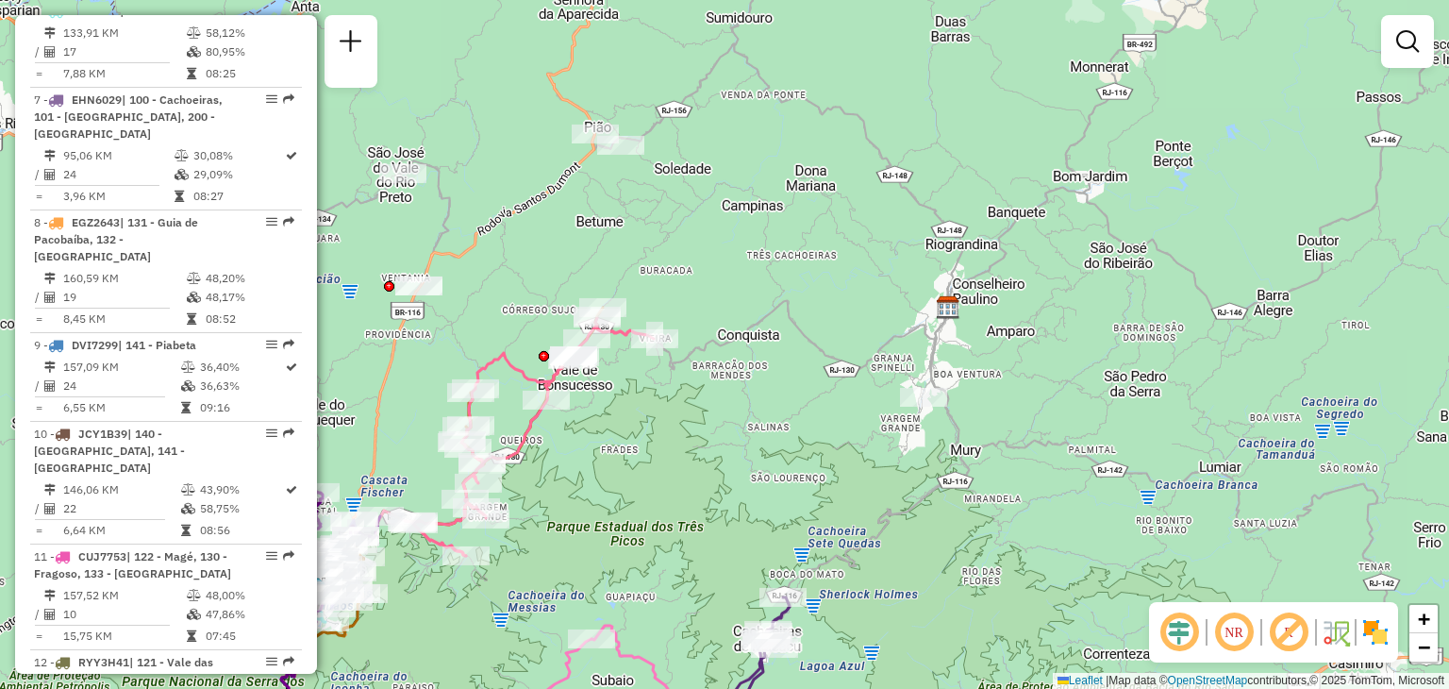
drag, startPoint x: 712, startPoint y: 262, endPoint x: 800, endPoint y: 208, distance: 102.9
click at [815, 236] on div "Janela de atendimento Grade de atendimento Capacidade Transportadoras Veículos …" at bounding box center [724, 344] width 1449 height 689
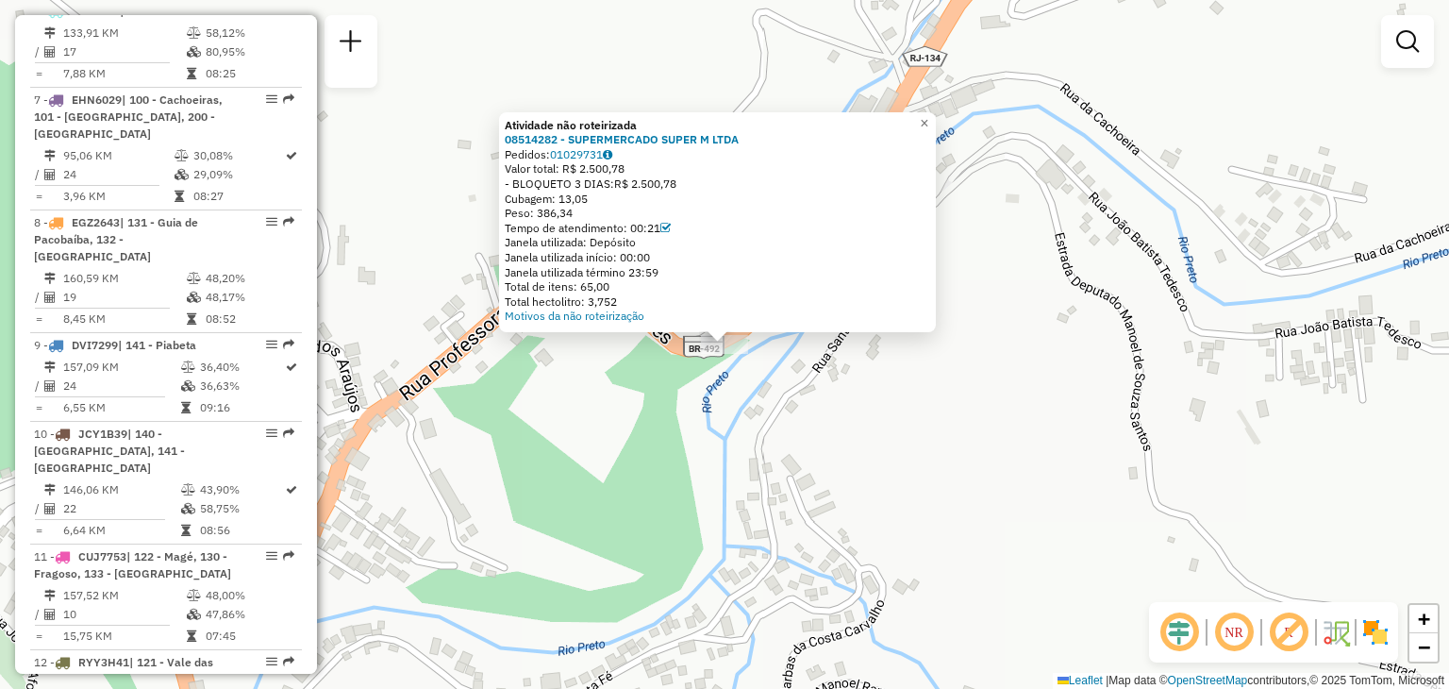
click at [749, 422] on div "Atividade não roteirizada 08514282 - SUPERMERCADO SUPER M LTDA Pedidos: 0102973…" at bounding box center [724, 344] width 1449 height 689
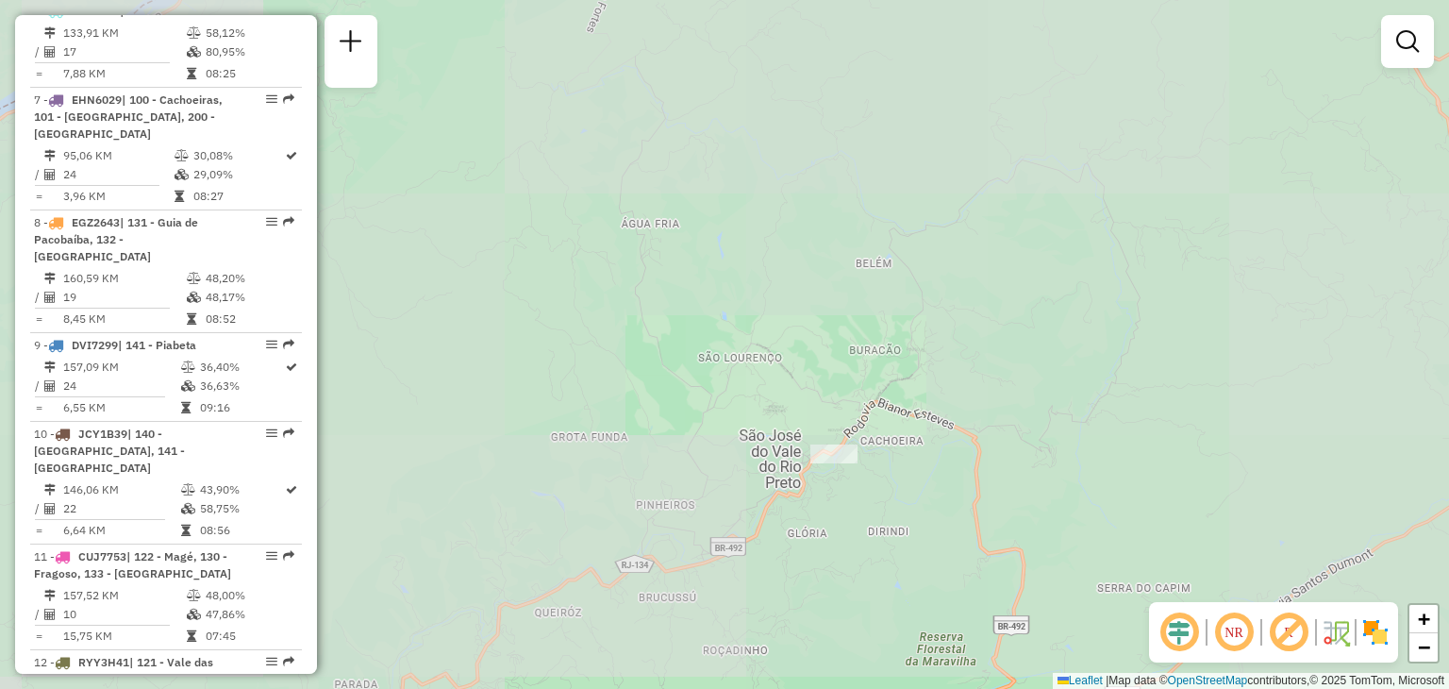
drag, startPoint x: 1022, startPoint y: 467, endPoint x: 792, endPoint y: 352, distance: 256.5
click at [792, 353] on div "Janela de atendimento Grade de atendimento Capacidade Transportadoras Veículos …" at bounding box center [724, 344] width 1449 height 689
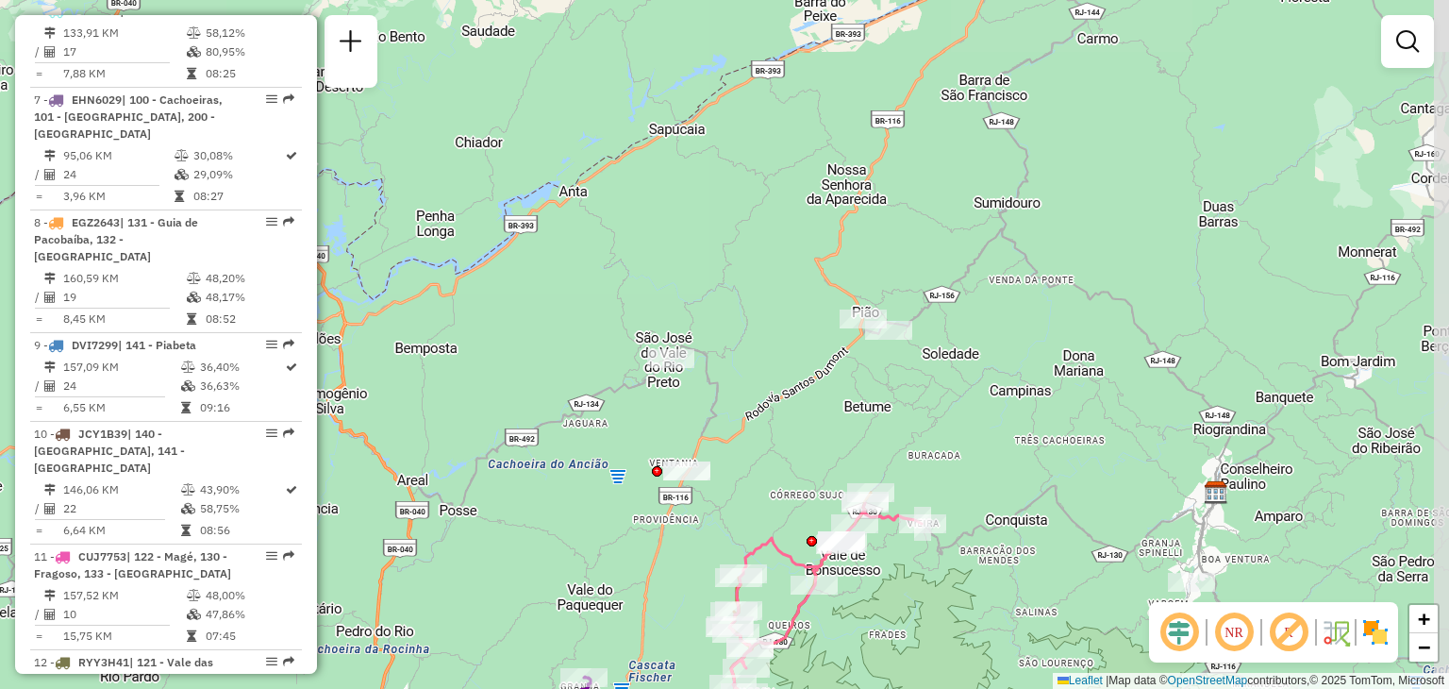
drag, startPoint x: 1037, startPoint y: 461, endPoint x: 875, endPoint y: 399, distance: 172.9
click at [875, 399] on div "Janela de atendimento Grade de atendimento Capacidade Transportadoras Veículos …" at bounding box center [724, 344] width 1449 height 689
click at [893, 358] on div "Janela de atendimento Grade de atendimento Capacidade Transportadoras Veículos …" at bounding box center [724, 344] width 1449 height 689
click at [890, 349] on div "Janela de atendimento Grade de atendimento Capacidade Transportadoras Veículos …" at bounding box center [724, 344] width 1449 height 689
click at [888, 340] on div at bounding box center [888, 330] width 47 height 19
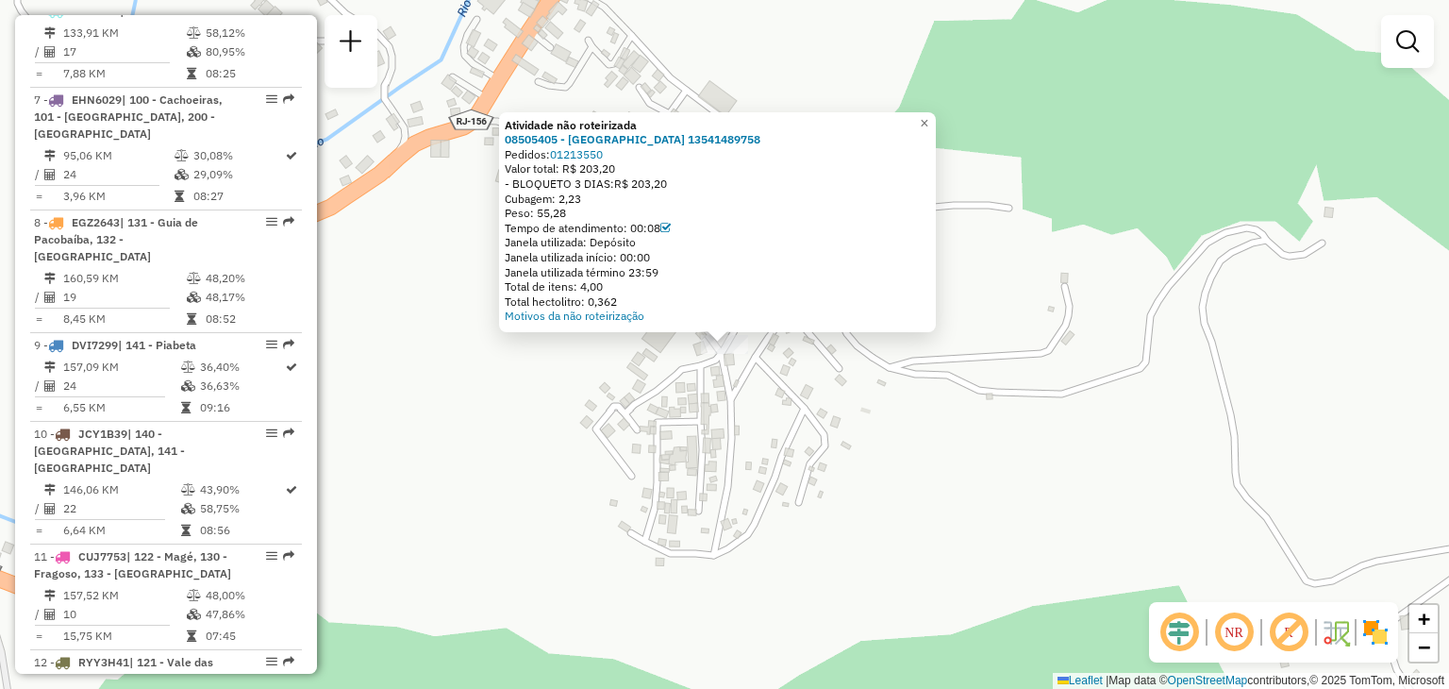
click at [814, 464] on div "Atividade não roteirizada 08505405 - [PERSON_NAME] 13541489758 Pedidos: 0121355…" at bounding box center [724, 344] width 1449 height 689
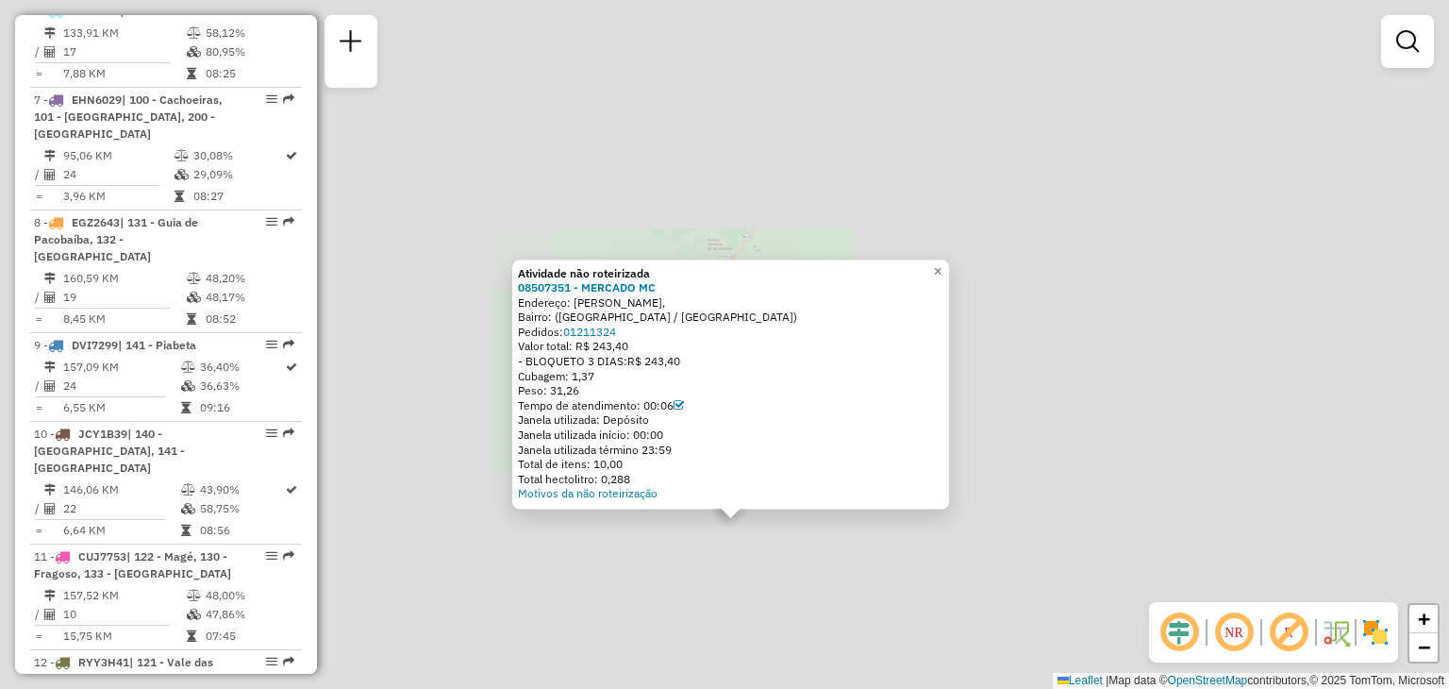
click at [746, 612] on div "Atividade não roteirizada 08507351 - MERCADO MC Endereço: [PERSON_NAME], Bairro…" at bounding box center [724, 344] width 1449 height 689
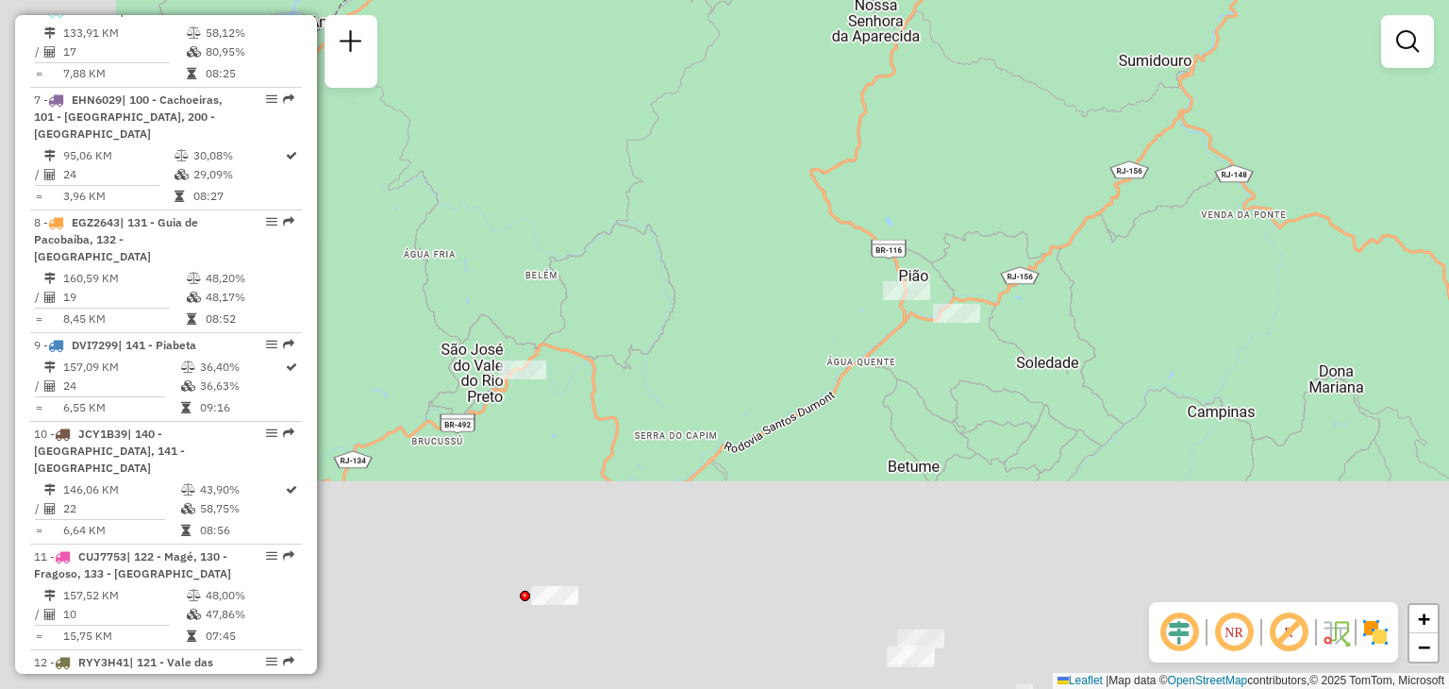
drag, startPoint x: 758, startPoint y: 644, endPoint x: 960, endPoint y: 367, distance: 343.0
click at [958, 372] on div "Janela de atendimento Grade de atendimento Capacidade Transportadoras Veículos …" at bounding box center [724, 344] width 1449 height 689
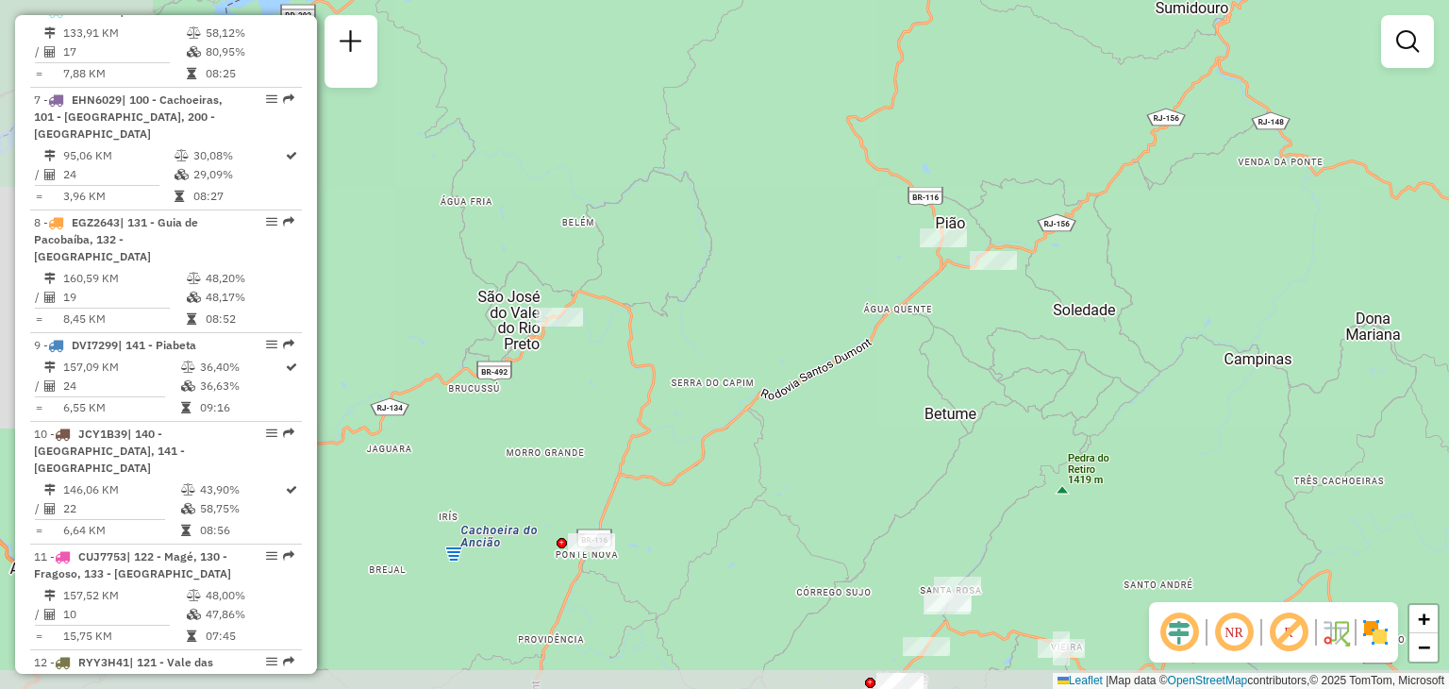
drag, startPoint x: 867, startPoint y: 559, endPoint x: 944, endPoint y: 381, distance: 194.4
click at [943, 382] on div "Janela de atendimento Grade de atendimento Capacidade Transportadoras Veículos …" at bounding box center [724, 344] width 1449 height 689
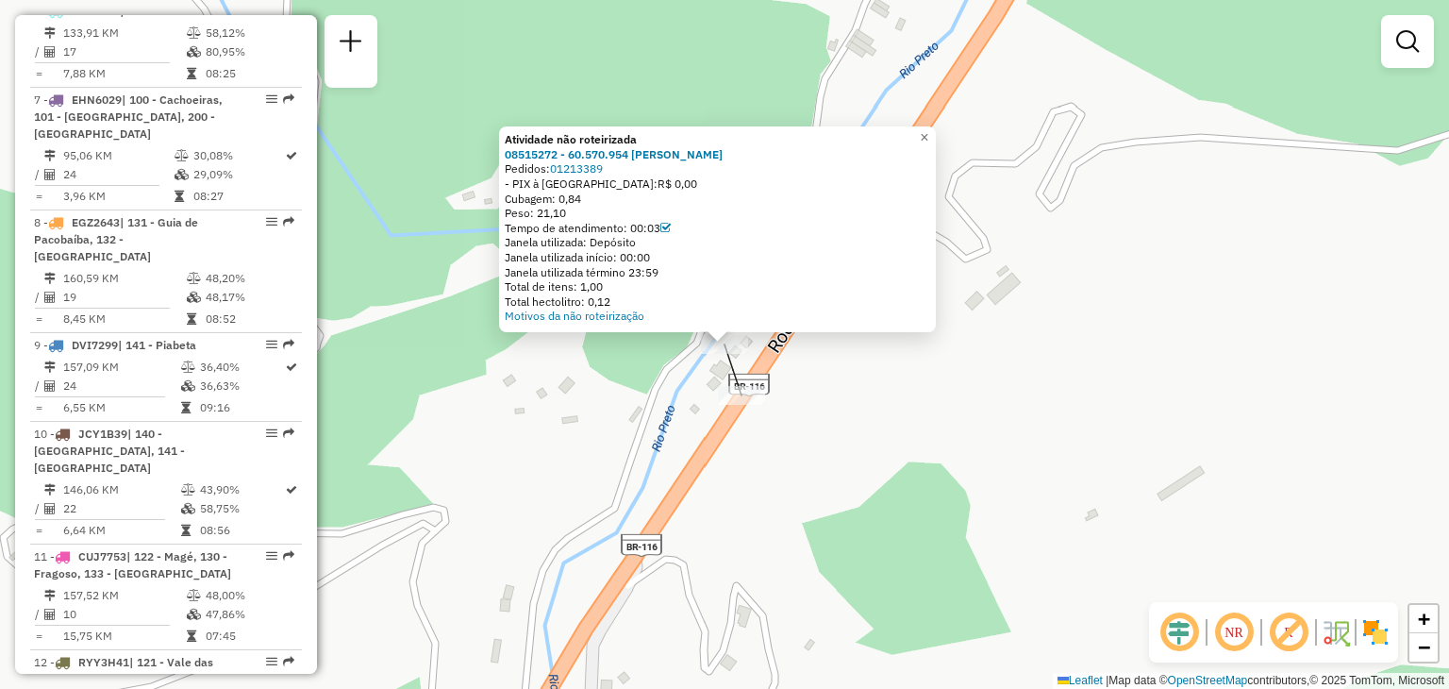
click at [735, 381] on div "Atividade não roteirizada 08515272 - 60.570.954 [PERSON_NAME] DE ASSIS Pedidos:…" at bounding box center [724, 344] width 1449 height 689
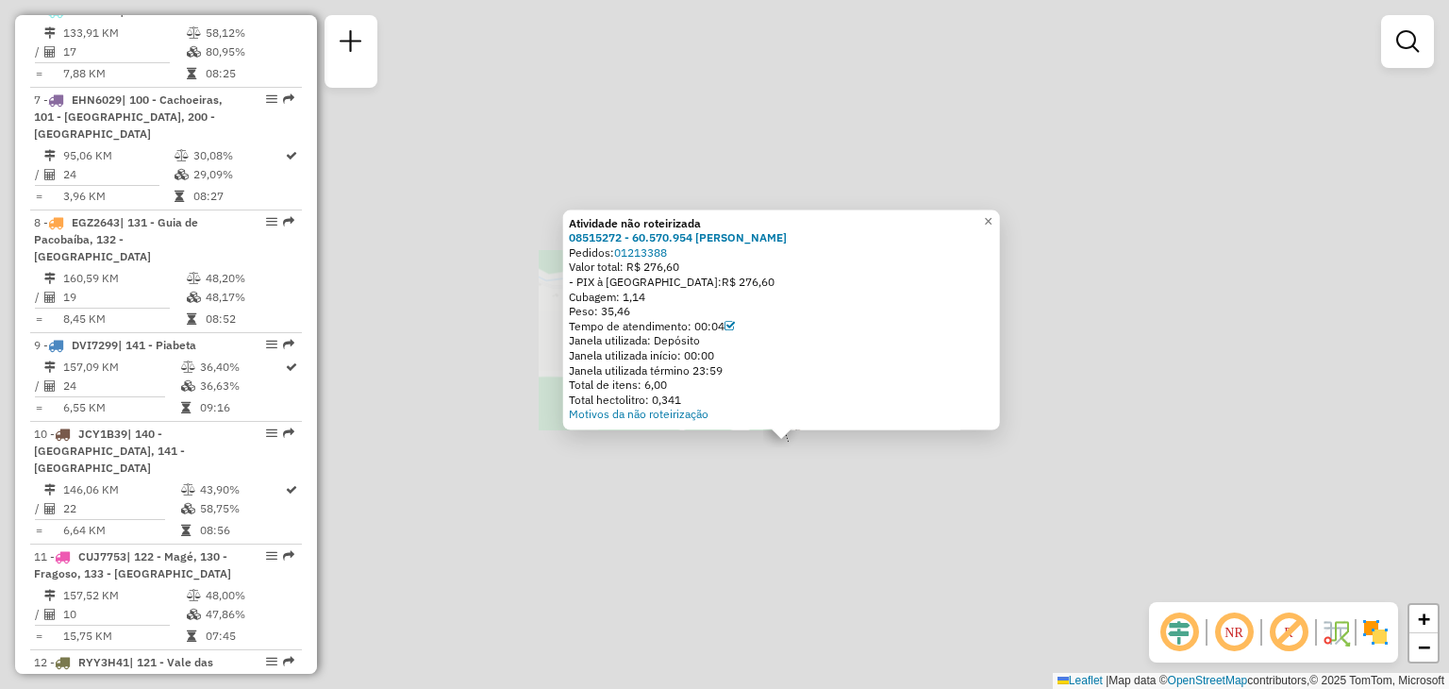
click at [930, 523] on div "Atividade não roteirizada 08515272 - 60.570.954 [PERSON_NAME] DE ASSIS Pedidos:…" at bounding box center [724, 344] width 1449 height 689
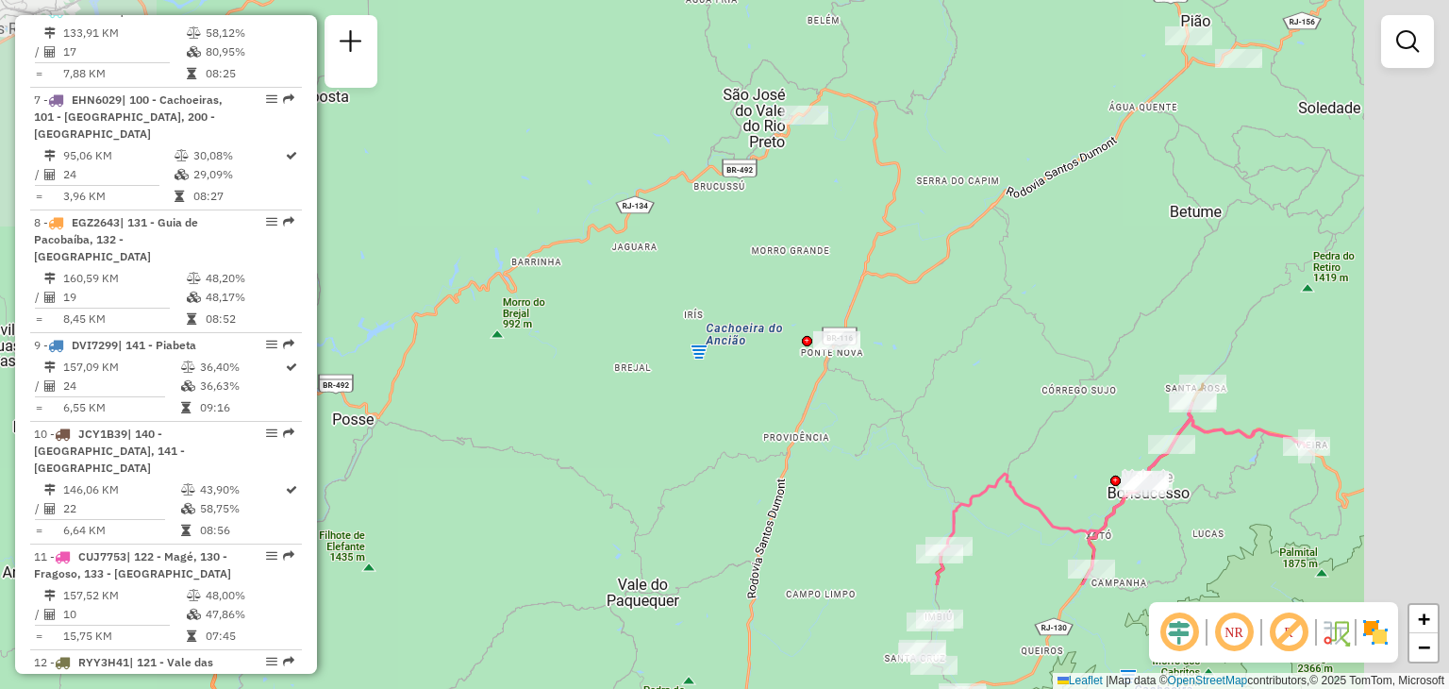
drag, startPoint x: 1051, startPoint y: 510, endPoint x: 898, endPoint y: 328, distance: 237.7
click at [907, 317] on div "Janela de atendimento Grade de atendimento Capacidade Transportadoras Veículos …" at bounding box center [724, 344] width 1449 height 689
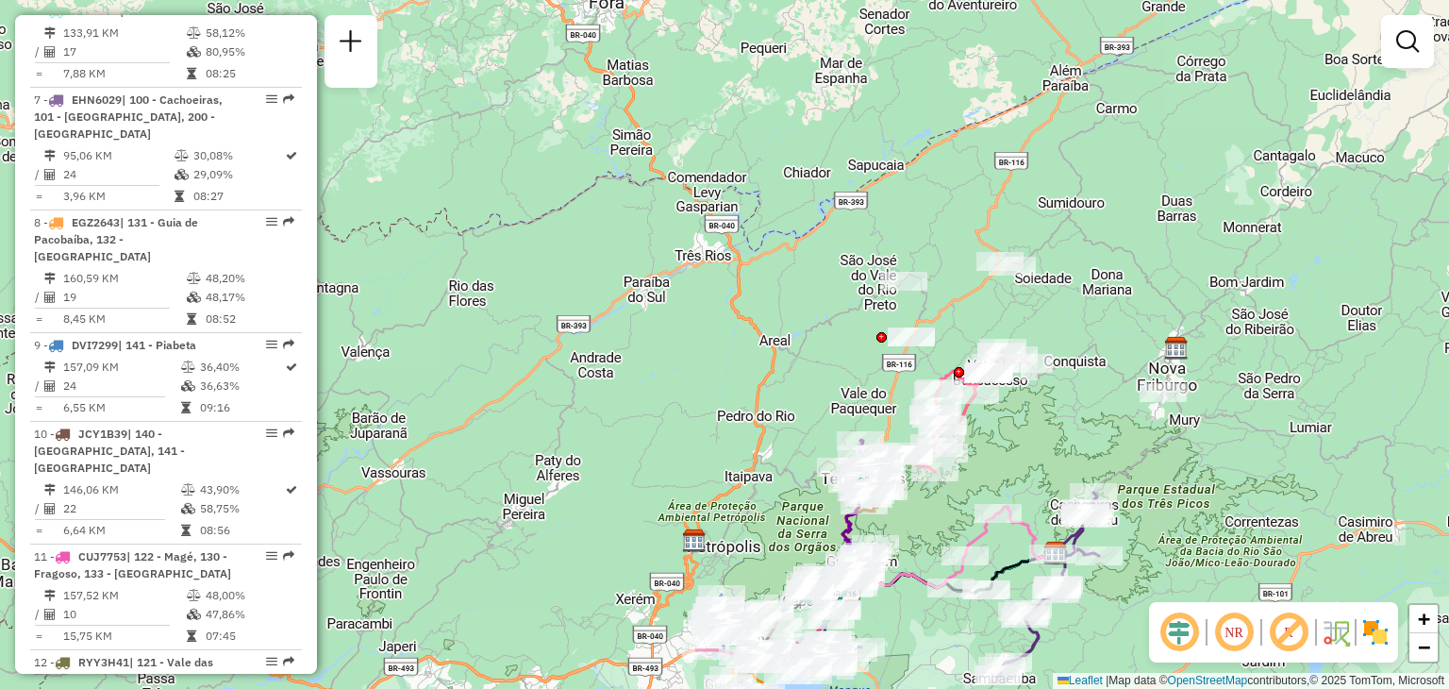
drag, startPoint x: 1035, startPoint y: 408, endPoint x: 989, endPoint y: 292, distance: 124.9
click at [989, 292] on div "Janela de atendimento Grade de atendimento Capacidade Transportadoras Veículos …" at bounding box center [724, 344] width 1449 height 689
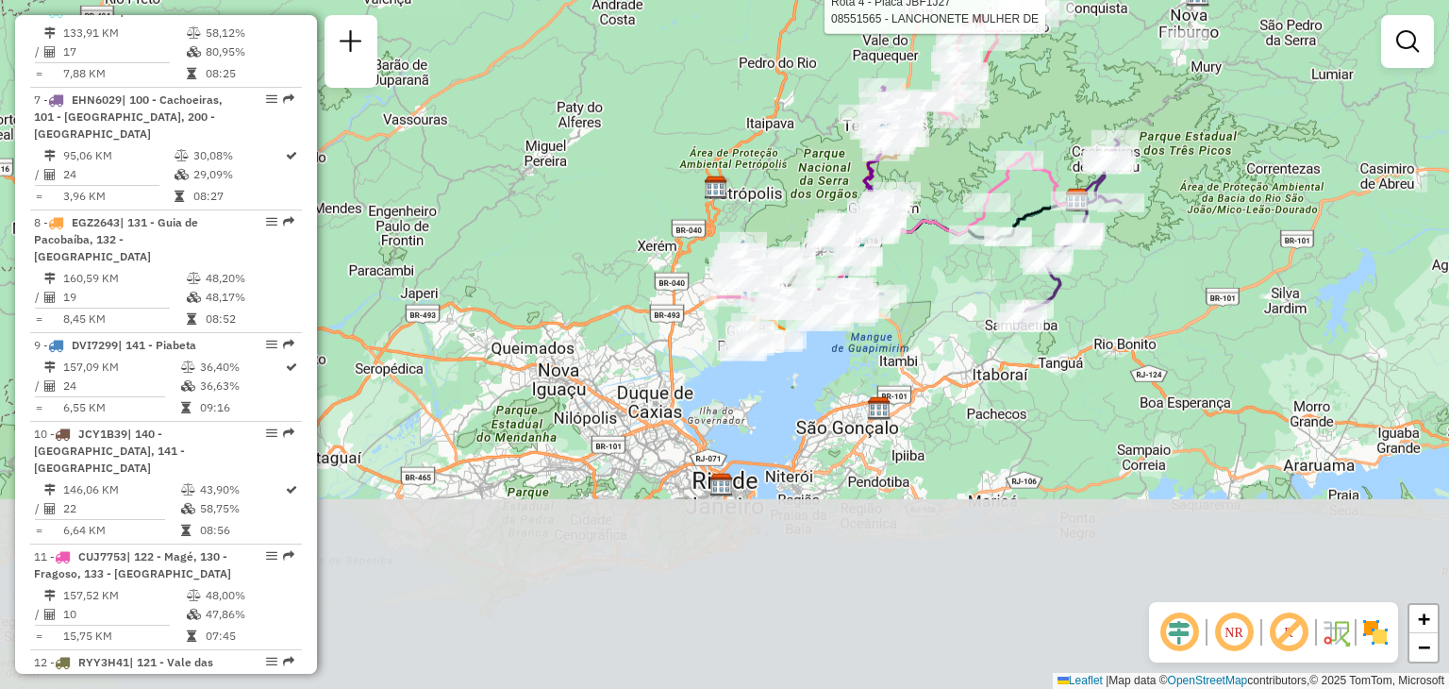
drag, startPoint x: 910, startPoint y: 514, endPoint x: 936, endPoint y: 420, distance: 97.7
click at [936, 420] on div "Rota 4 - Placa JBF1J27 08551565 - LANCHONETE MULHER DE Janela de atendimento Gr…" at bounding box center [724, 344] width 1449 height 689
